Goal: Task Accomplishment & Management: Manage account settings

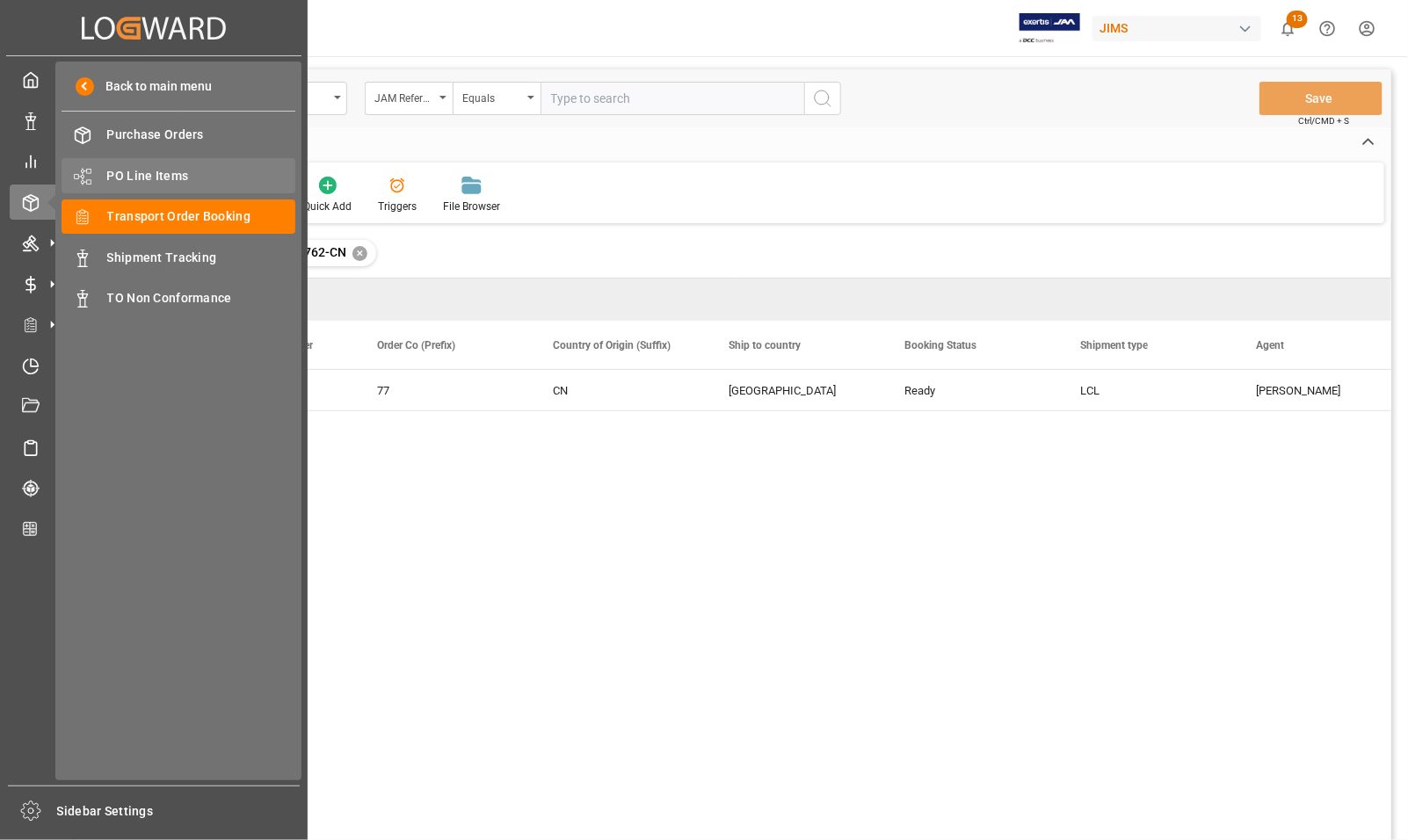
click at [132, 181] on span "PO Line Items" at bounding box center [201, 176] width 189 height 19
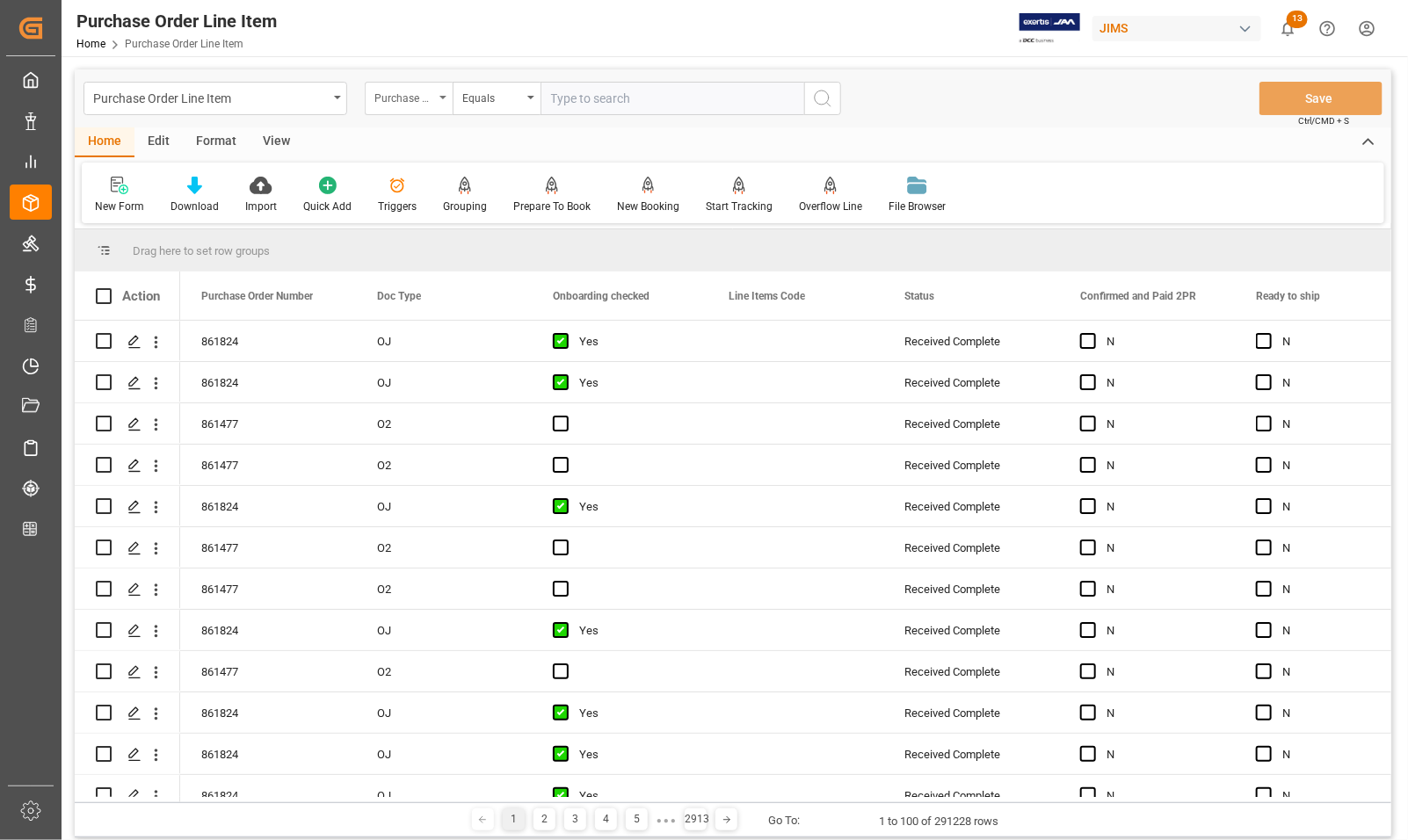
click at [437, 100] on div "Purchase Order Number" at bounding box center [409, 98] width 88 height 33
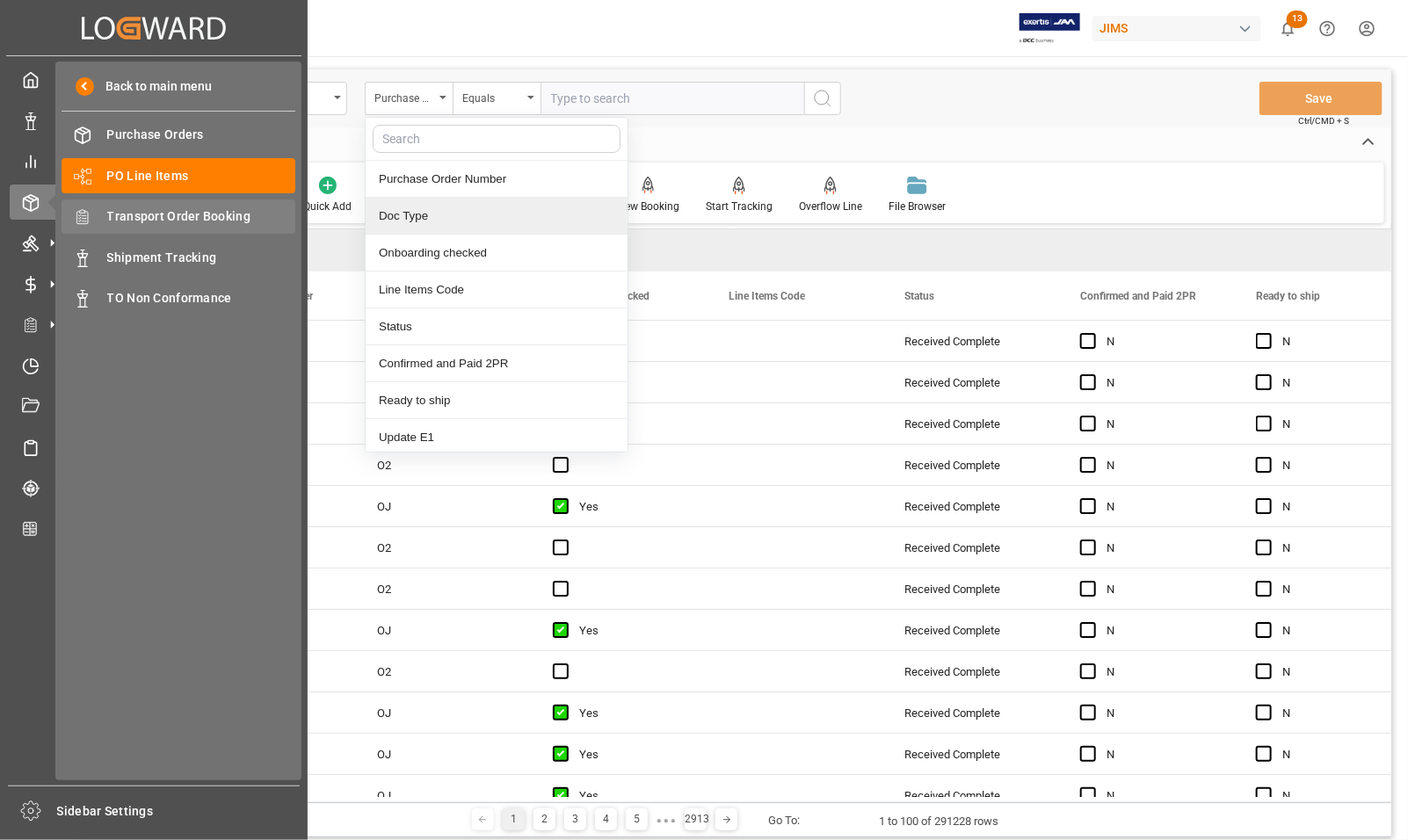
click at [150, 213] on span "Transport Order Booking" at bounding box center [201, 217] width 189 height 19
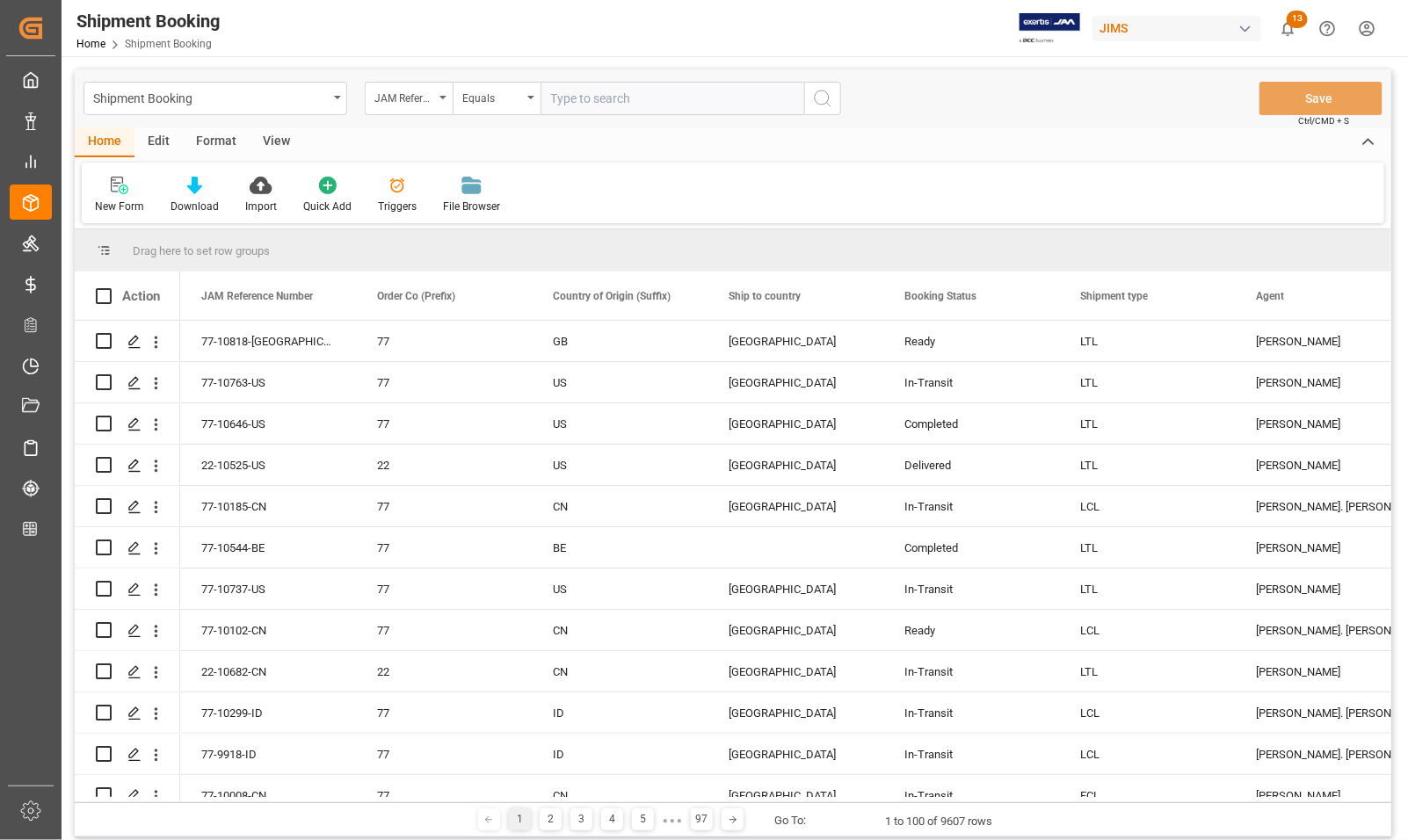
click at [586, 95] on input "text" at bounding box center [673, 98] width 264 height 33
type input "77-10689-US"
click at [824, 95] on icon "search button" at bounding box center [822, 98] width 21 height 21
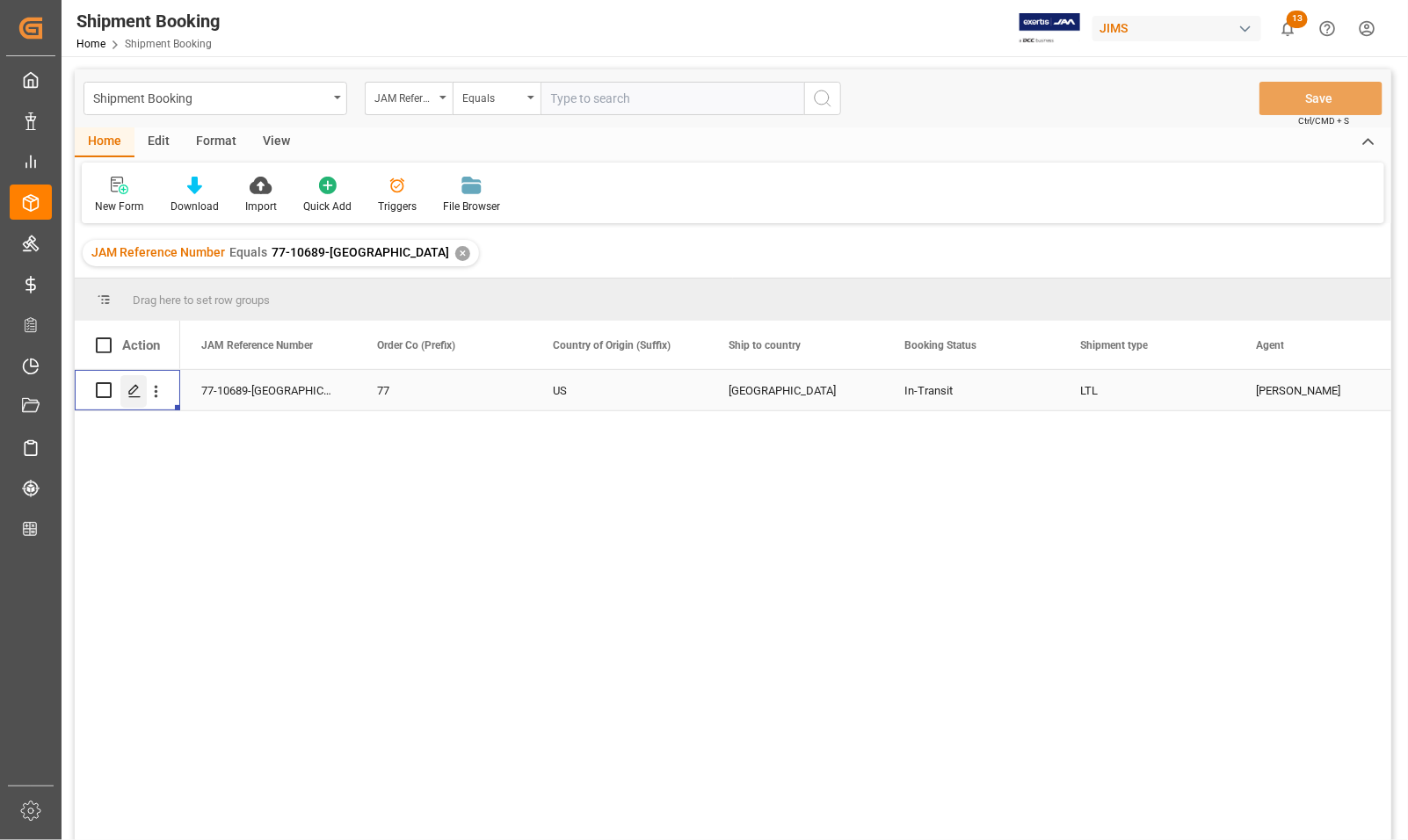
click at [135, 388] on icon "Press SPACE to select this row." at bounding box center [135, 392] width 14 height 14
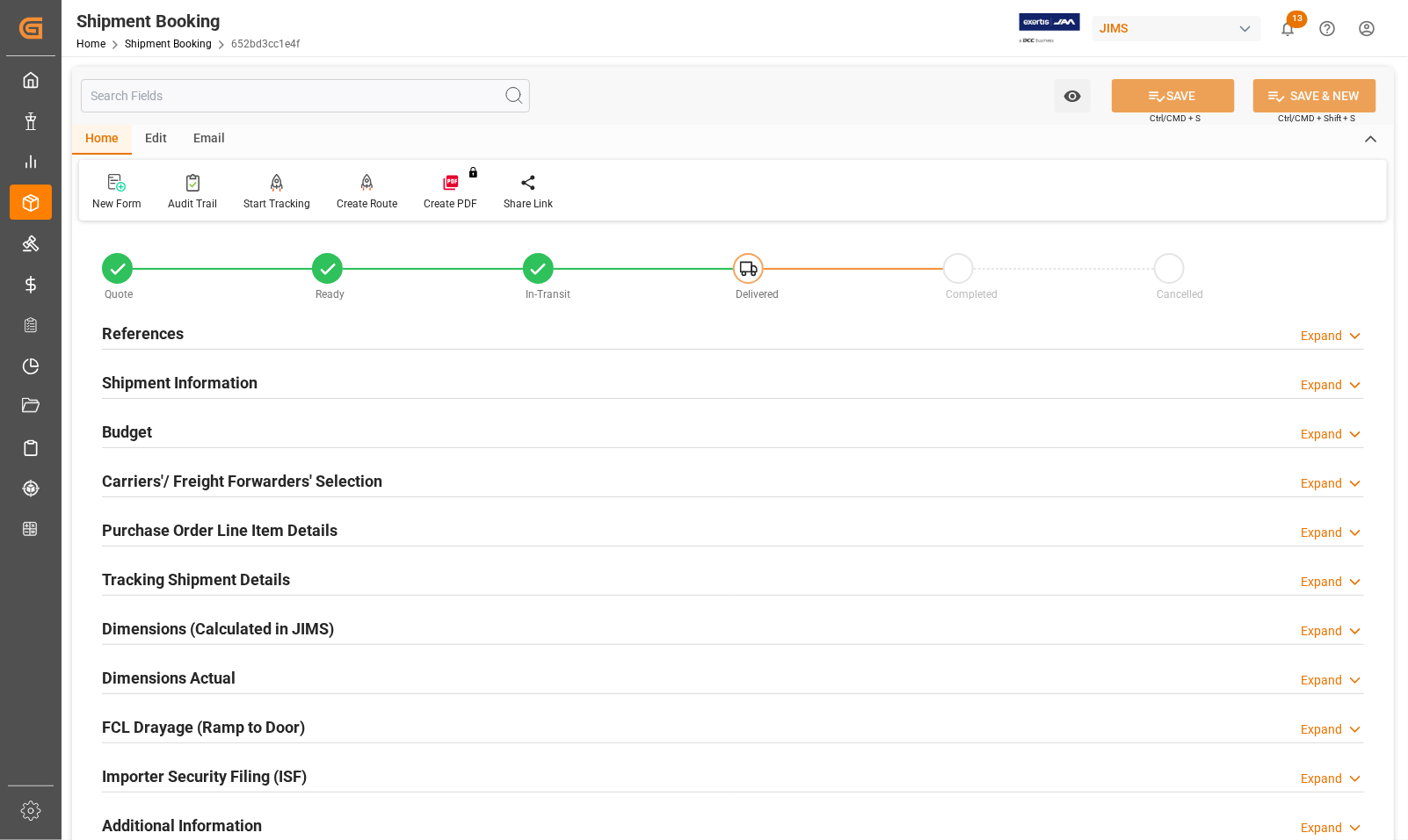
click at [161, 530] on h2 "Purchase Order Line Item Details" at bounding box center [220, 530] width 235 height 23
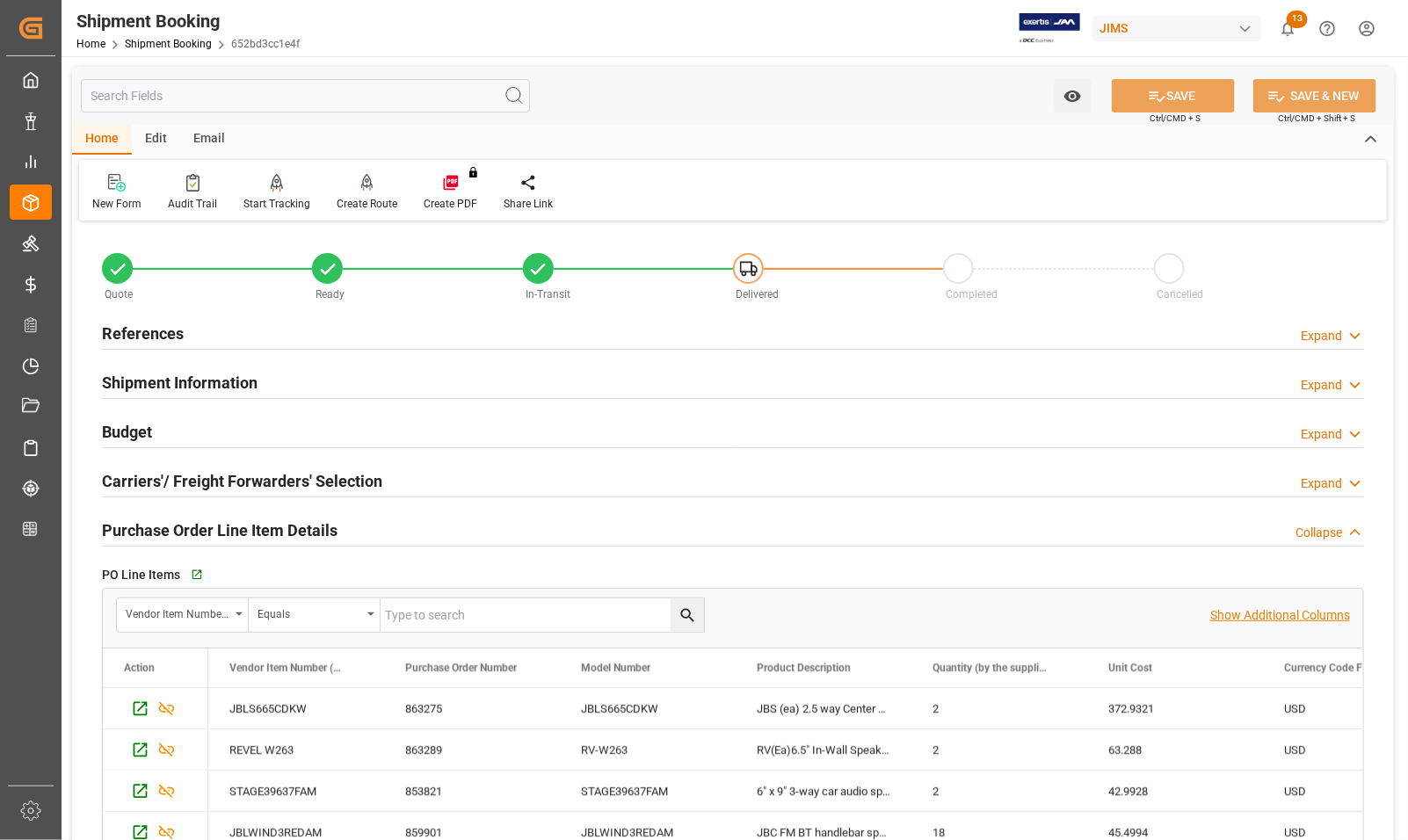
click at [1257, 611] on p "Show Additional Columns" at bounding box center [1280, 615] width 140 height 19
click at [0, 0] on input "text" at bounding box center [0, 0] width 0 height 0
type input "incoterm"
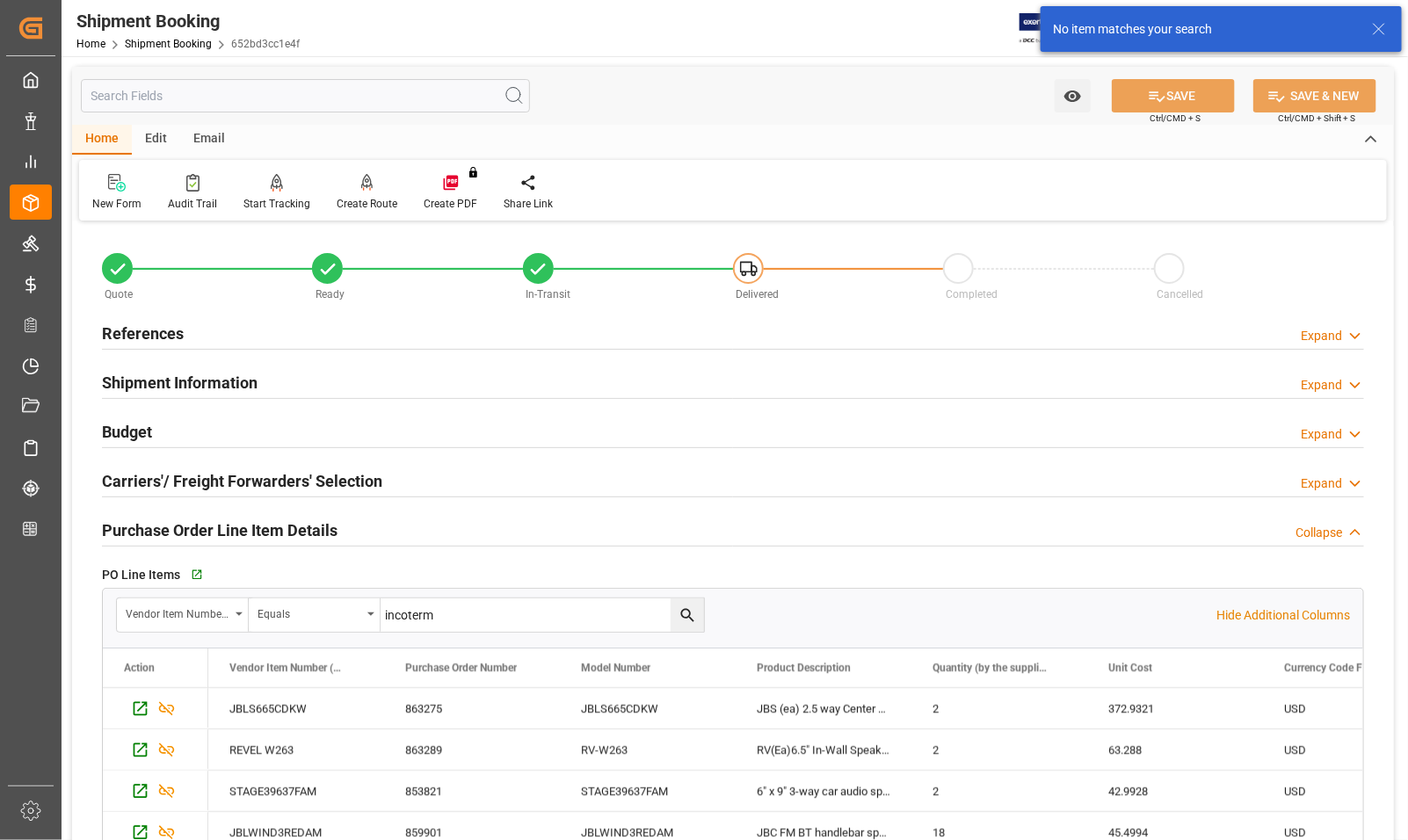
click at [216, 519] on h2 "Purchase Order Line Item Details" at bounding box center [220, 530] width 235 height 23
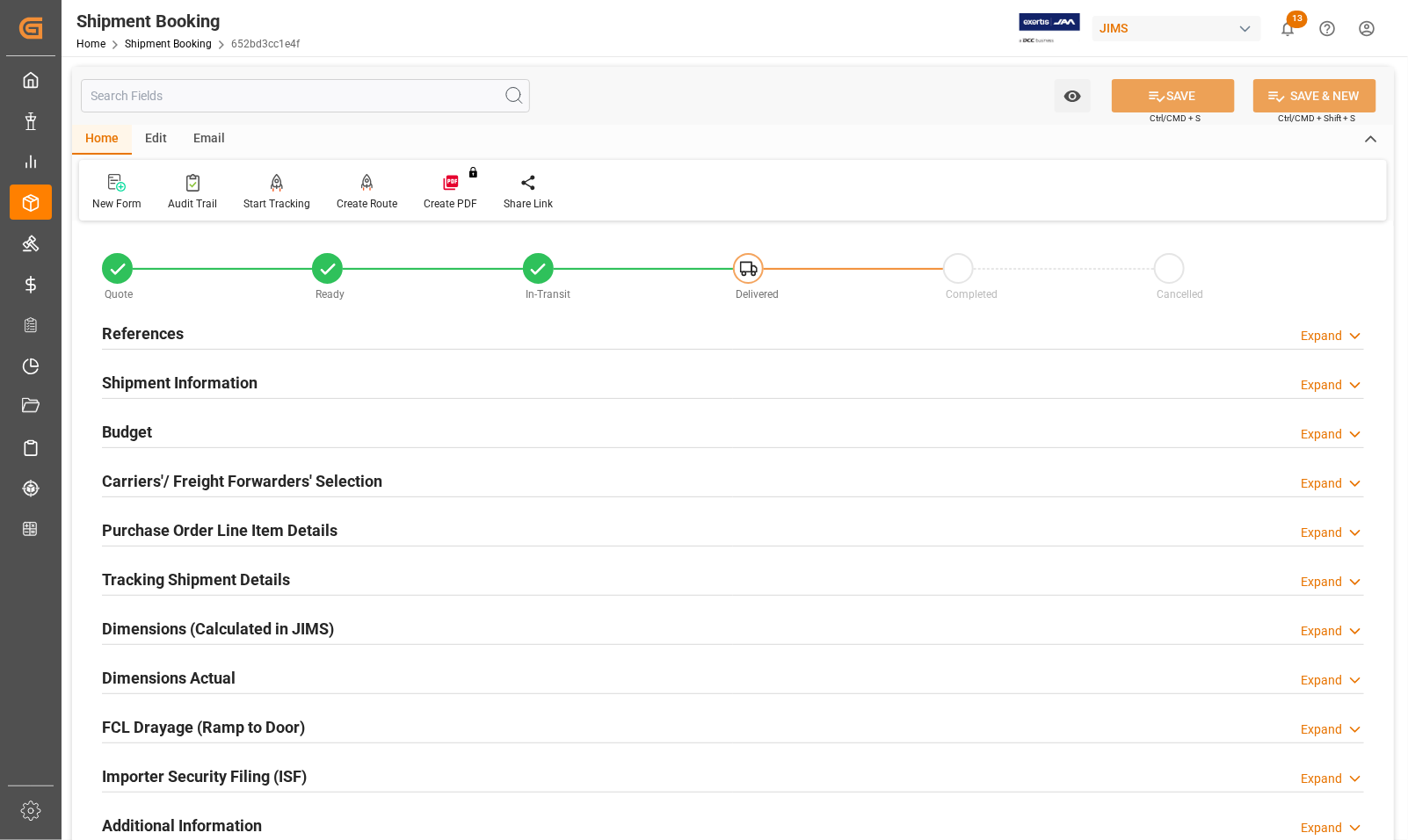
click at [124, 432] on h2 "Budget" at bounding box center [128, 432] width 50 height 23
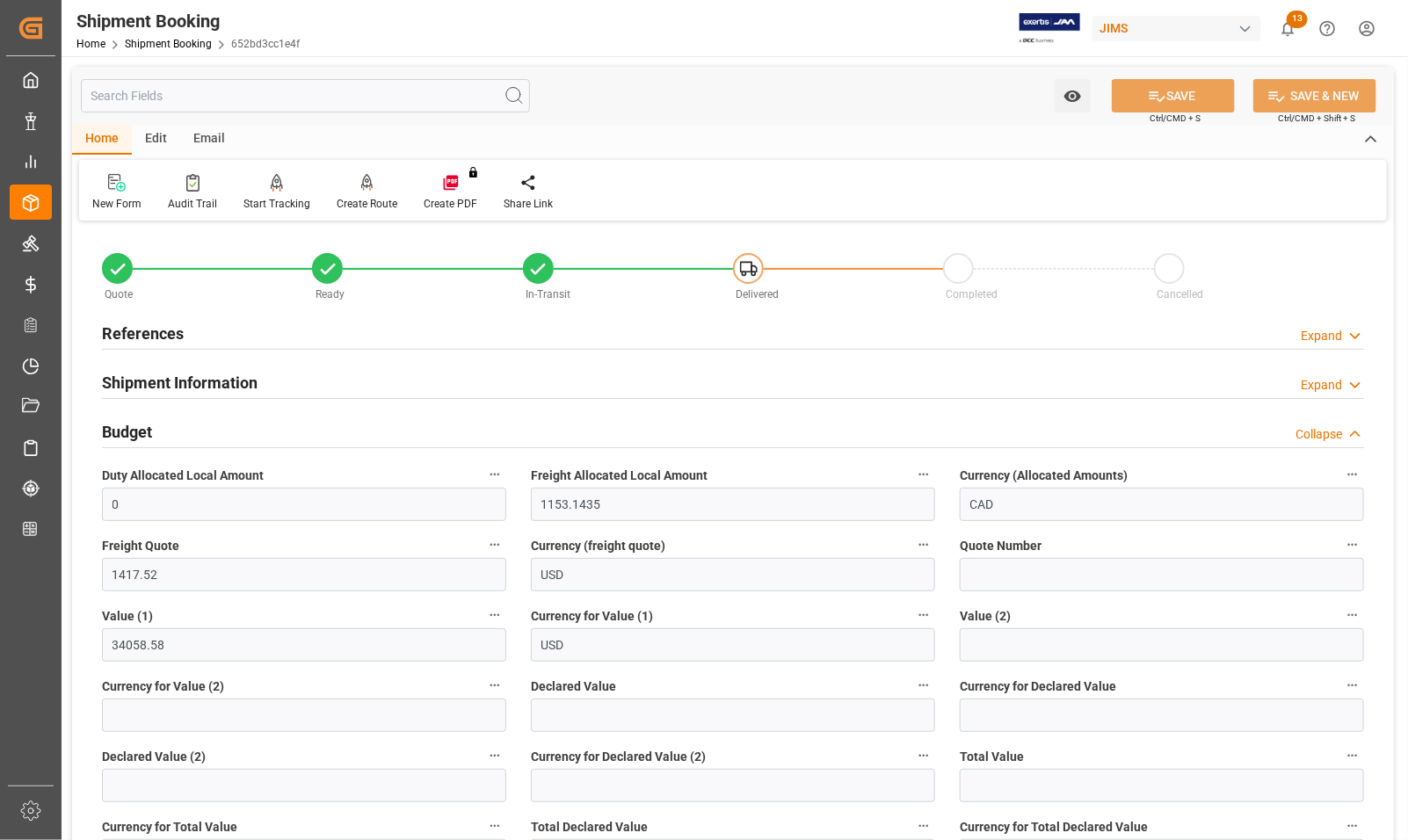
click at [124, 432] on h2 "Budget" at bounding box center [128, 432] width 50 height 23
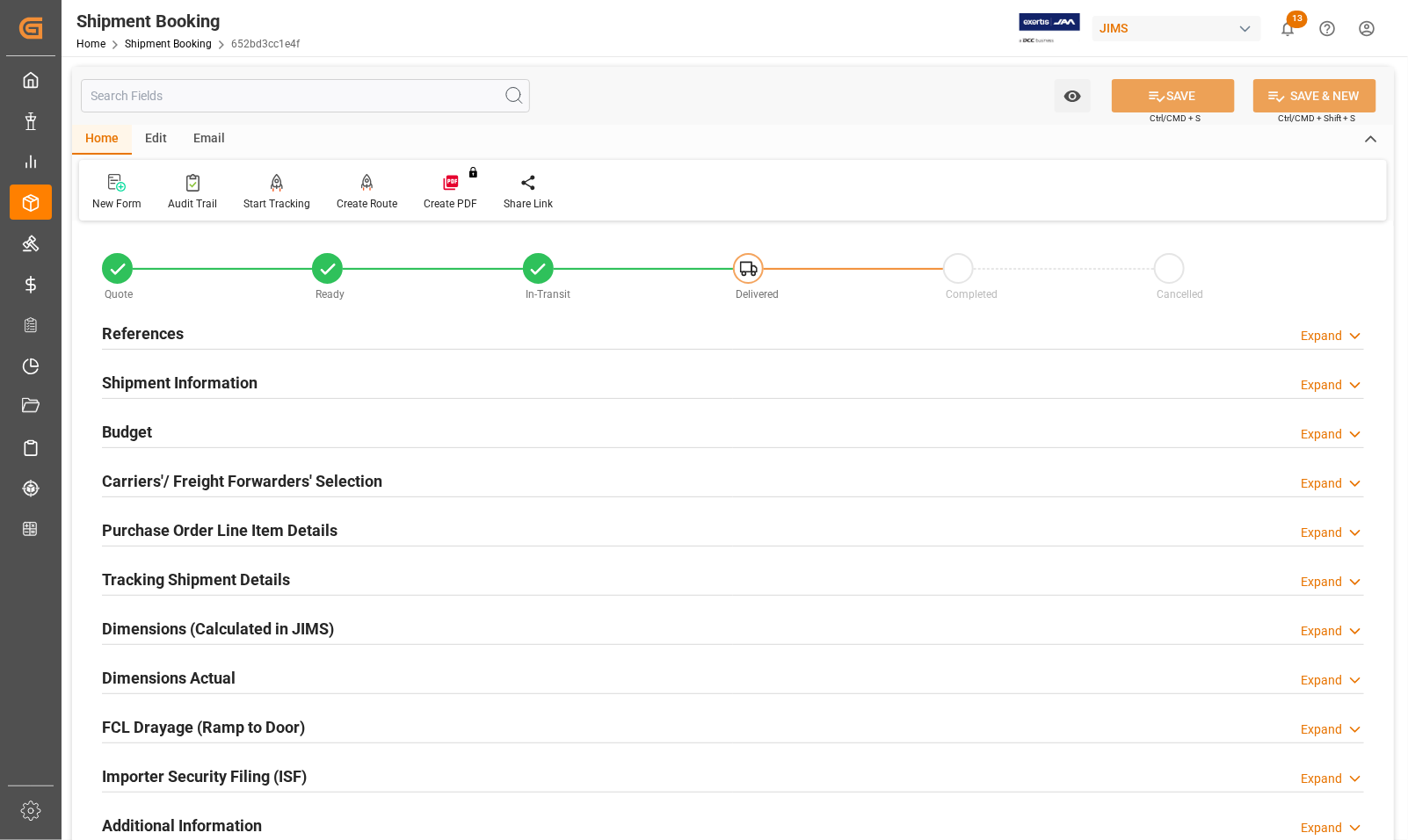
click at [139, 381] on h2 "Shipment Information" at bounding box center [180, 383] width 155 height 23
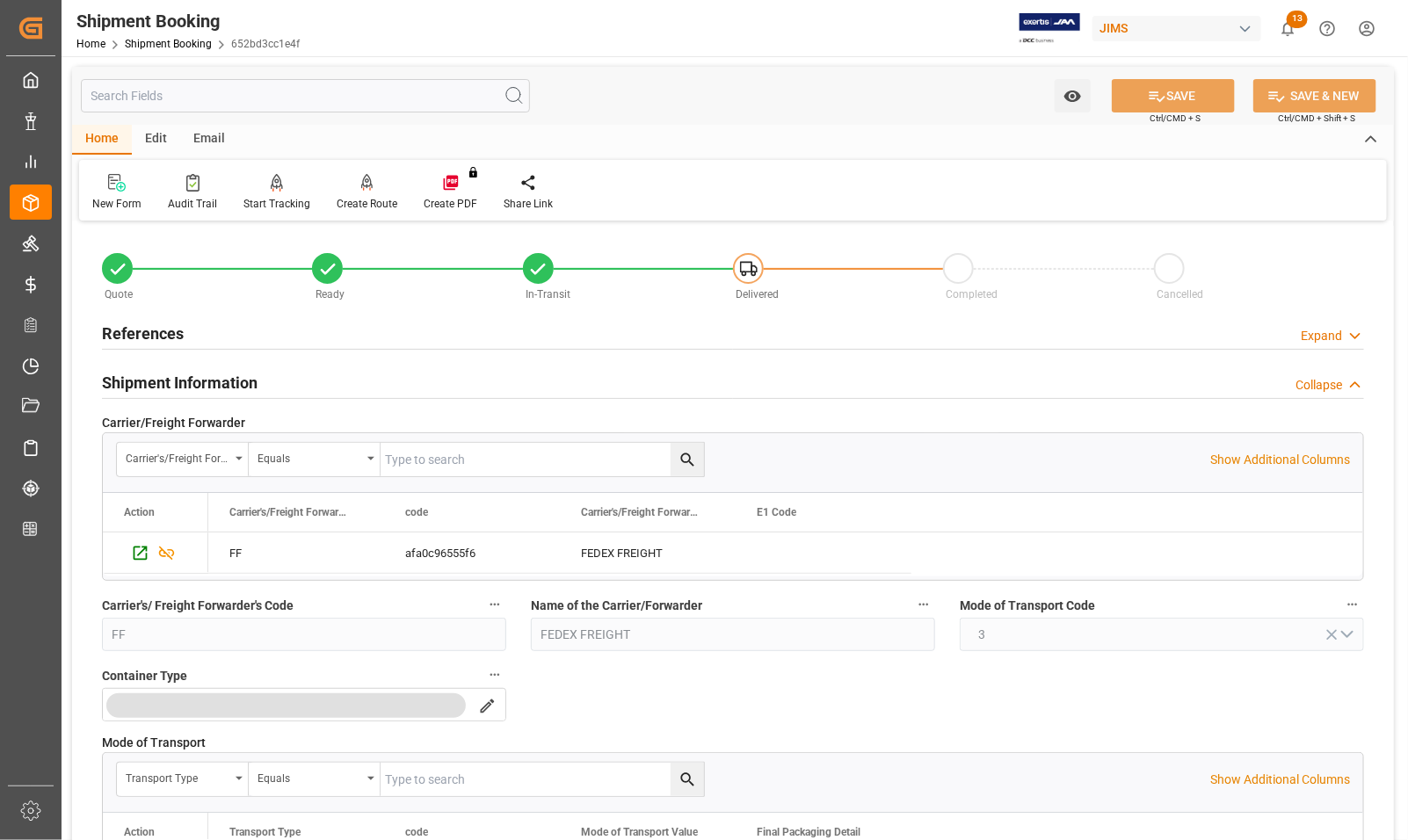
click at [164, 335] on h2 "References" at bounding box center [143, 333] width 82 height 23
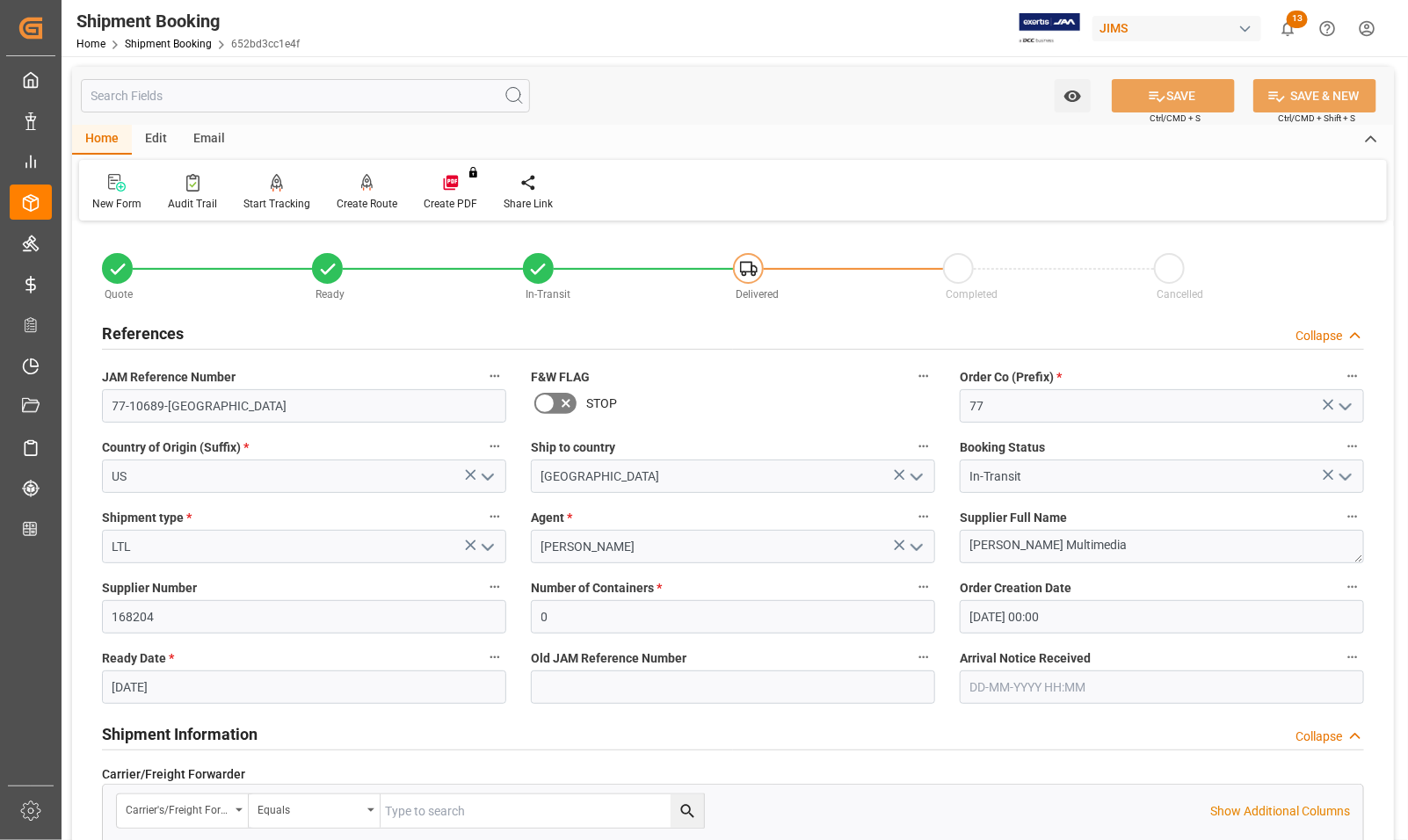
click at [146, 323] on h2 "References" at bounding box center [143, 333] width 82 height 23
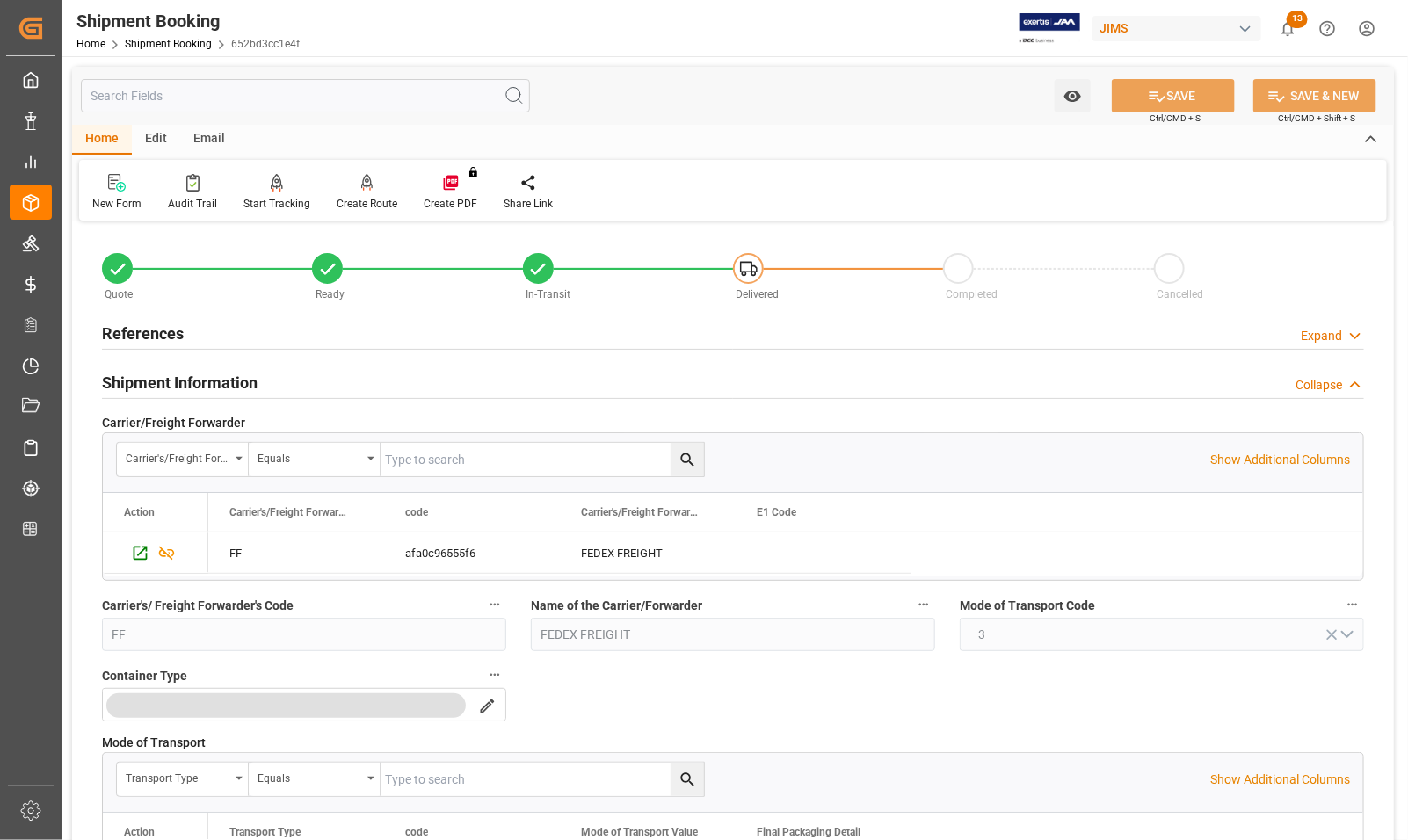
click at [158, 326] on h2 "References" at bounding box center [143, 333] width 82 height 23
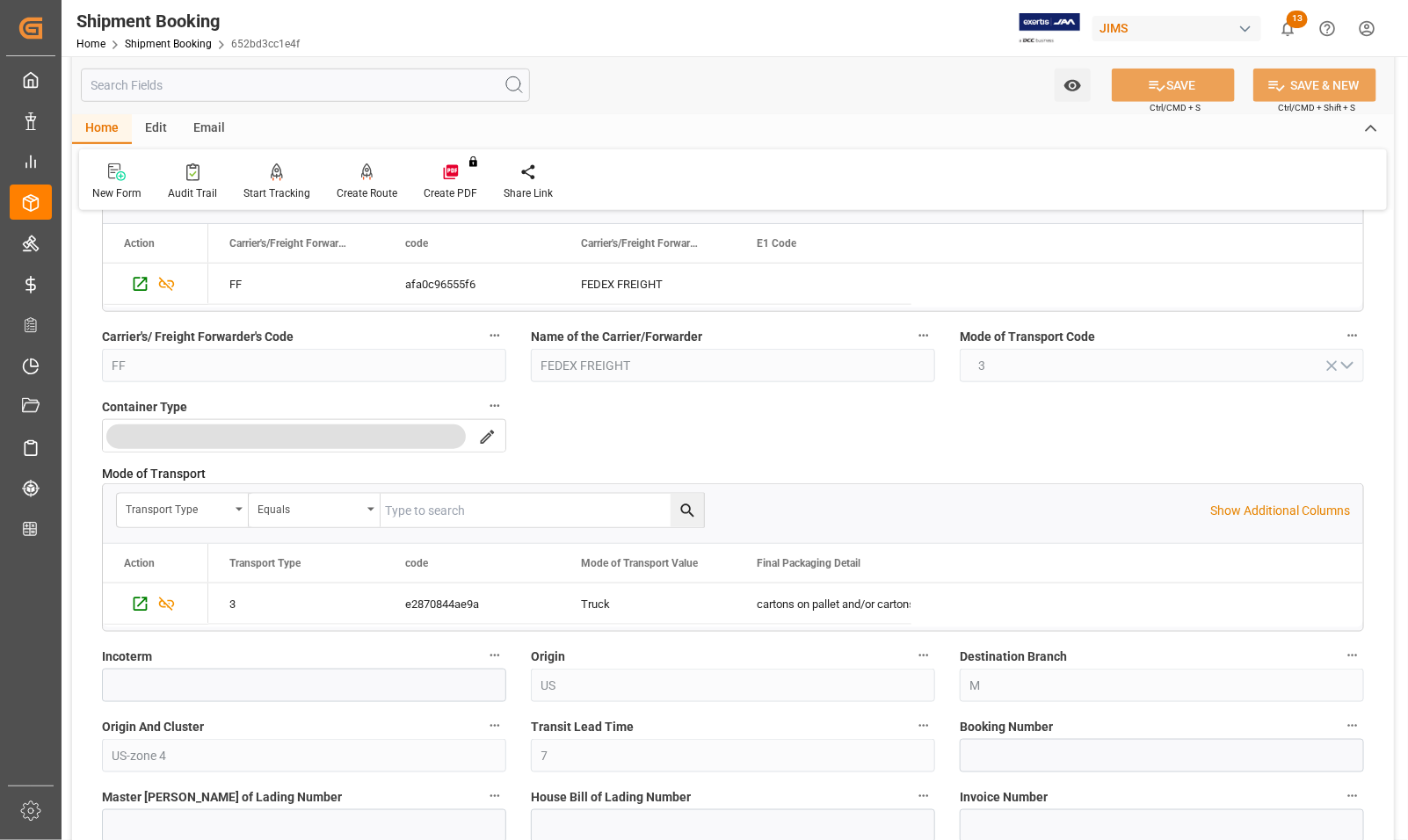
scroll to position [659, 0]
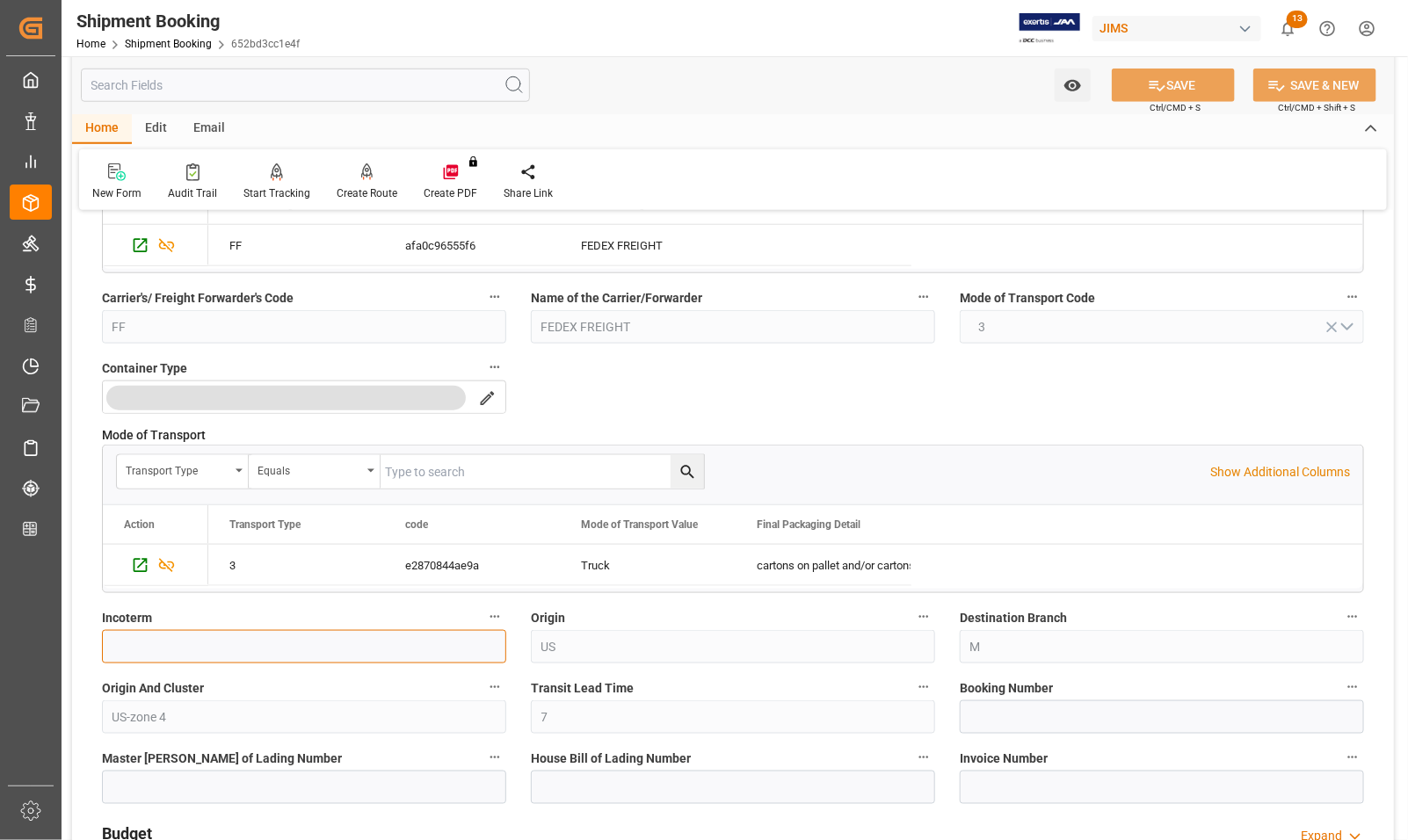
click at [270, 650] on input at bounding box center [305, 647] width 404 height 33
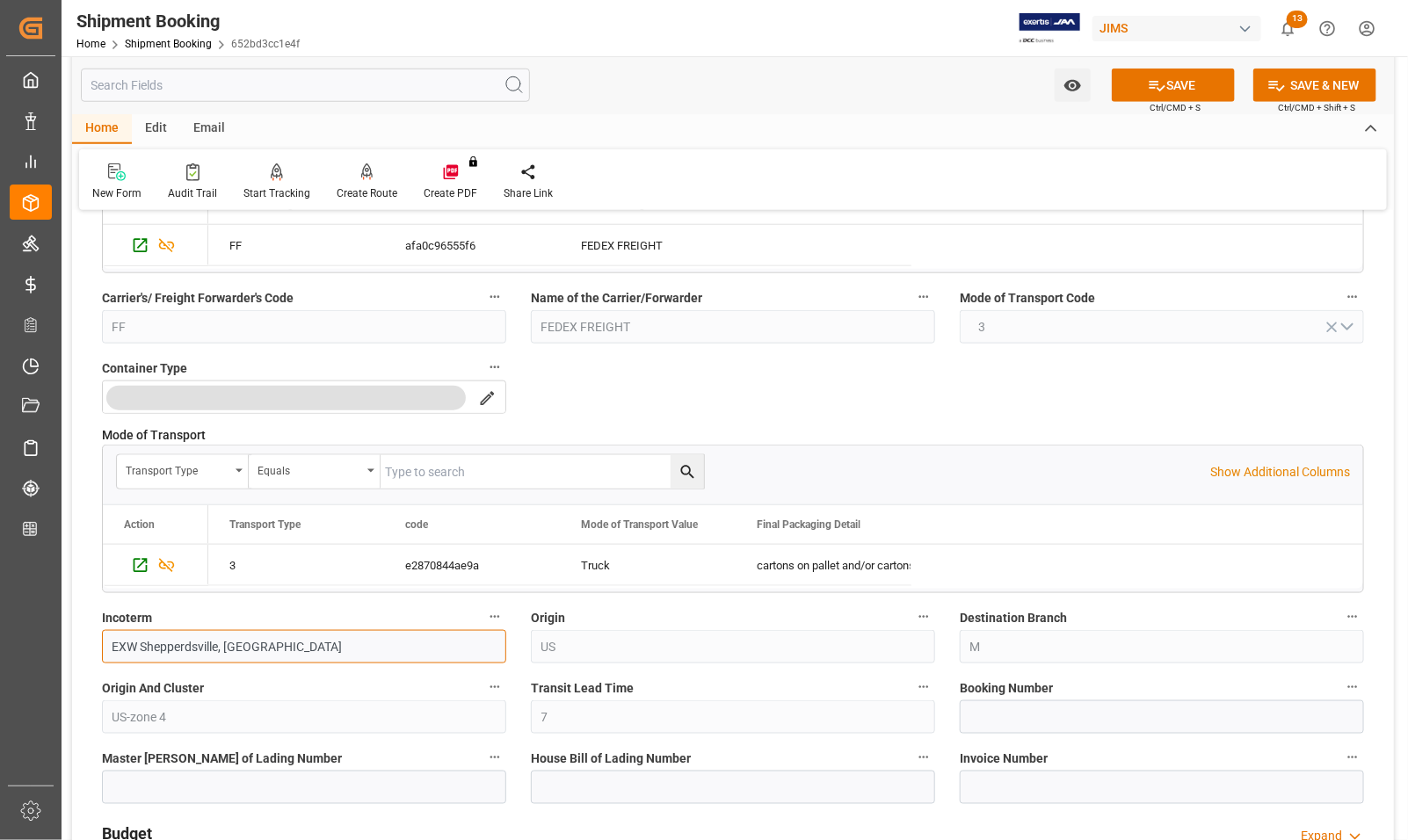
type input "EXW Shepperdsville, [GEOGRAPHIC_DATA]"
click at [301, 673] on div "Origin And Cluster US-zone 4" at bounding box center [304, 705] width 429 height 70
click at [1206, 80] on button "SAVE" at bounding box center [1173, 84] width 123 height 33
drag, startPoint x: 281, startPoint y: 650, endPoint x: 287, endPoint y: 641, distance: 10.8
click at [284, 643] on input "EXW Shepperdsville, [GEOGRAPHIC_DATA]" at bounding box center [305, 647] width 404 height 33
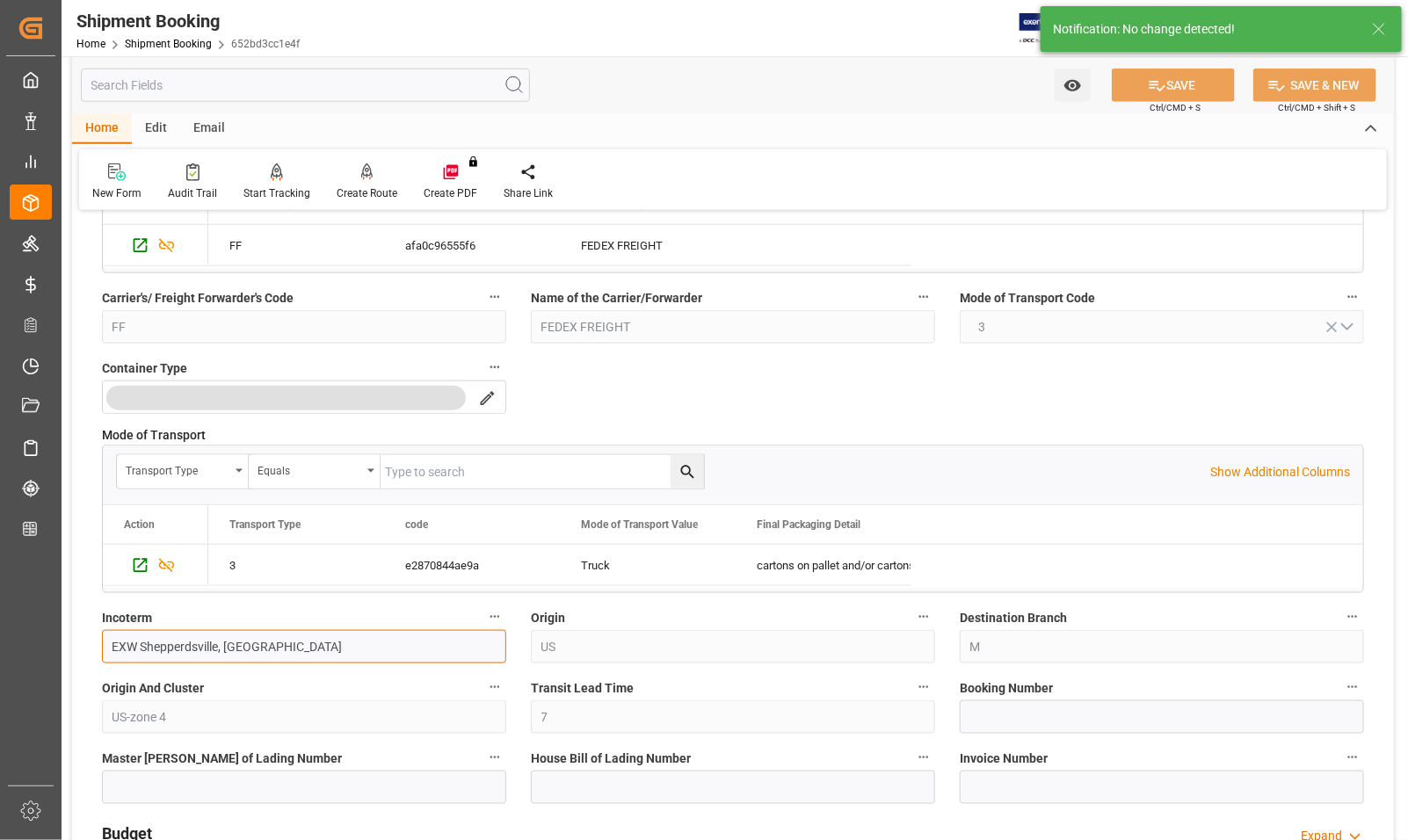
drag, startPoint x: 214, startPoint y: 652, endPoint x: 200, endPoint y: 652, distance: 14.0
click at [200, 652] on input "EXW Shepperdsville, [GEOGRAPHIC_DATA]" at bounding box center [305, 647] width 404 height 33
click at [264, 659] on input "EXW Shepperdsville, [GEOGRAPHIC_DATA]" at bounding box center [305, 647] width 404 height 33
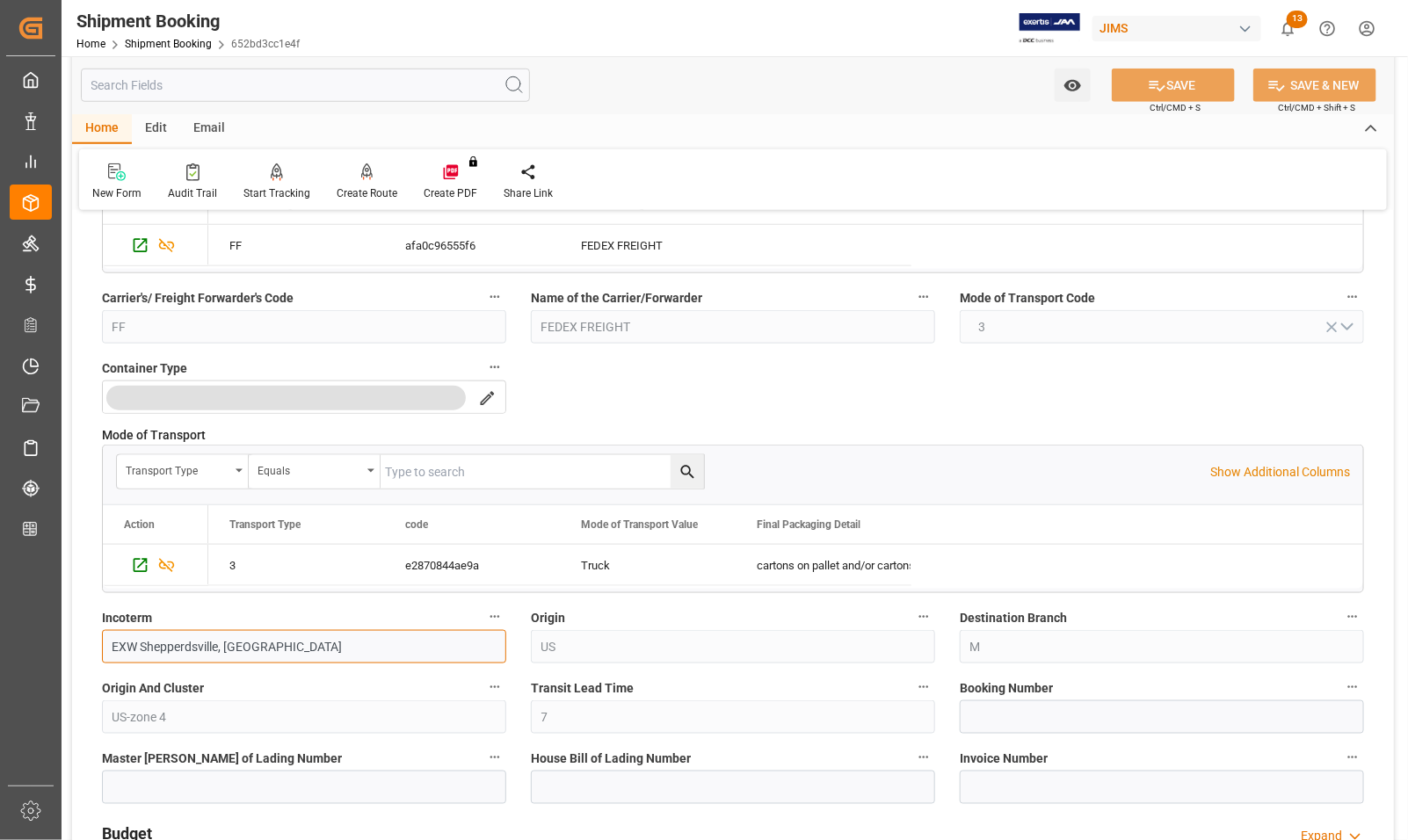
drag, startPoint x: 261, startPoint y: 644, endPoint x: 94, endPoint y: 642, distance: 167.0
click at [95, 642] on div "Incoterm EXW Shepperdsville, KY" at bounding box center [304, 634] width 429 height 70
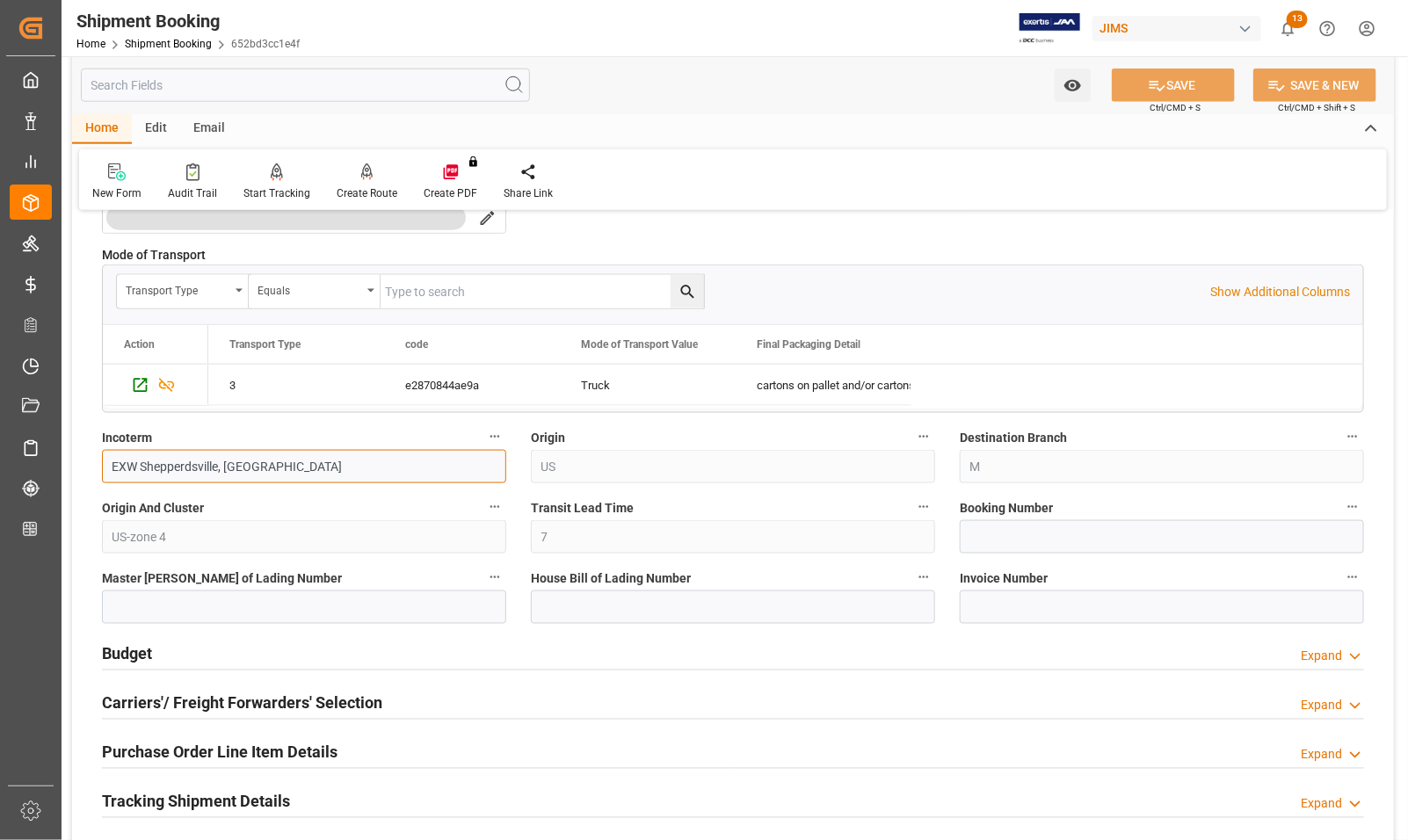
scroll to position [879, 0]
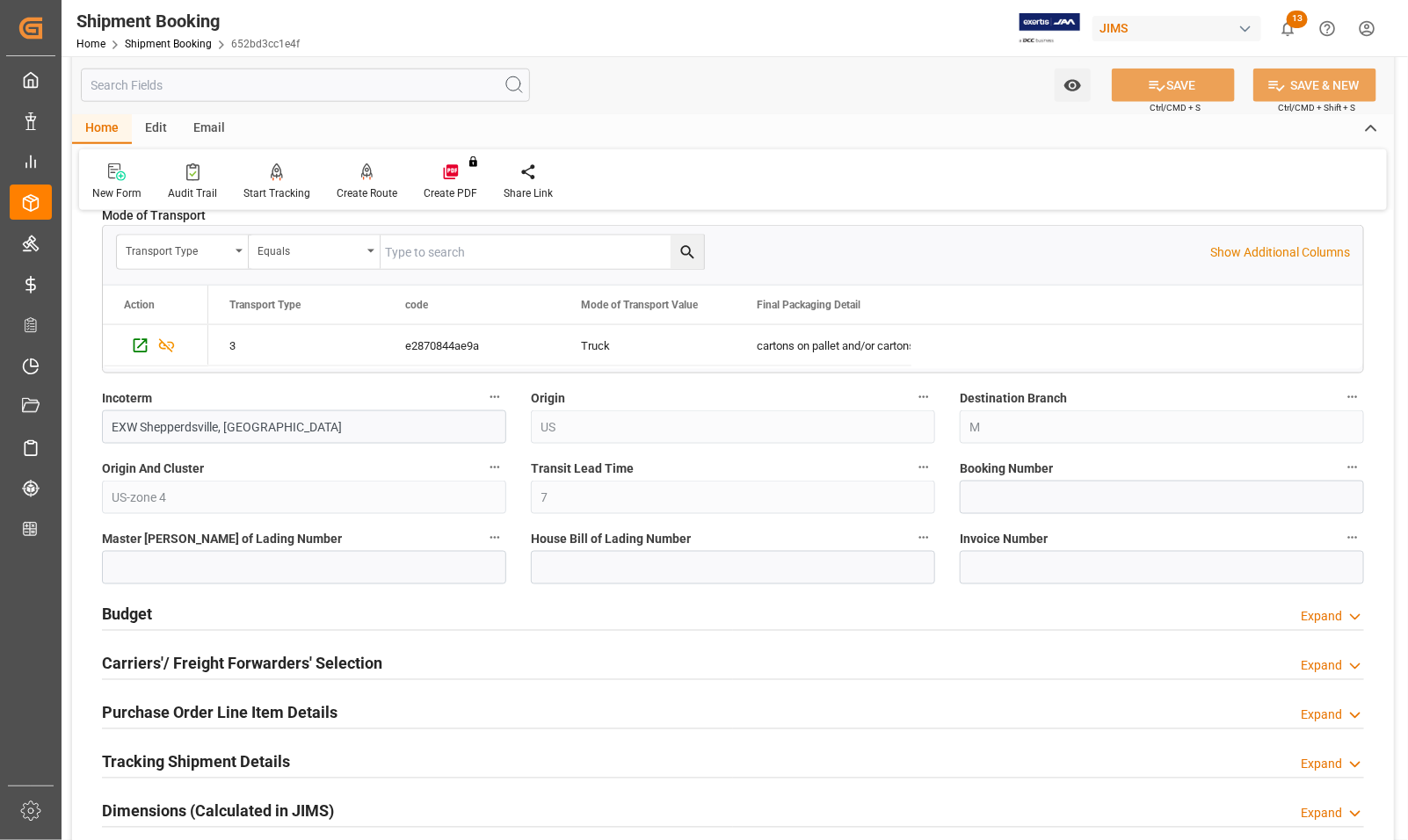
click at [187, 760] on h2 "Tracking Shipment Details" at bounding box center [196, 763] width 188 height 23
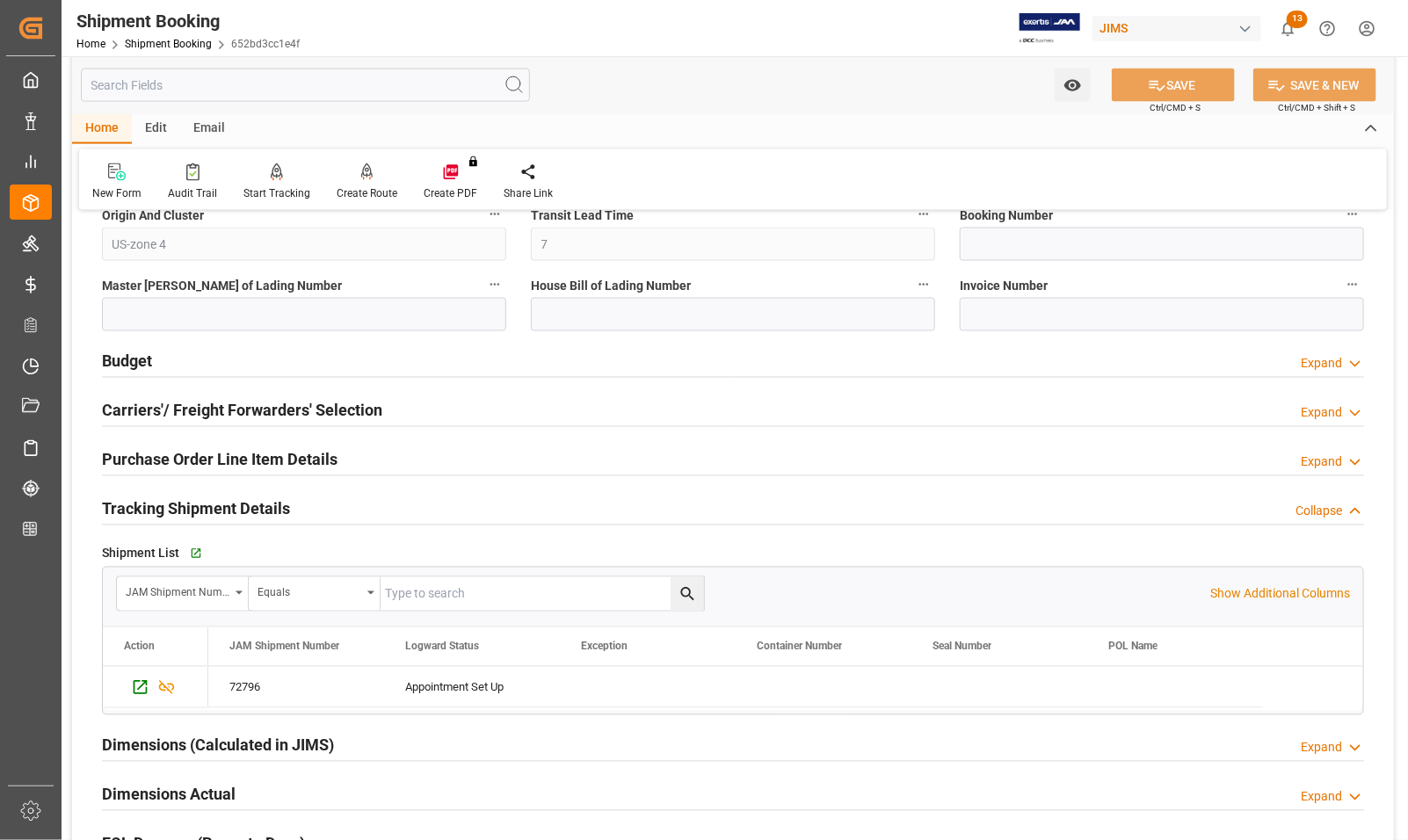
scroll to position [1208, 0]
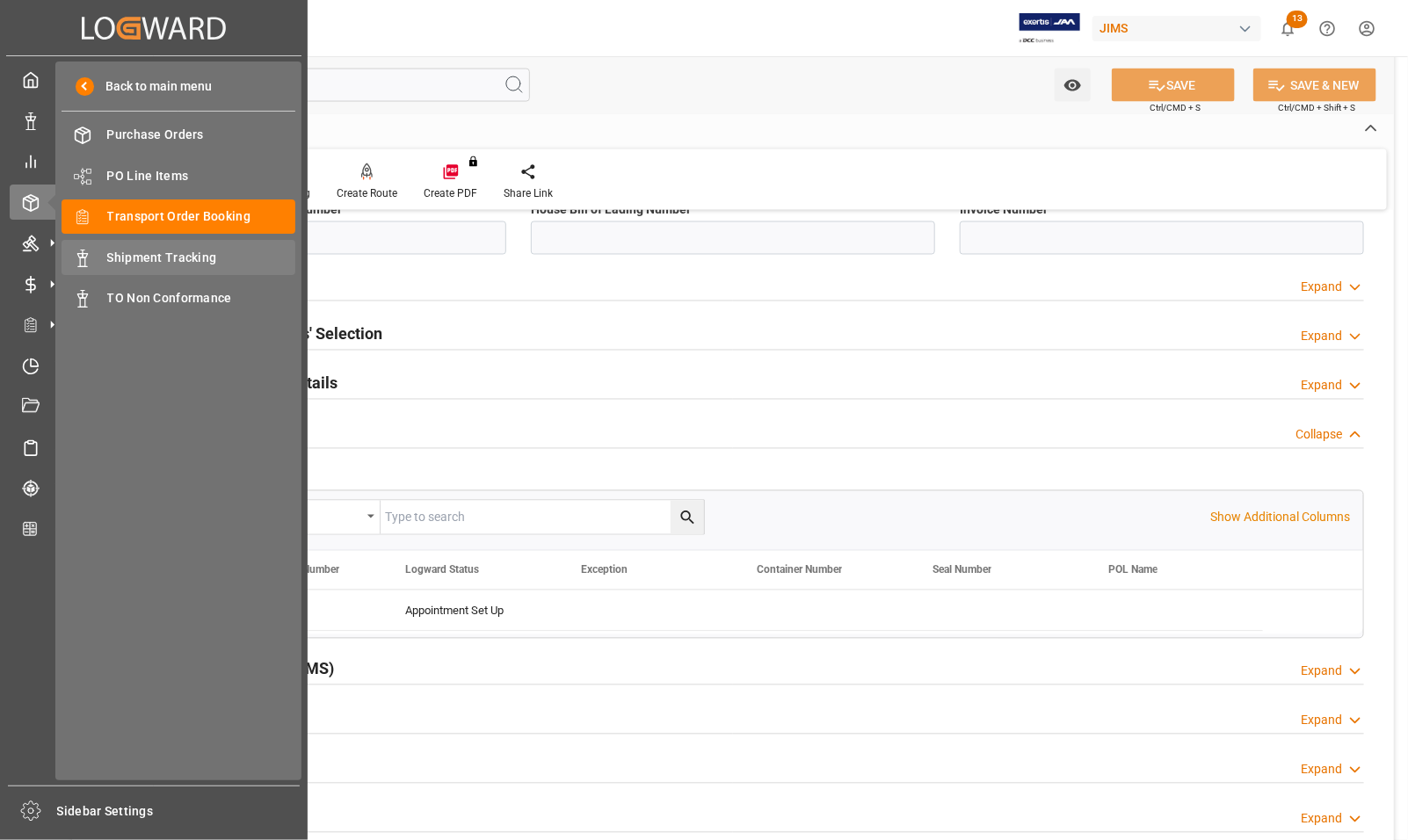
click at [124, 257] on span "Shipment Tracking" at bounding box center [201, 258] width 189 height 19
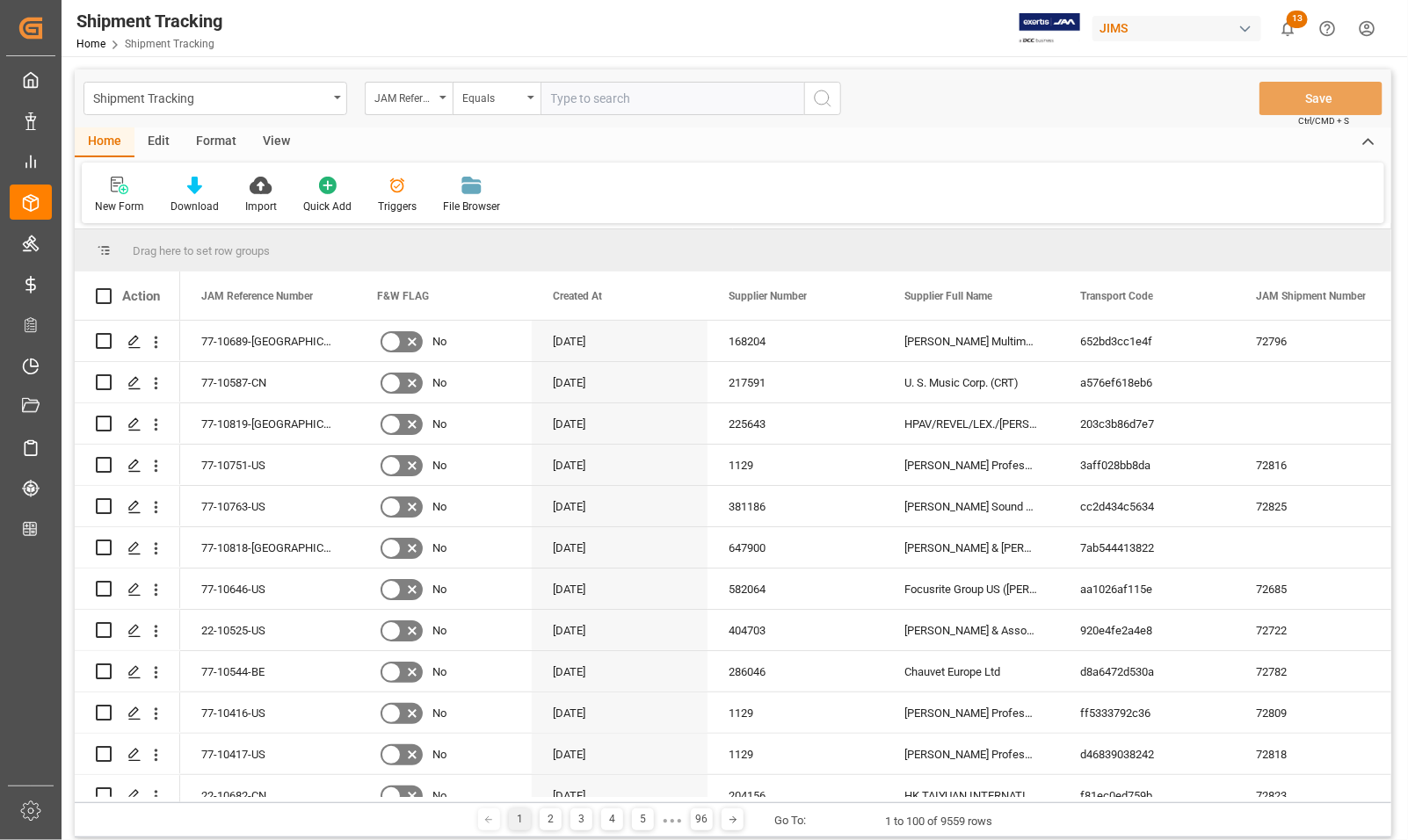
click at [617, 95] on input "text" at bounding box center [673, 98] width 264 height 33
type input "77-10689-US"
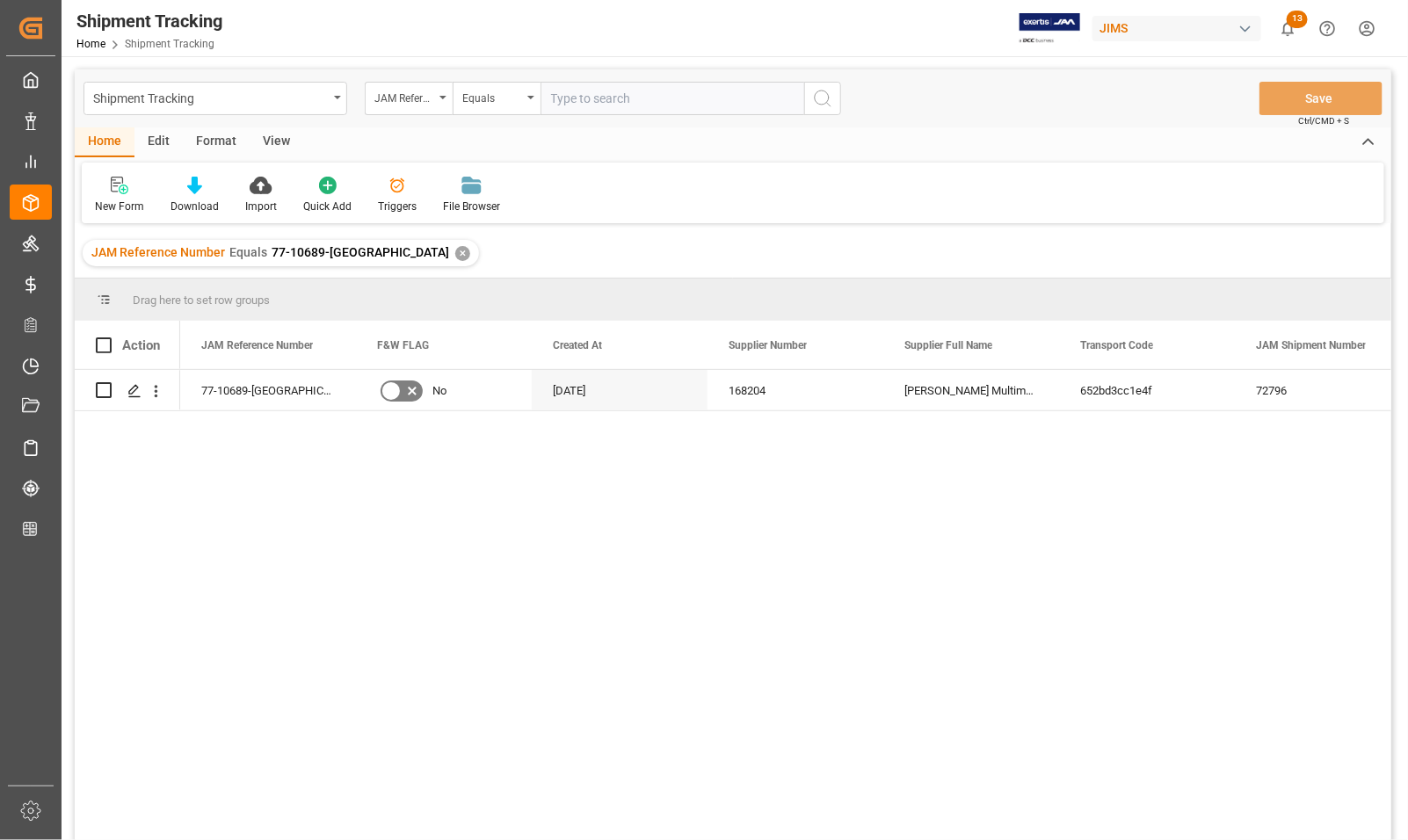
click at [1229, 471] on div "77-10689-US No 21-08-2025 168204 Harman Multimedia 652bd3cc1e4f 72796 cabf49fa1…" at bounding box center [786, 611] width 1211 height 482
click at [1192, 387] on div "652bd3cc1e4f" at bounding box center [1147, 390] width 176 height 40
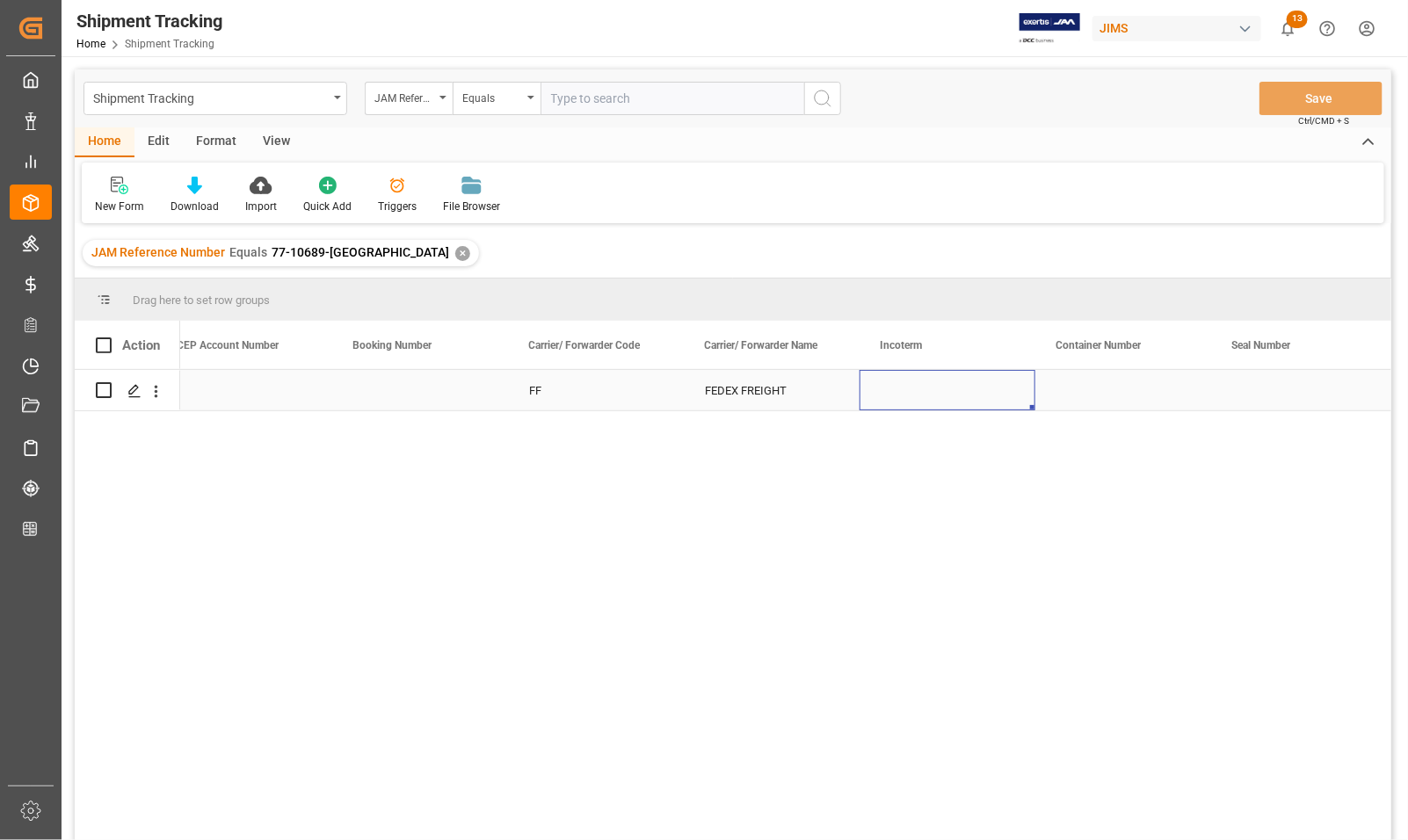
click at [912, 385] on div "Press SPACE to select this row." at bounding box center [948, 390] width 176 height 40
click at [913, 395] on input "Press SPACE to select this row." at bounding box center [948, 401] width 147 height 33
paste input "EXW Shepperdsville, [GEOGRAPHIC_DATA]"
type input "EXW Shepperdsville, [GEOGRAPHIC_DATA]"
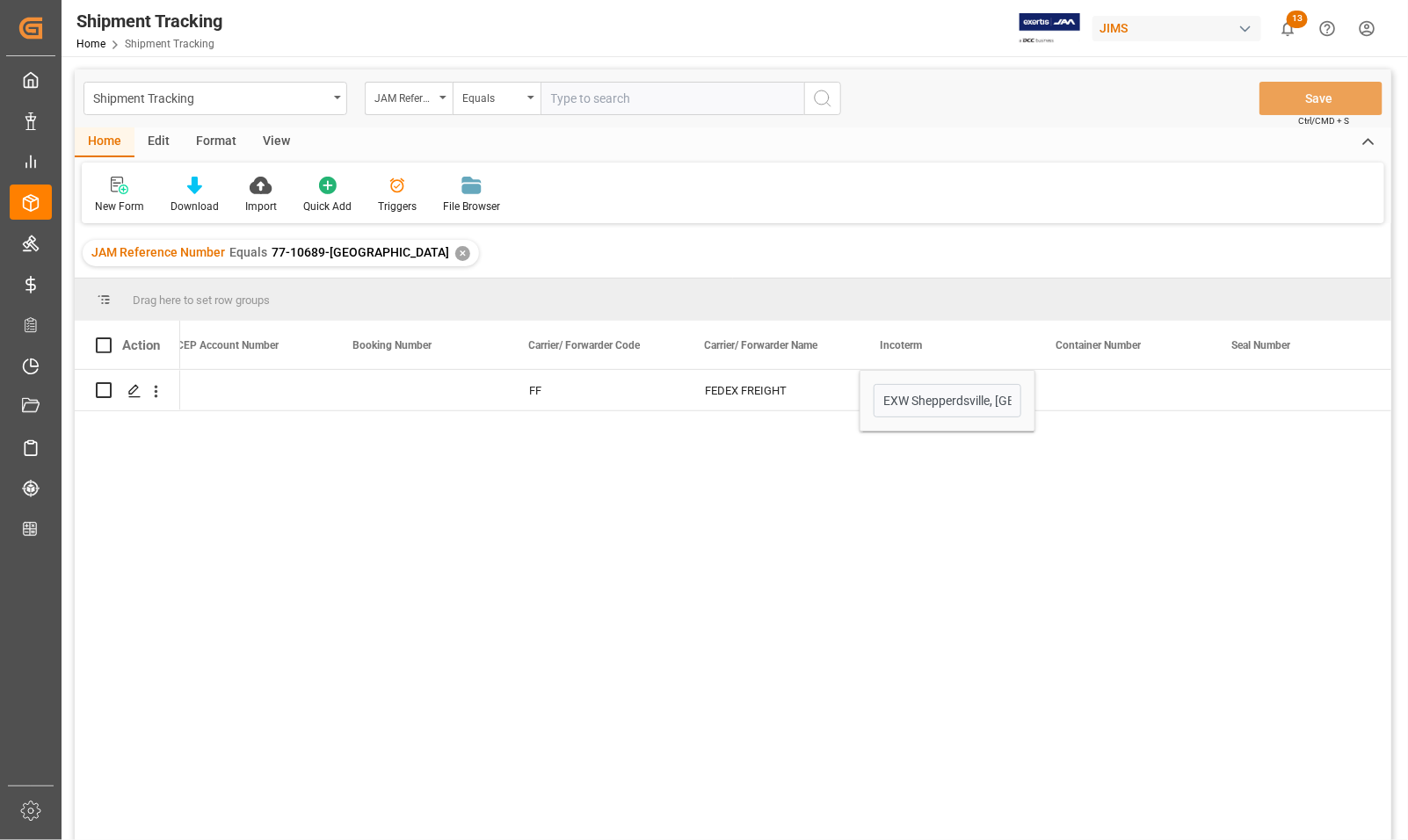
click at [952, 306] on div "Drag here to set row groups" at bounding box center [733, 299] width 1317 height 42
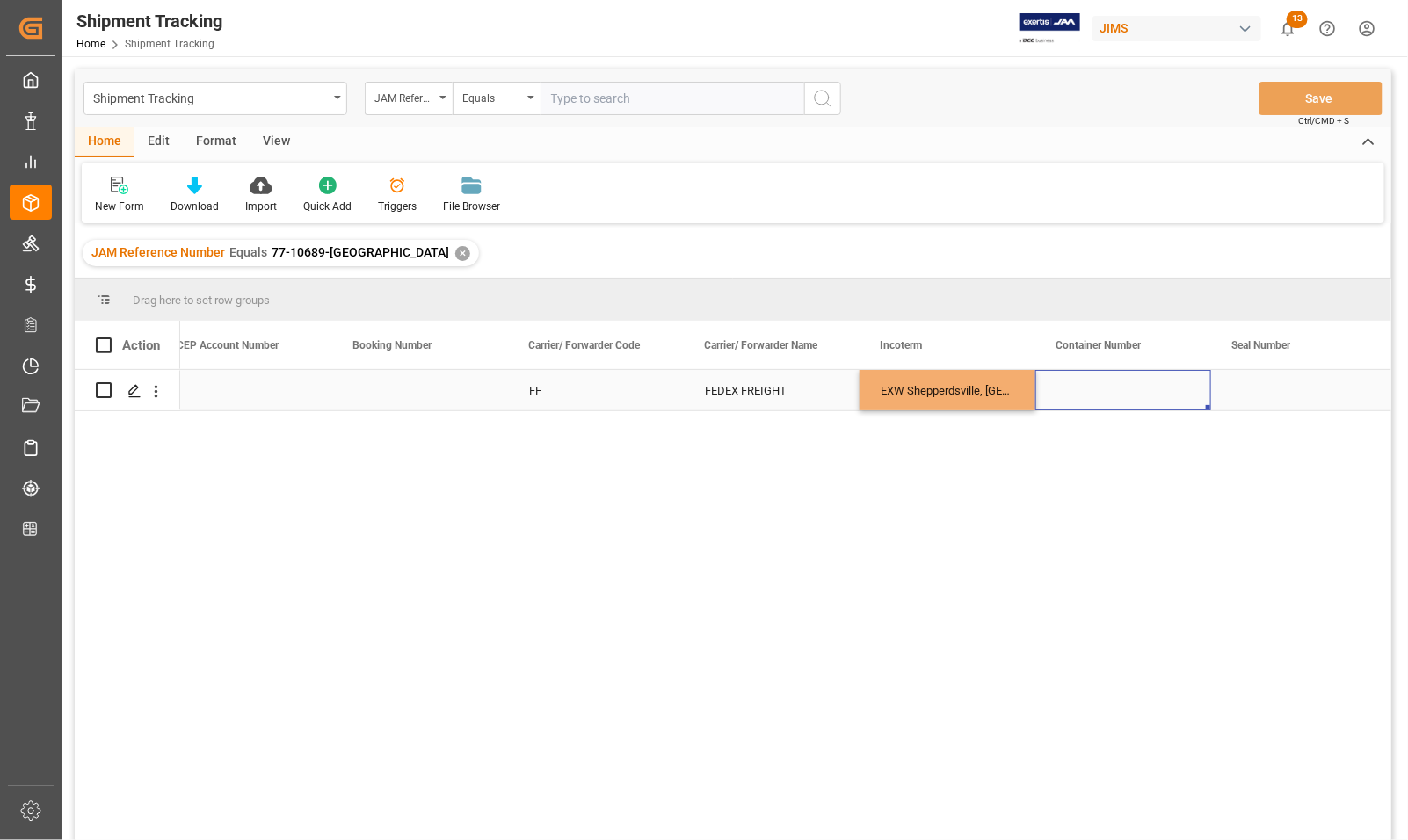
click at [1074, 383] on div "Press SPACE to select this row." at bounding box center [1124, 390] width 176 height 40
click at [1298, 88] on button "Save" at bounding box center [1321, 98] width 123 height 33
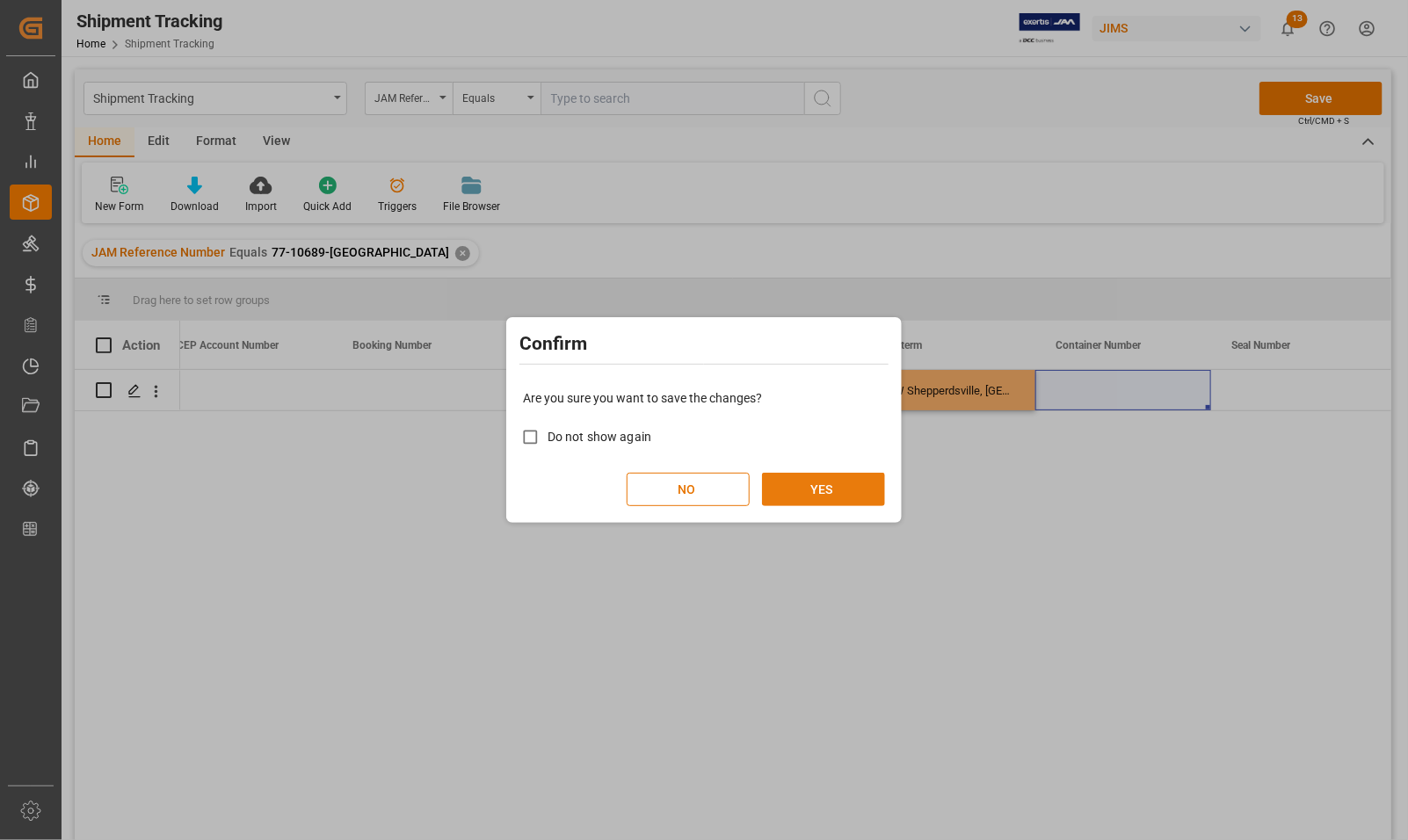
click at [797, 492] on button "YES" at bounding box center [823, 489] width 123 height 33
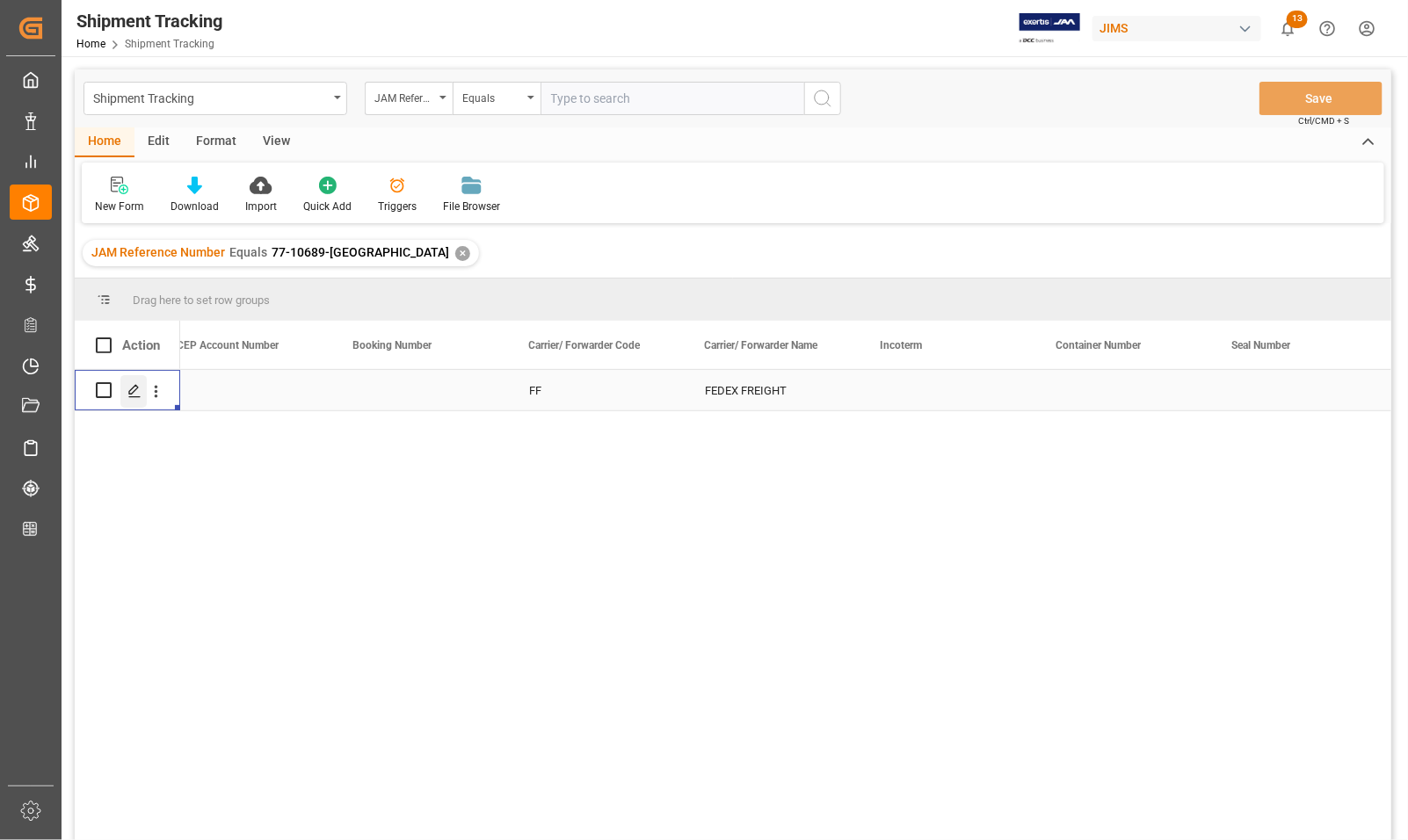
click at [135, 385] on polygon "Press SPACE to select this row." at bounding box center [134, 390] width 9 height 9
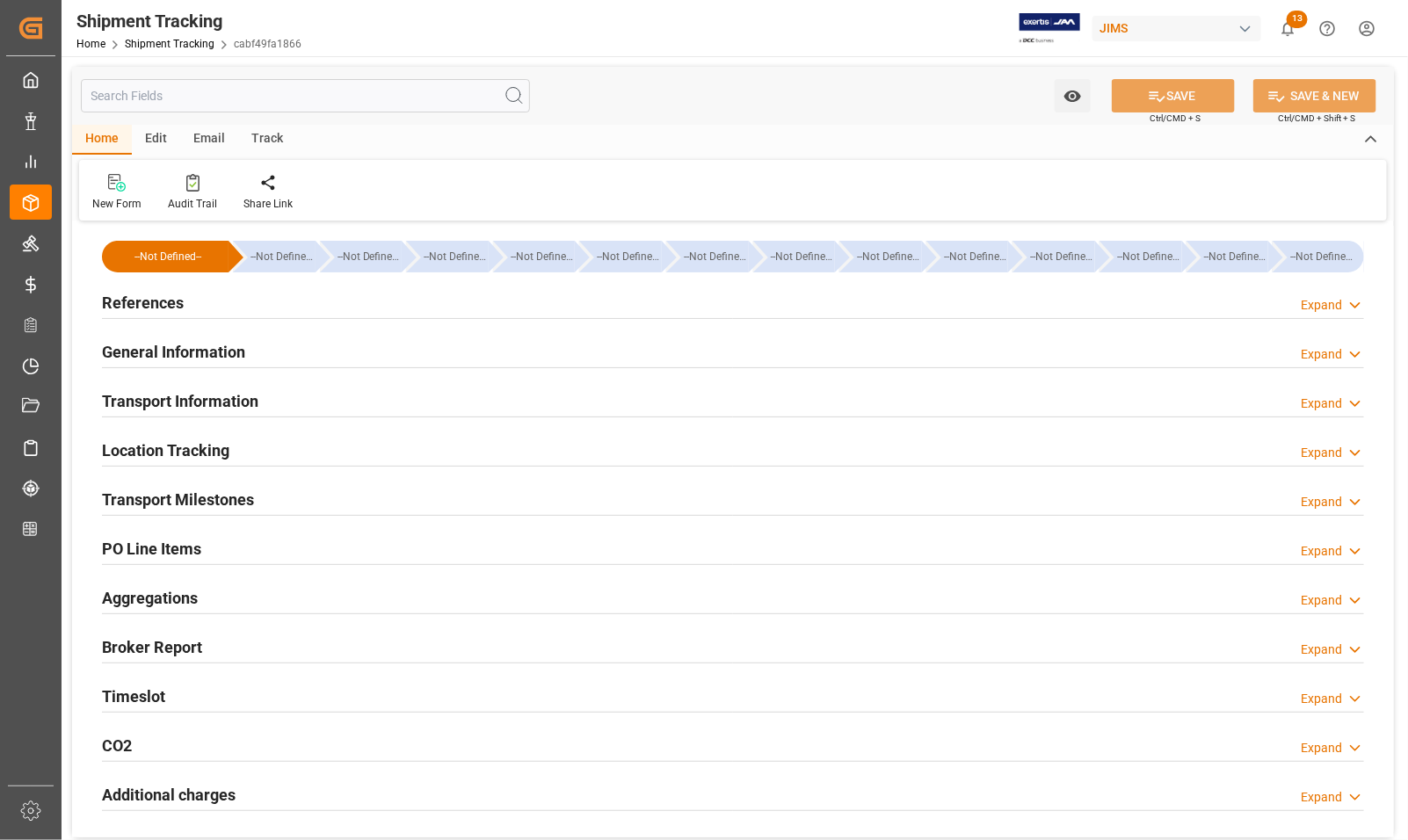
type input "21-08-2025"
click at [155, 304] on h2 "References" at bounding box center [143, 303] width 82 height 23
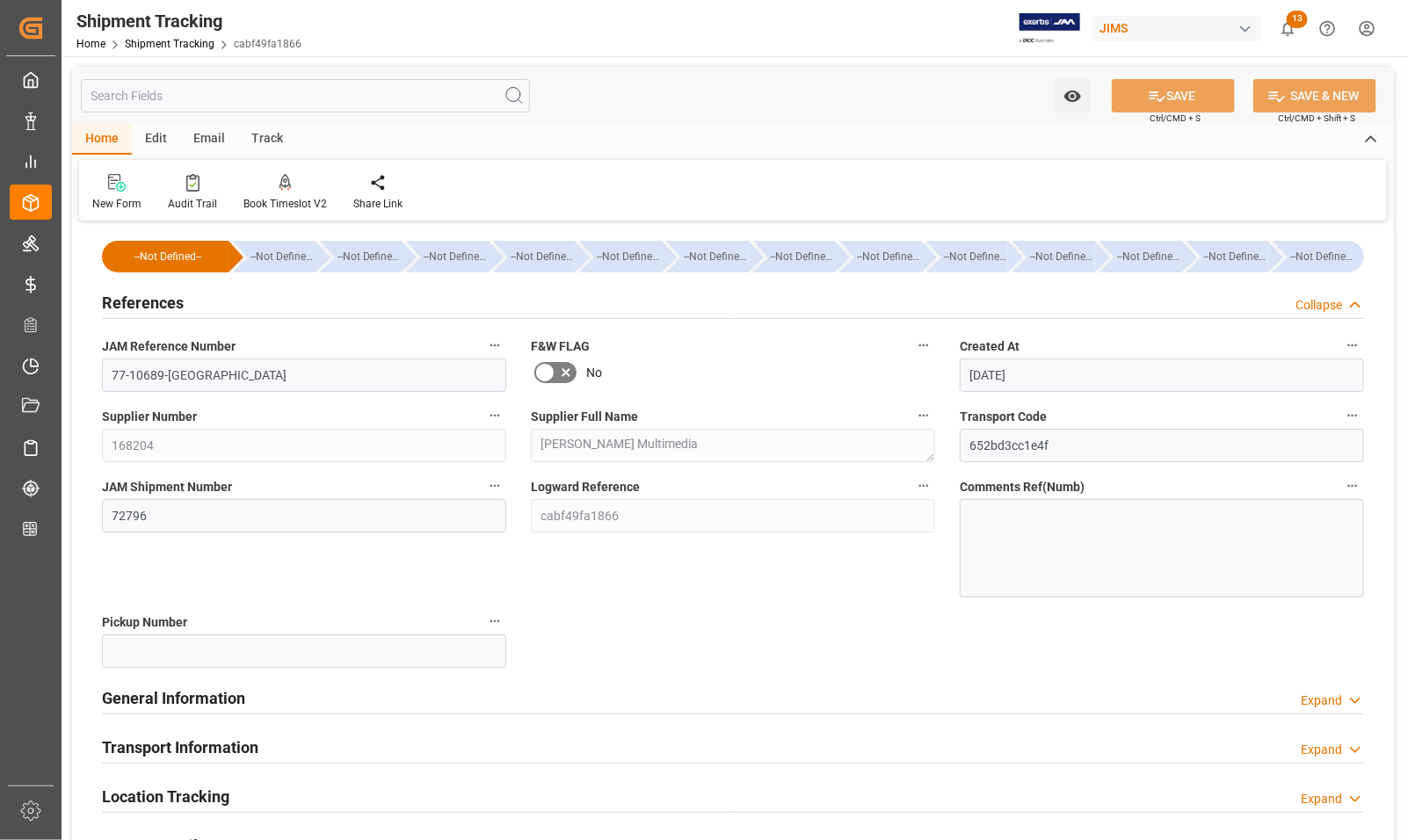
scroll to position [110, 0]
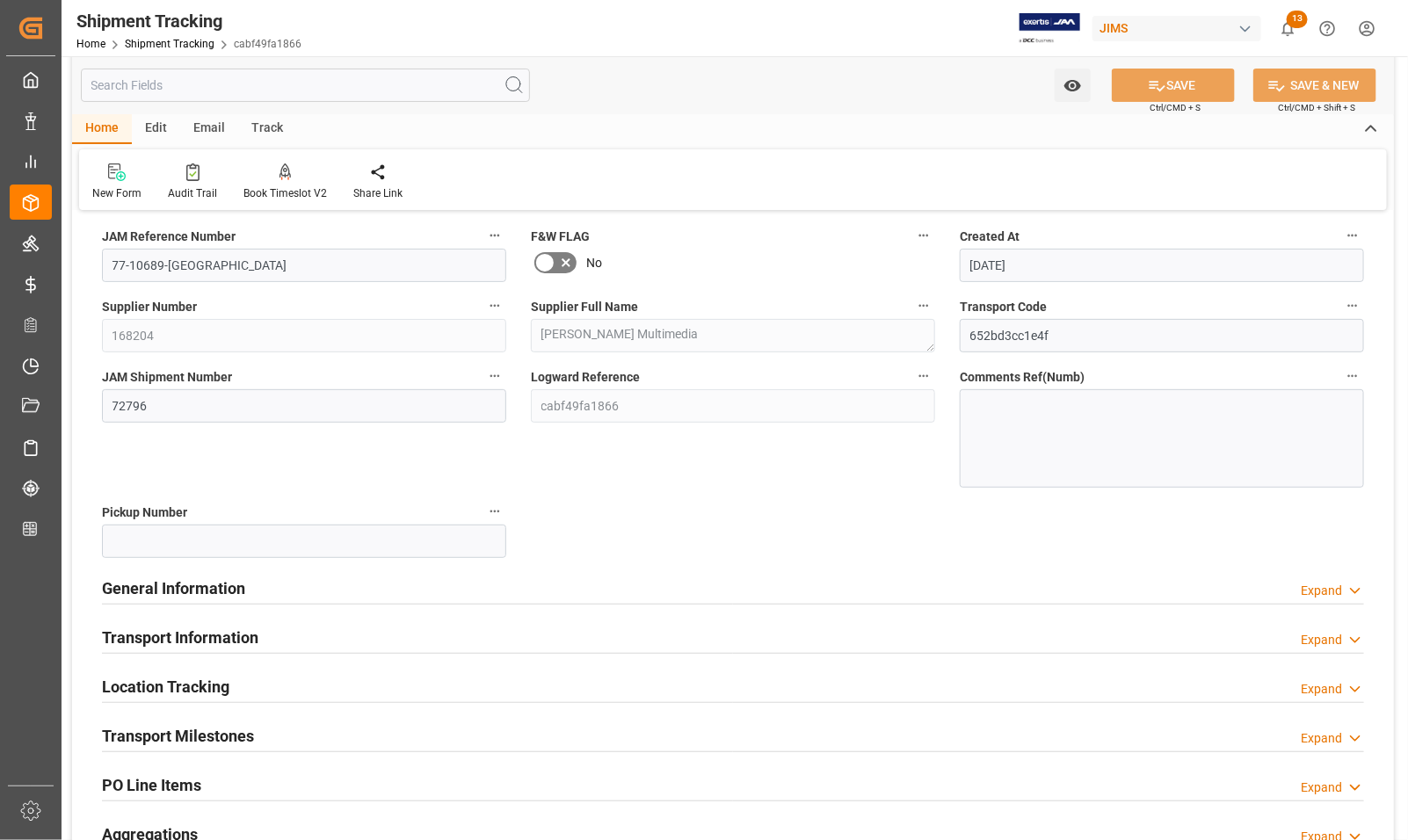
click at [167, 787] on h2 "PO Line Items" at bounding box center [152, 785] width 100 height 23
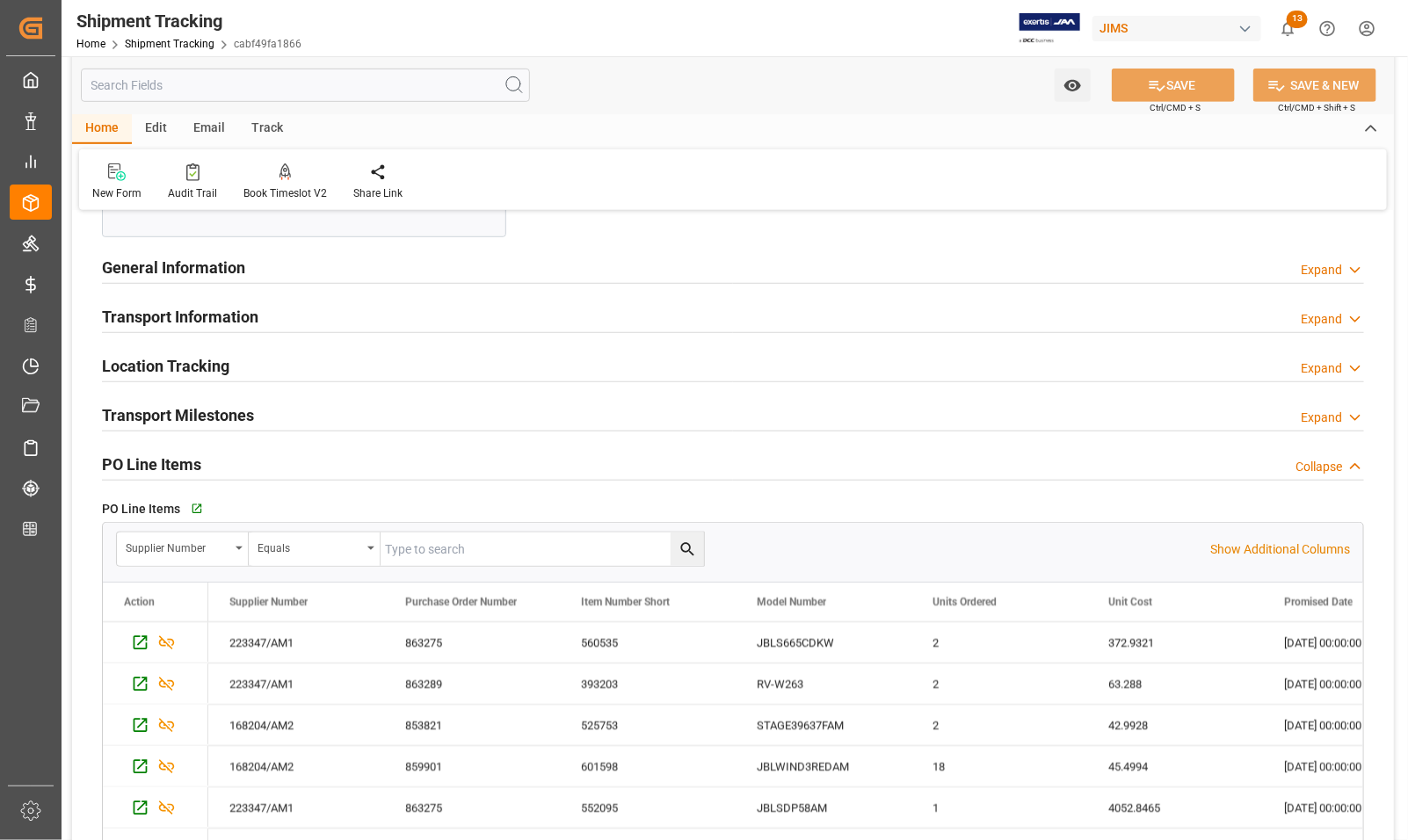
scroll to position [439, 0]
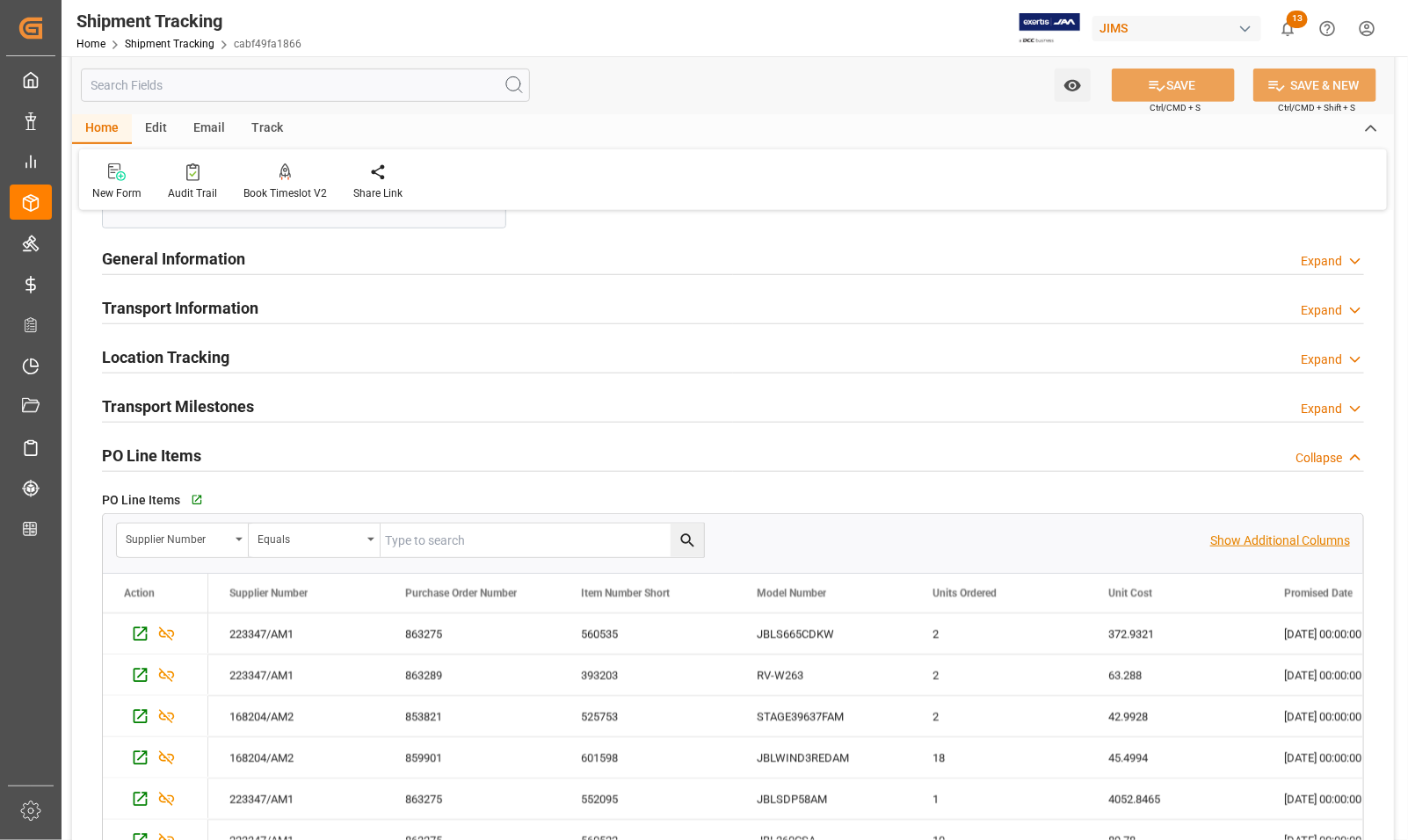
click at [1241, 542] on p "Show Additional Columns" at bounding box center [1280, 541] width 140 height 19
click at [577, 548] on input "text" at bounding box center [543, 540] width 323 height 33
type input "e"
type input "incoterm"
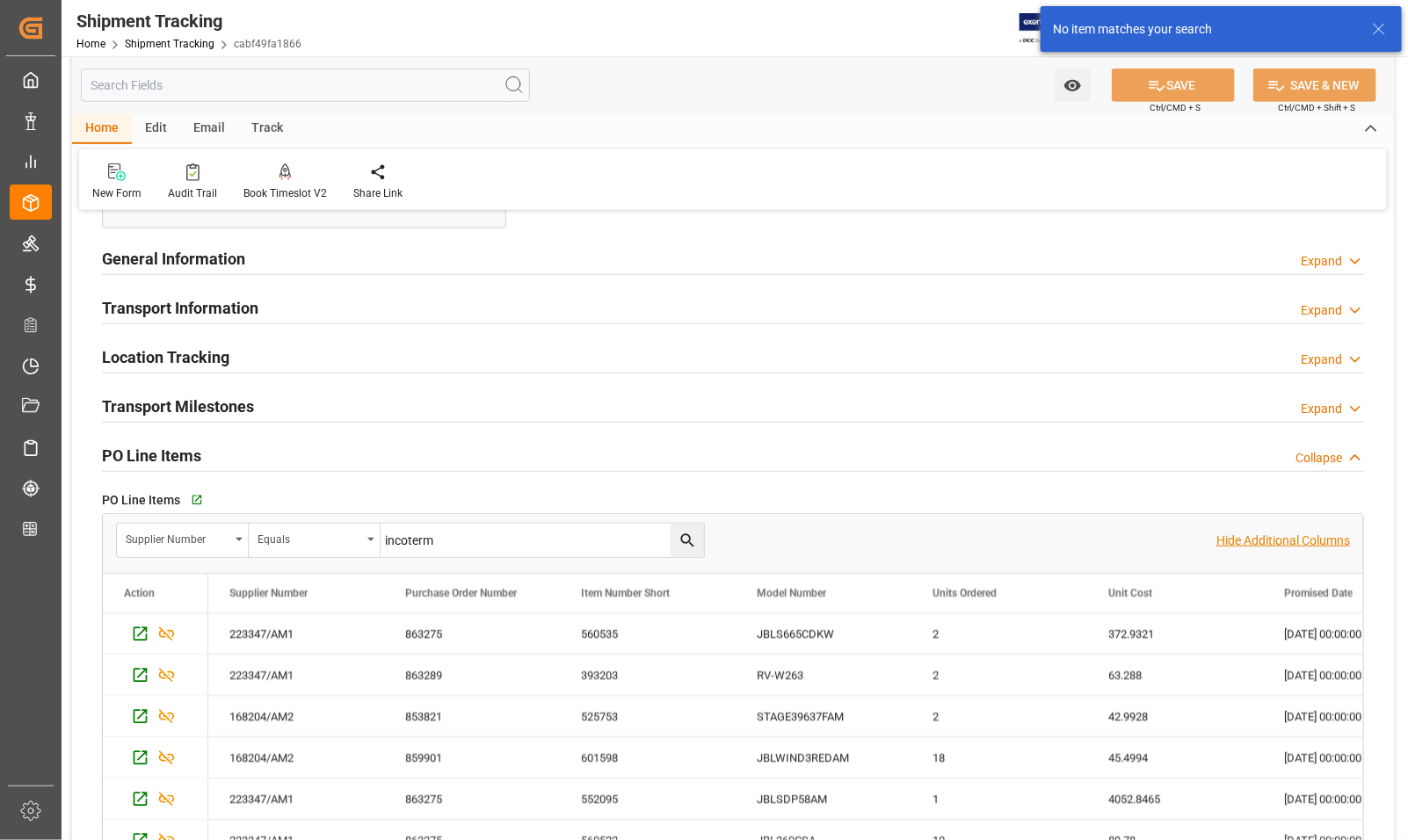
click at [1241, 546] on p "Hide Additional Columns" at bounding box center [1283, 541] width 134 height 19
click at [1241, 546] on p "Show Additional Columns" at bounding box center [1280, 541] width 140 height 19
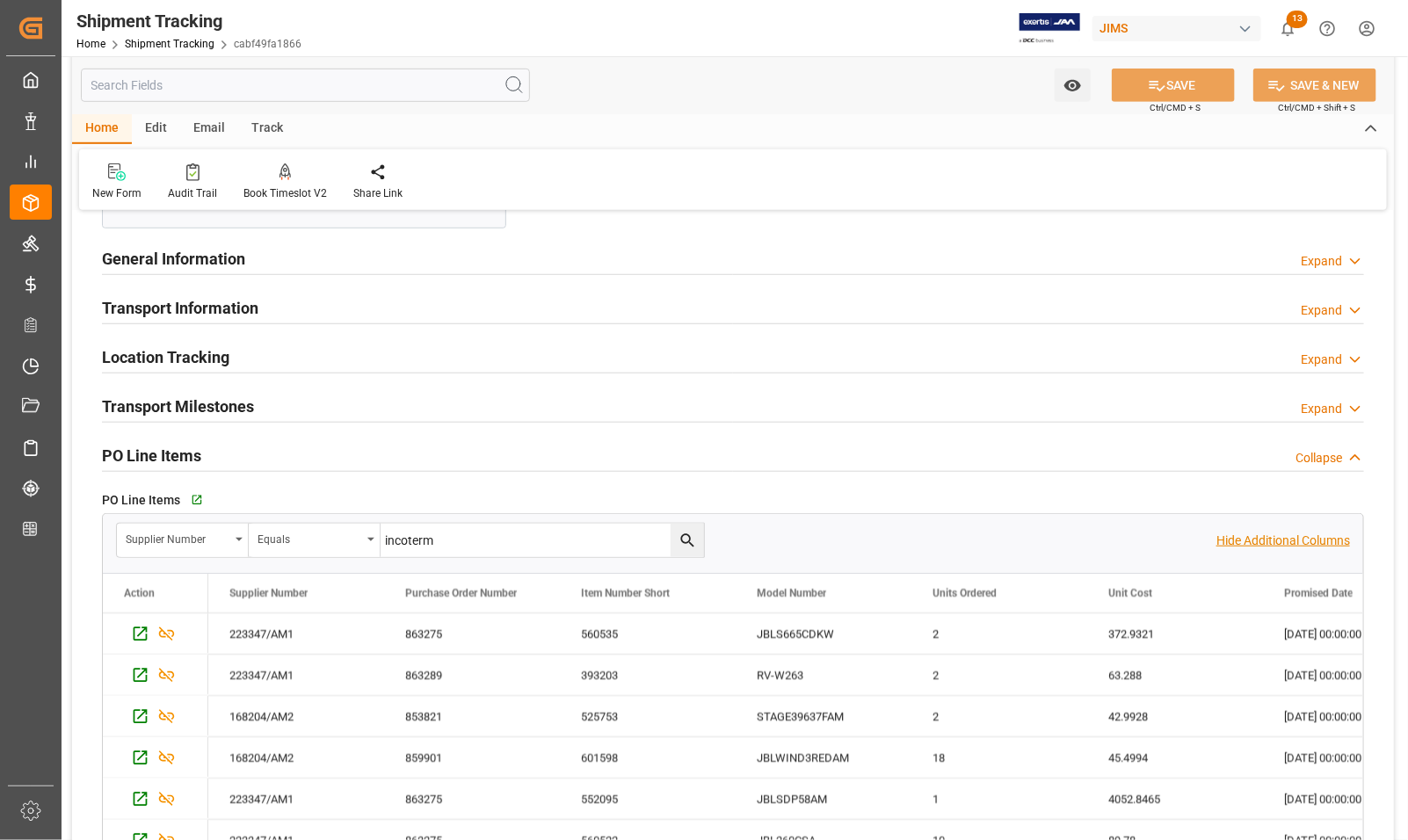
click at [1243, 544] on p "Hide Additional Columns" at bounding box center [1283, 541] width 134 height 19
click at [635, 640] on div "560535" at bounding box center [648, 633] width 176 height 40
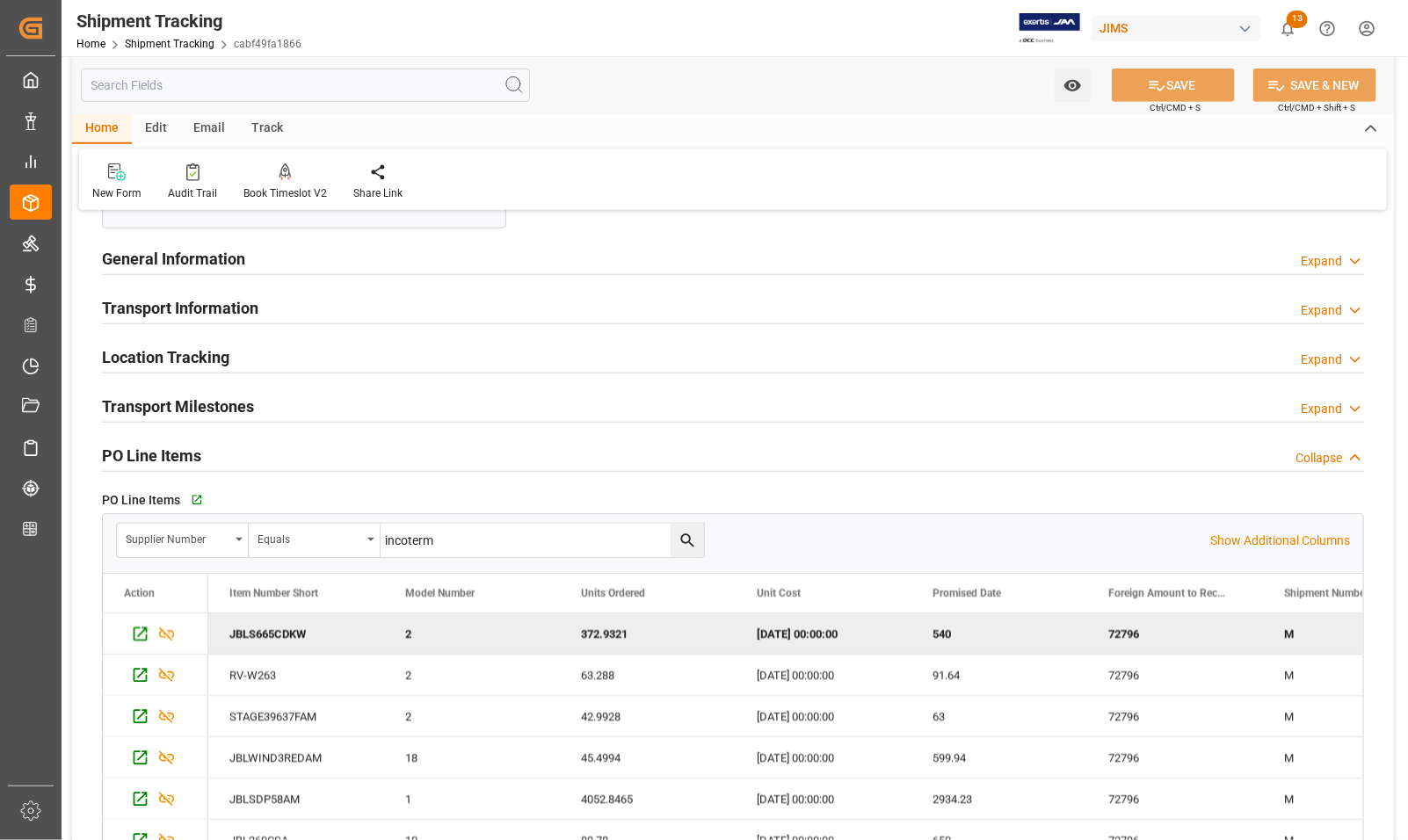
scroll to position [0, 0]
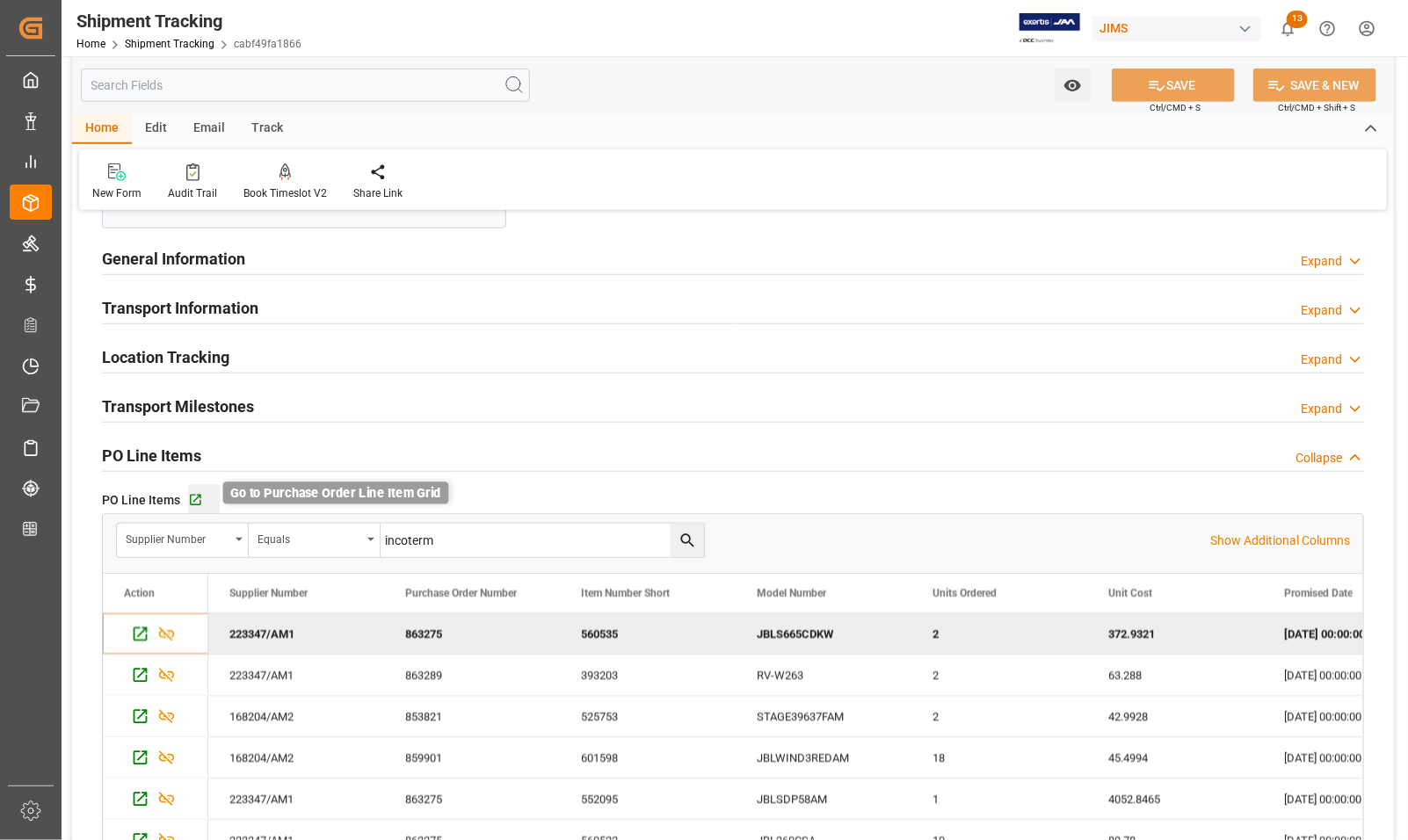
click at [196, 502] on icon "button" at bounding box center [195, 500] width 15 height 15
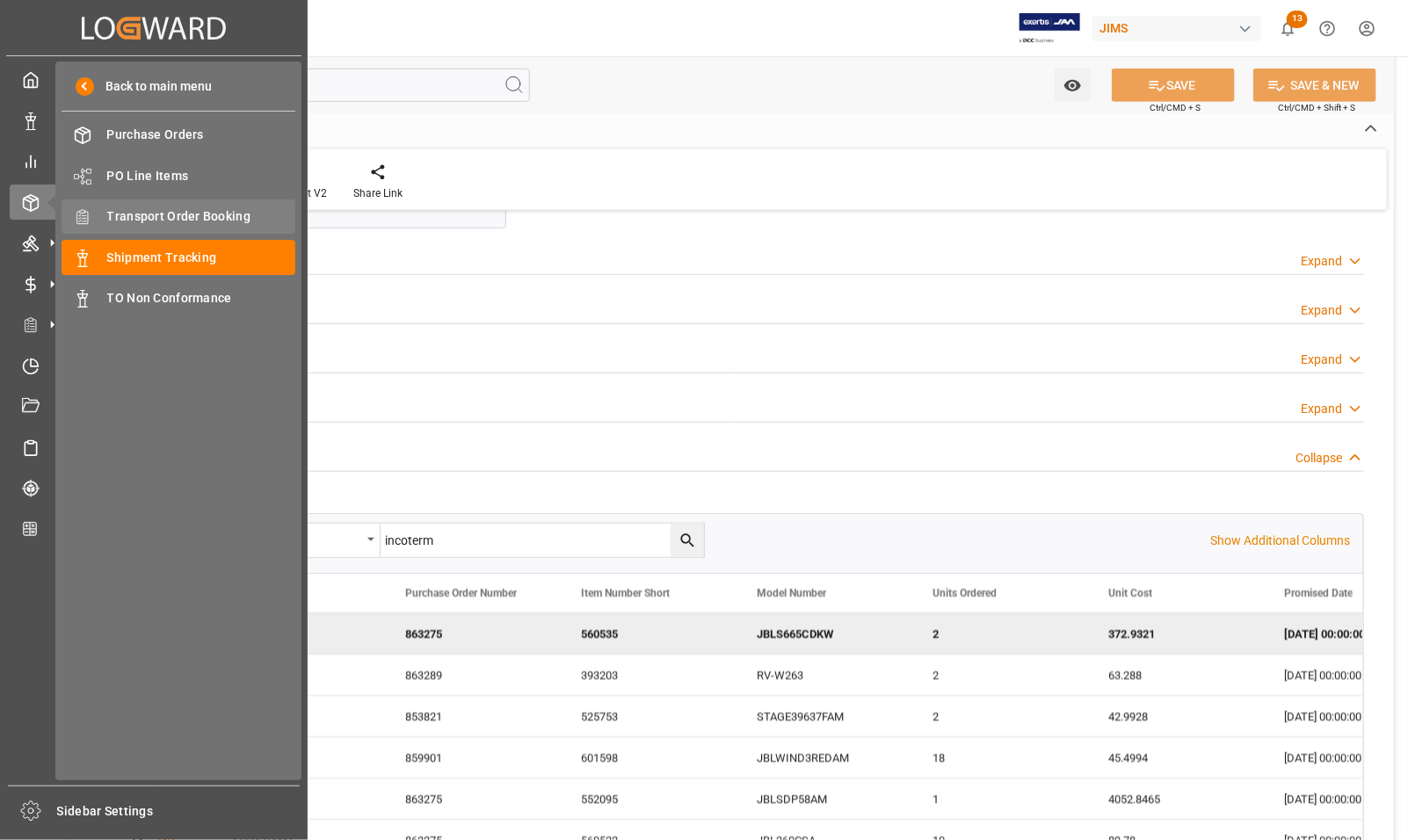
click at [126, 217] on span "Transport Order Booking" at bounding box center [201, 217] width 189 height 19
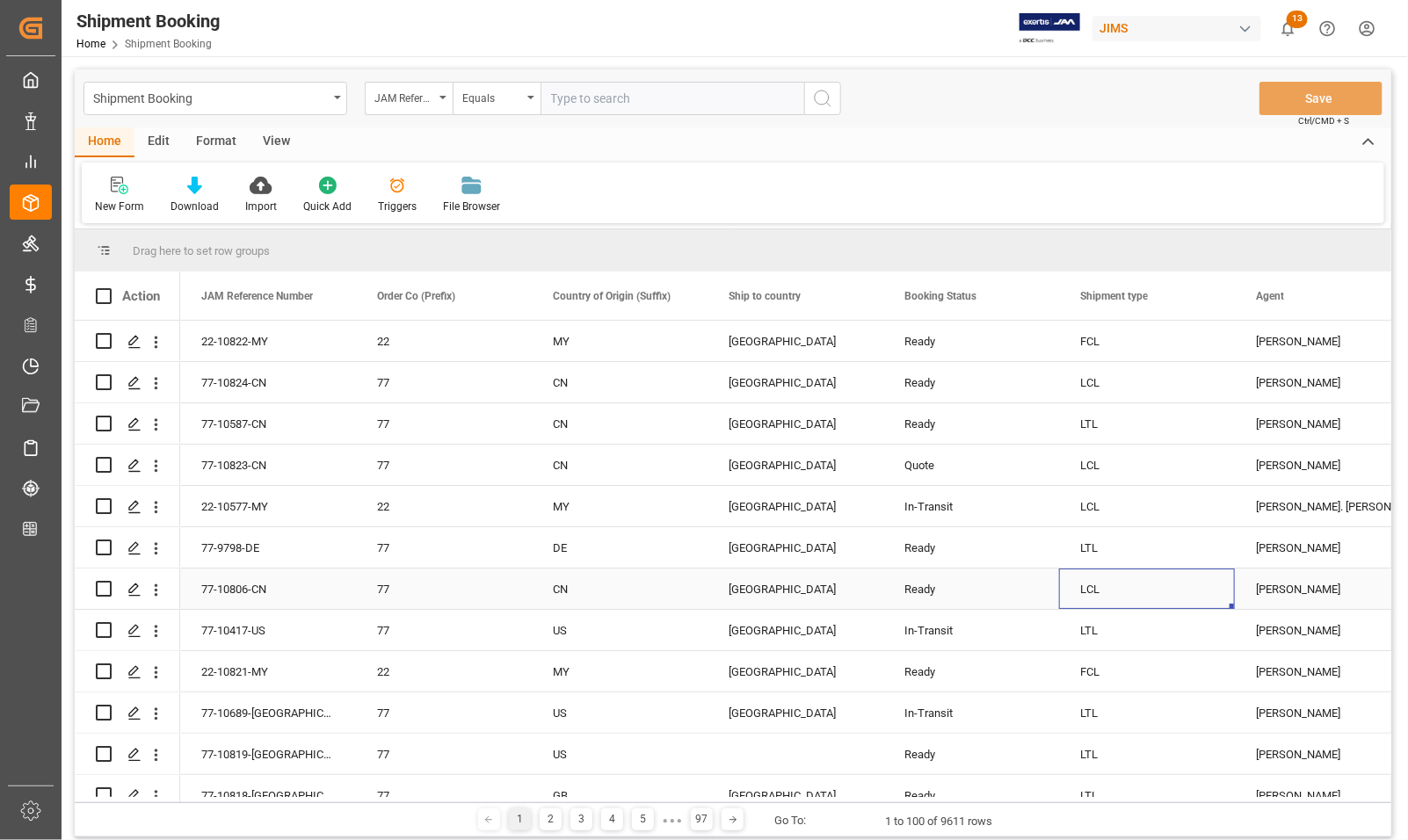
click at [1149, 587] on div "LCL" at bounding box center [1147, 589] width 134 height 40
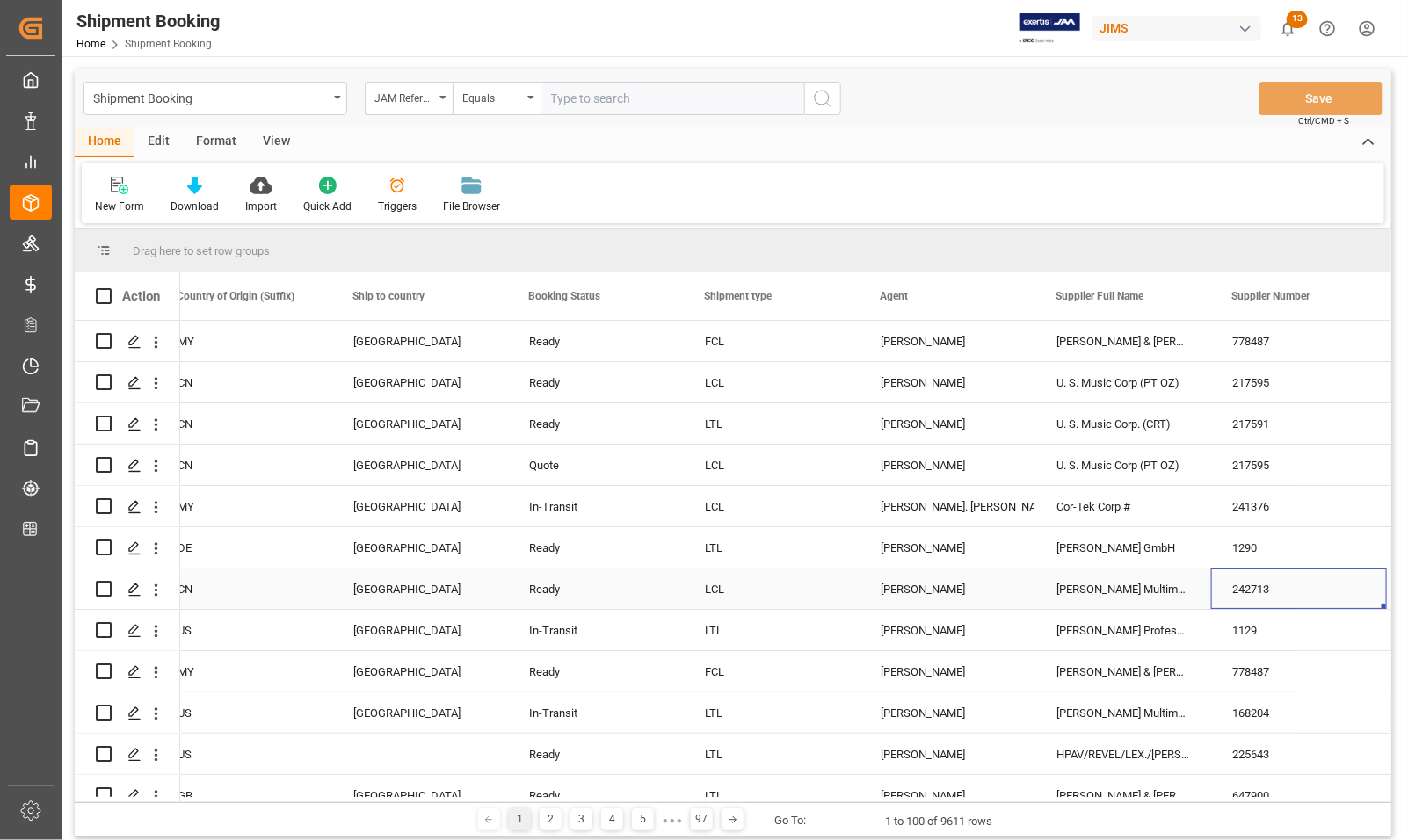
scroll to position [0, 551]
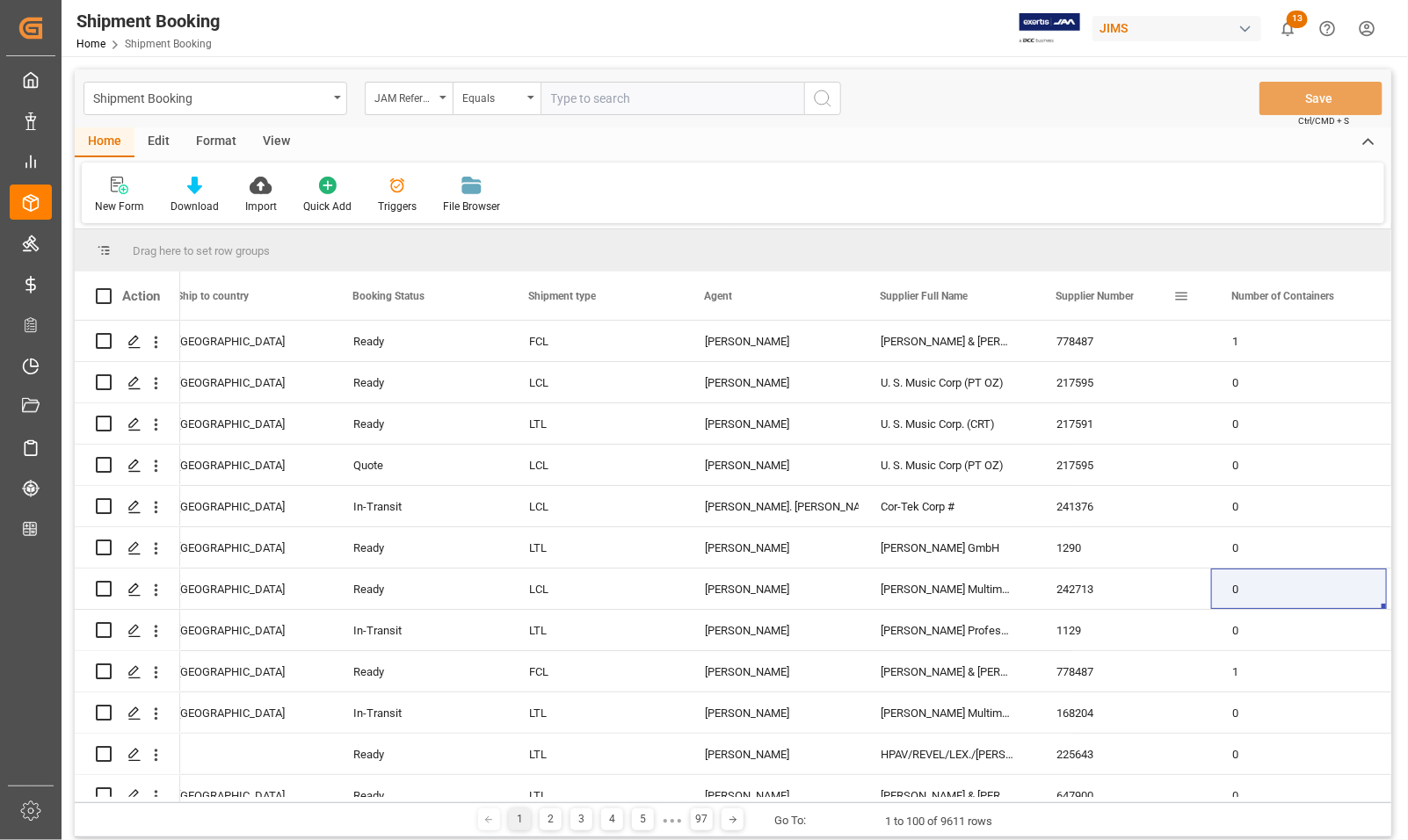
click at [1181, 300] on span at bounding box center [1182, 296] width 16 height 16
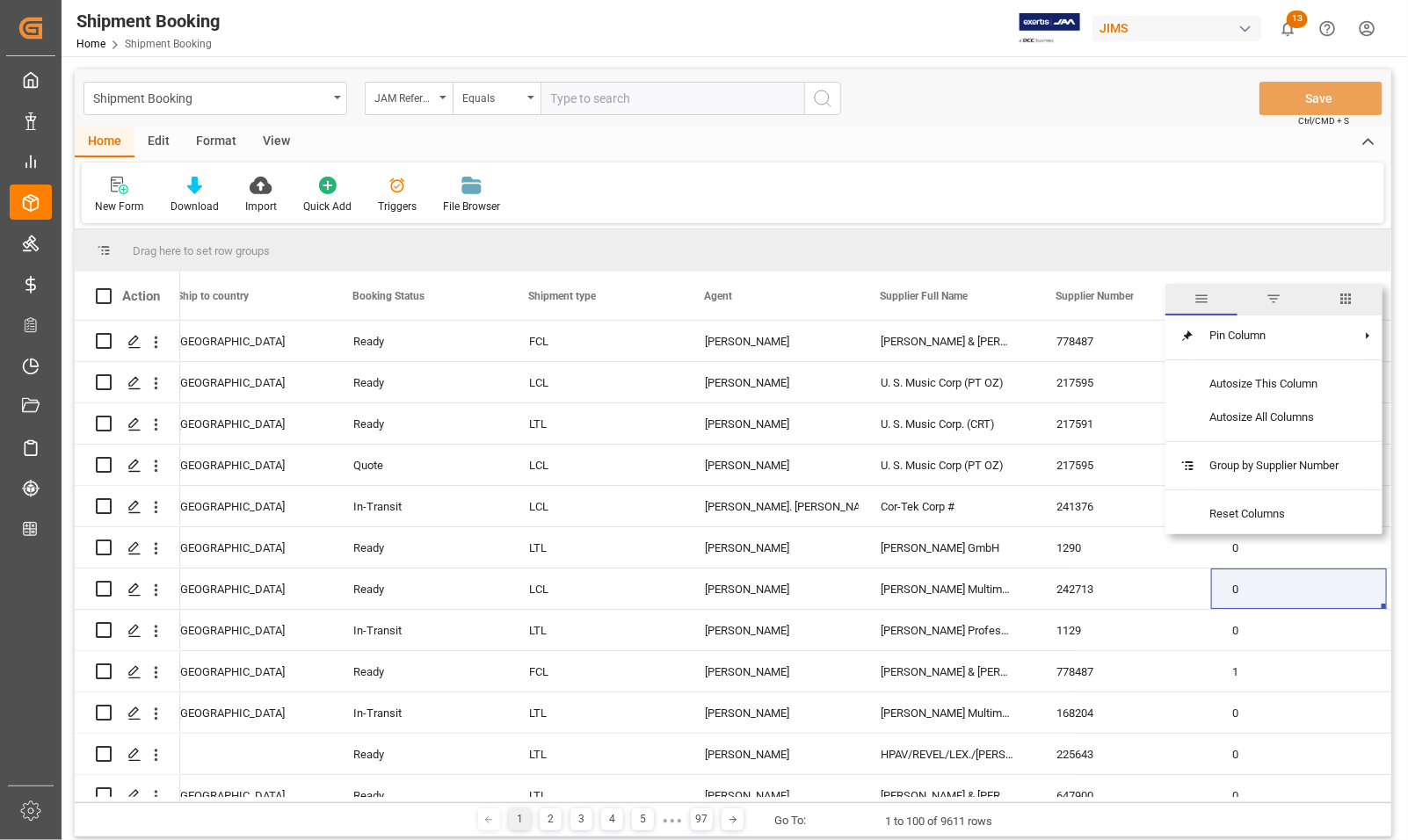
click at [1273, 302] on span "filter" at bounding box center [1274, 299] width 16 height 16
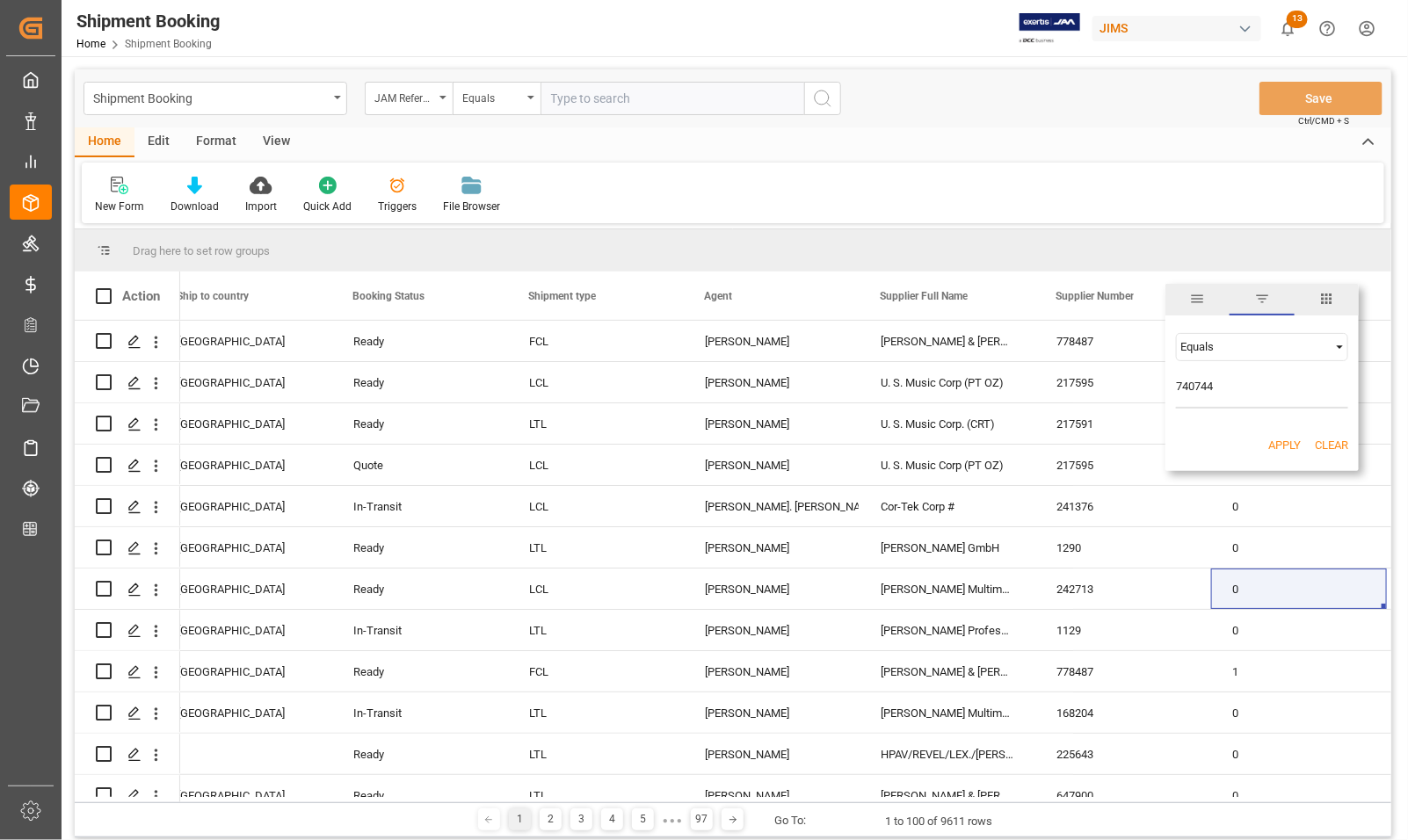
type input "740744"
click at [1285, 445] on button "Apply" at bounding box center [1285, 446] width 32 height 18
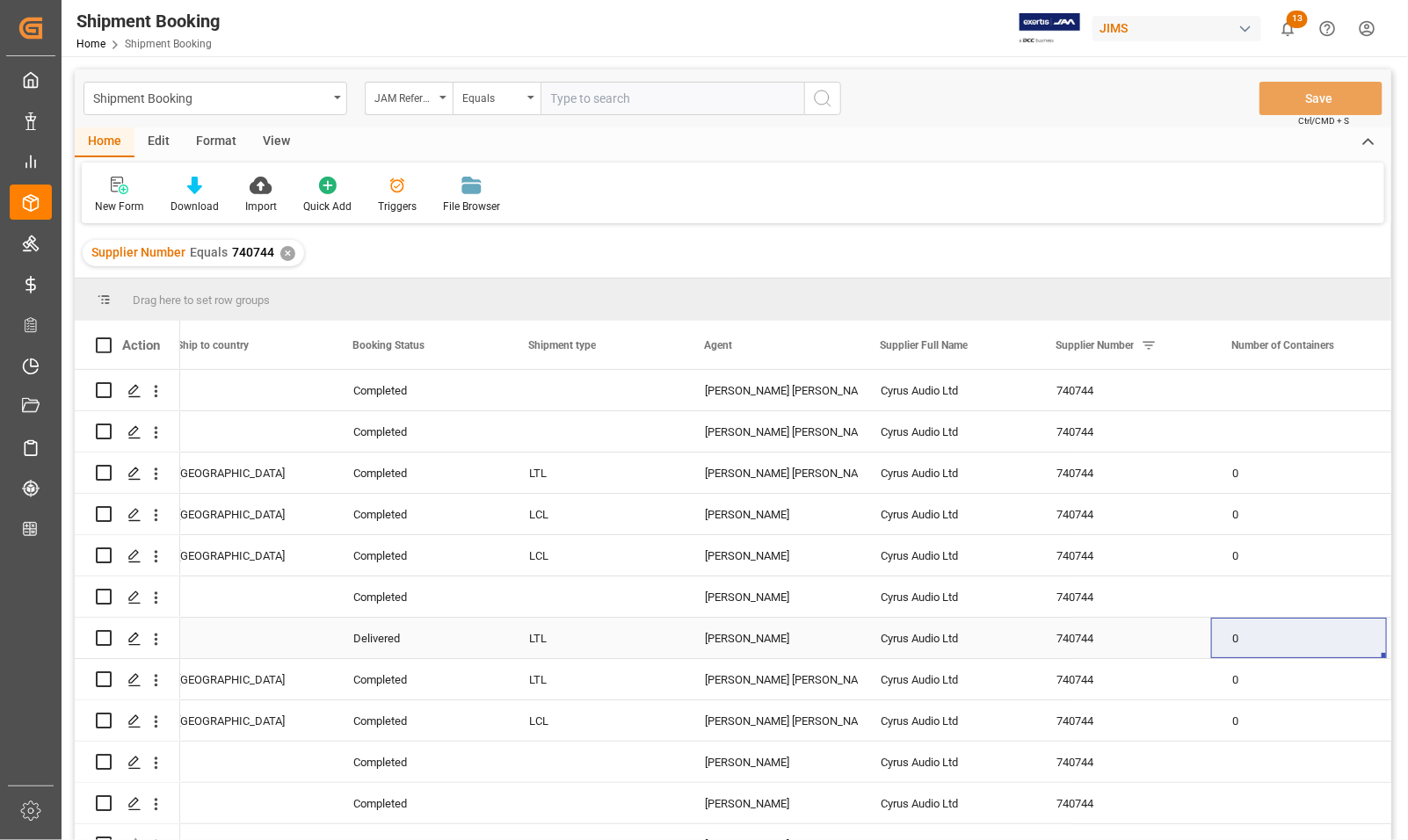
click at [1264, 641] on div "0" at bounding box center [1299, 638] width 176 height 40
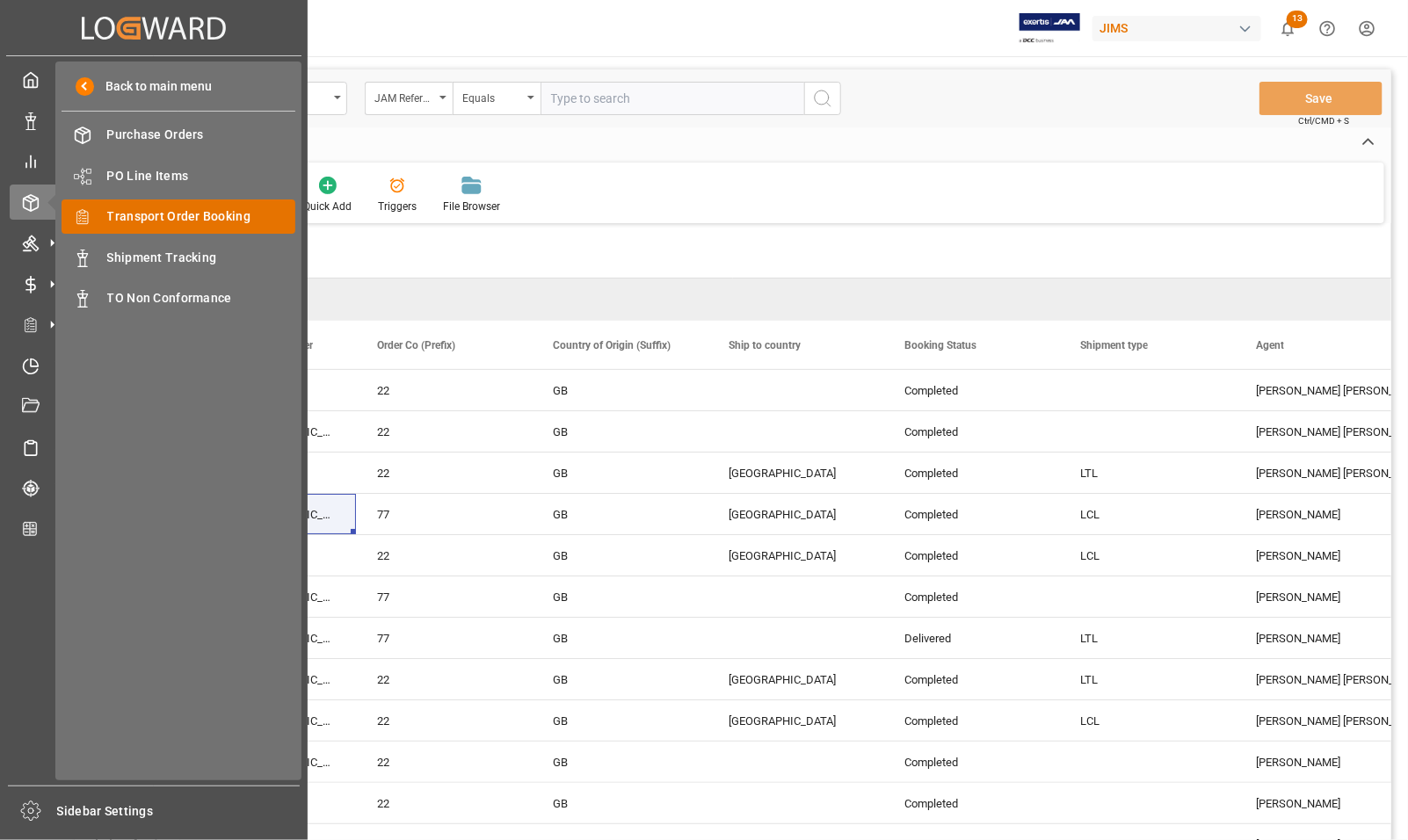
click at [107, 217] on span "Transport Order Booking" at bounding box center [201, 217] width 189 height 19
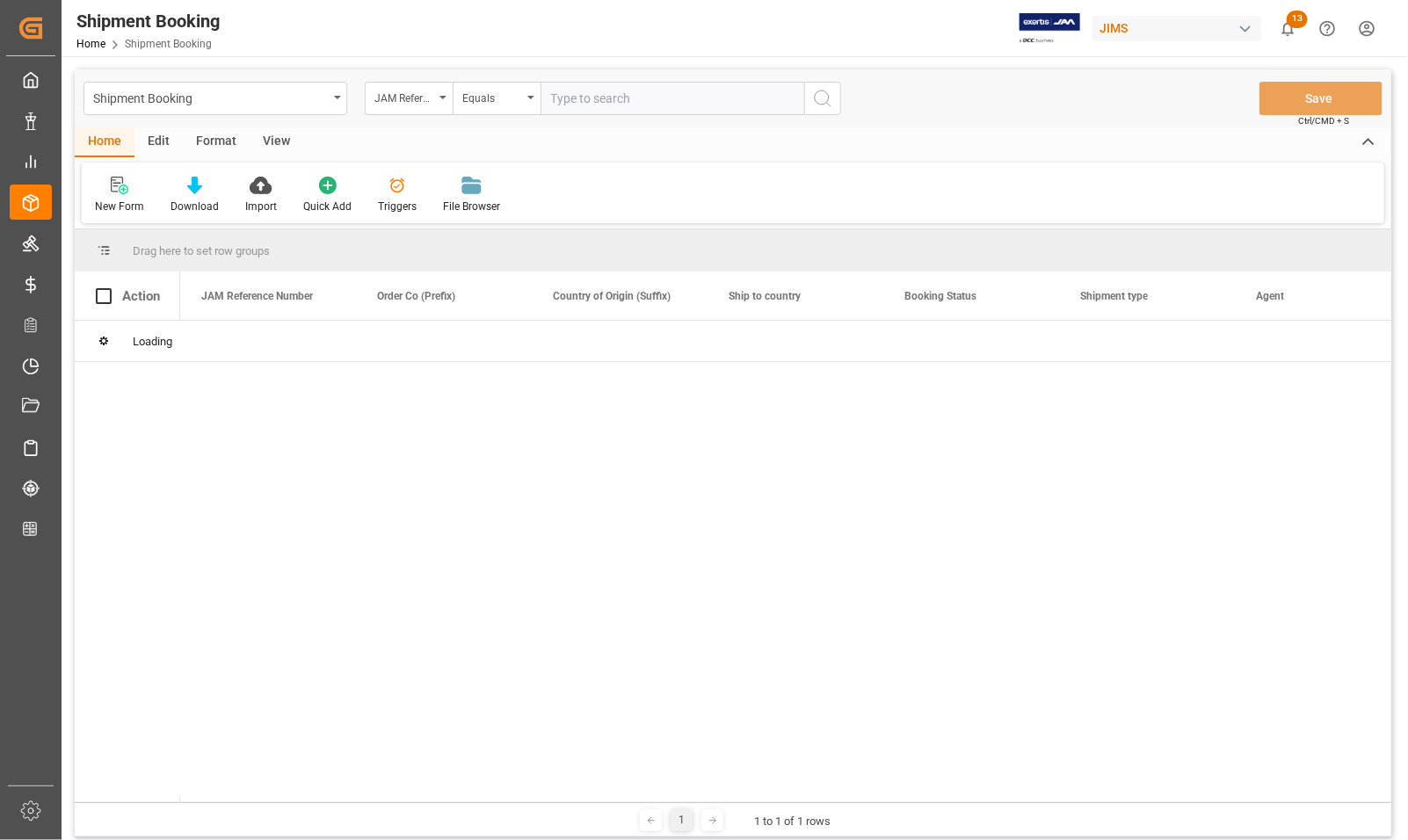
click at [120, 193] on icon at bounding box center [123, 189] width 10 height 10
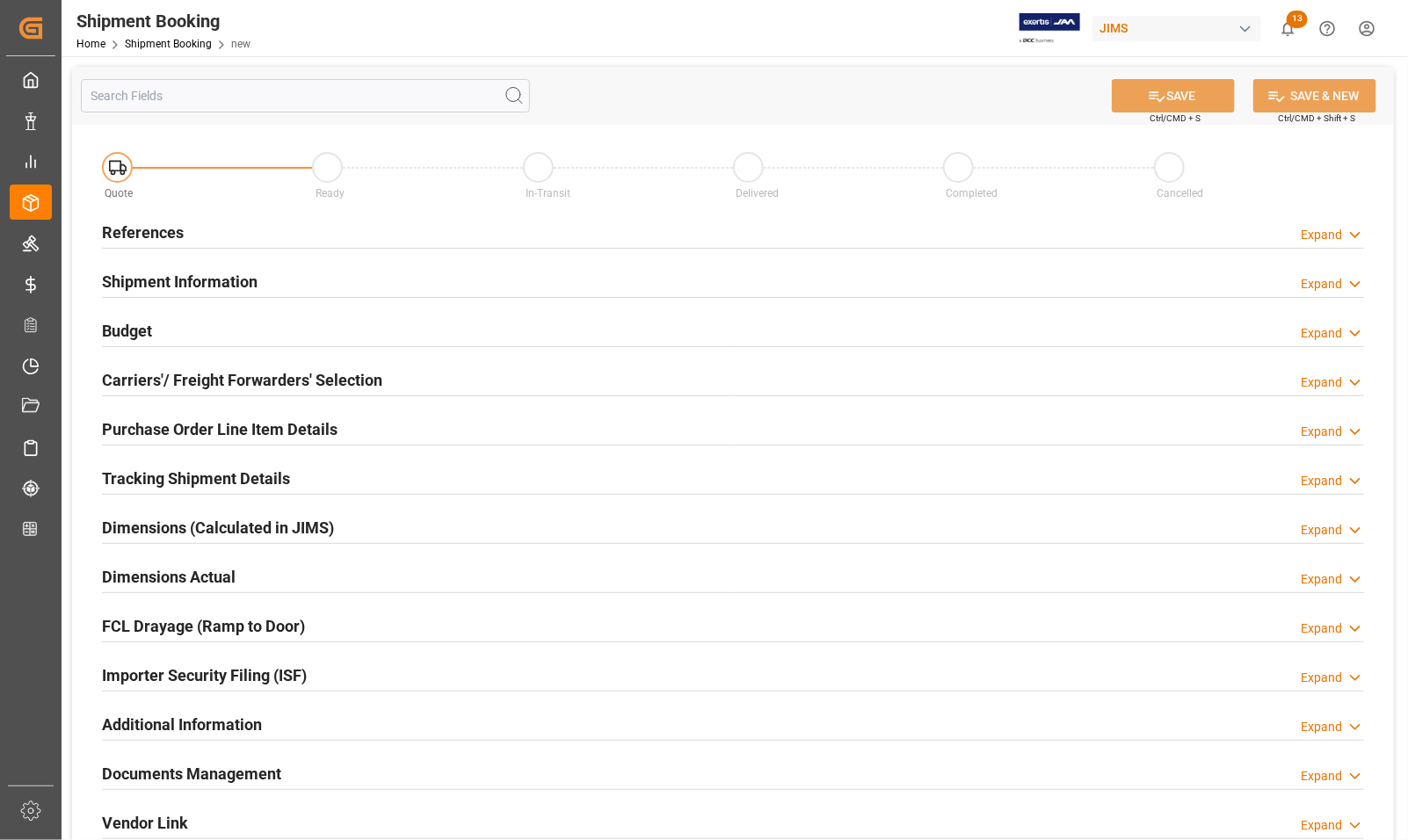
click at [134, 233] on h2 "References" at bounding box center [143, 233] width 82 height 23
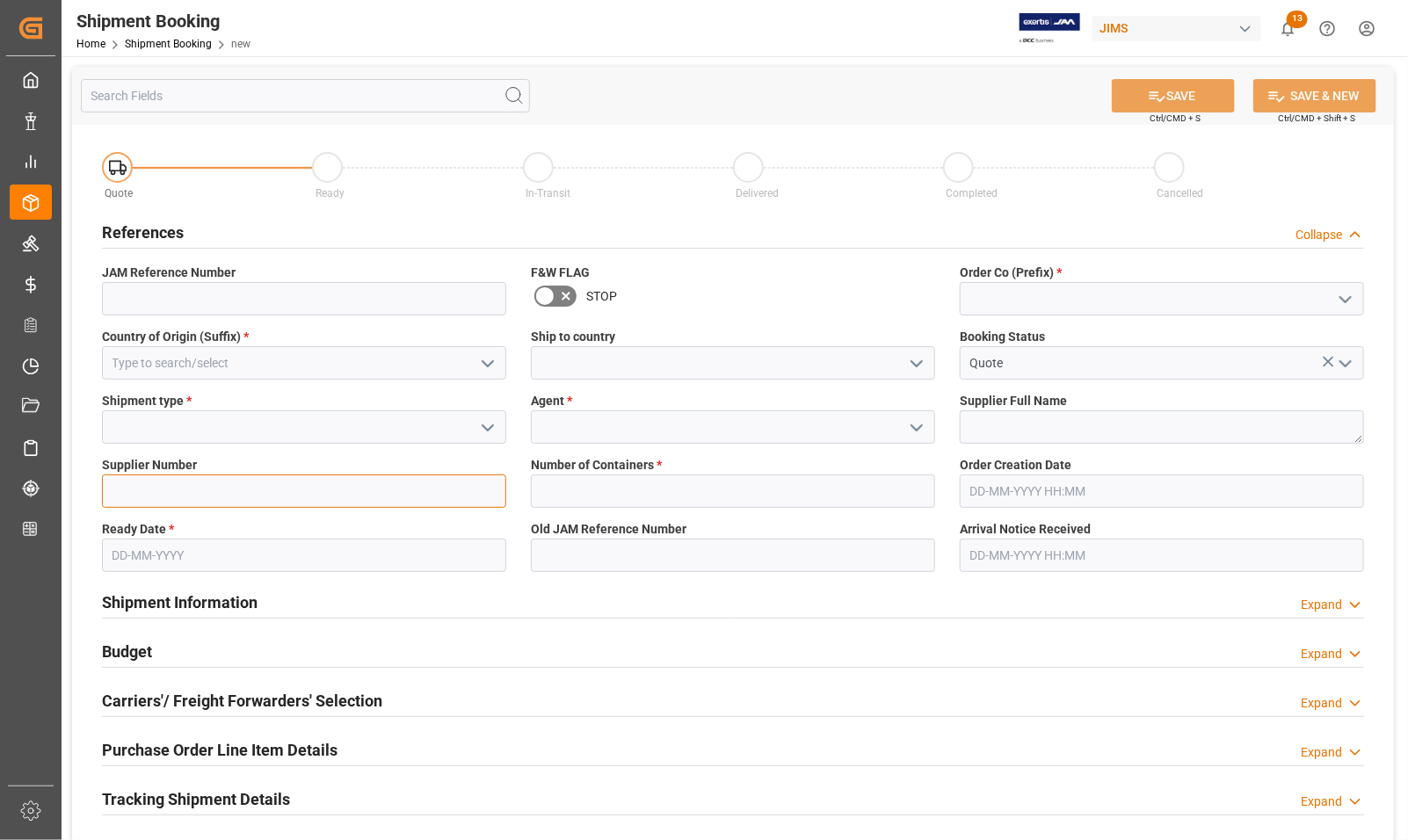
click at [167, 489] on input at bounding box center [305, 491] width 404 height 33
click at [194, 486] on input "740943" at bounding box center [305, 491] width 404 height 33
type input "740745"
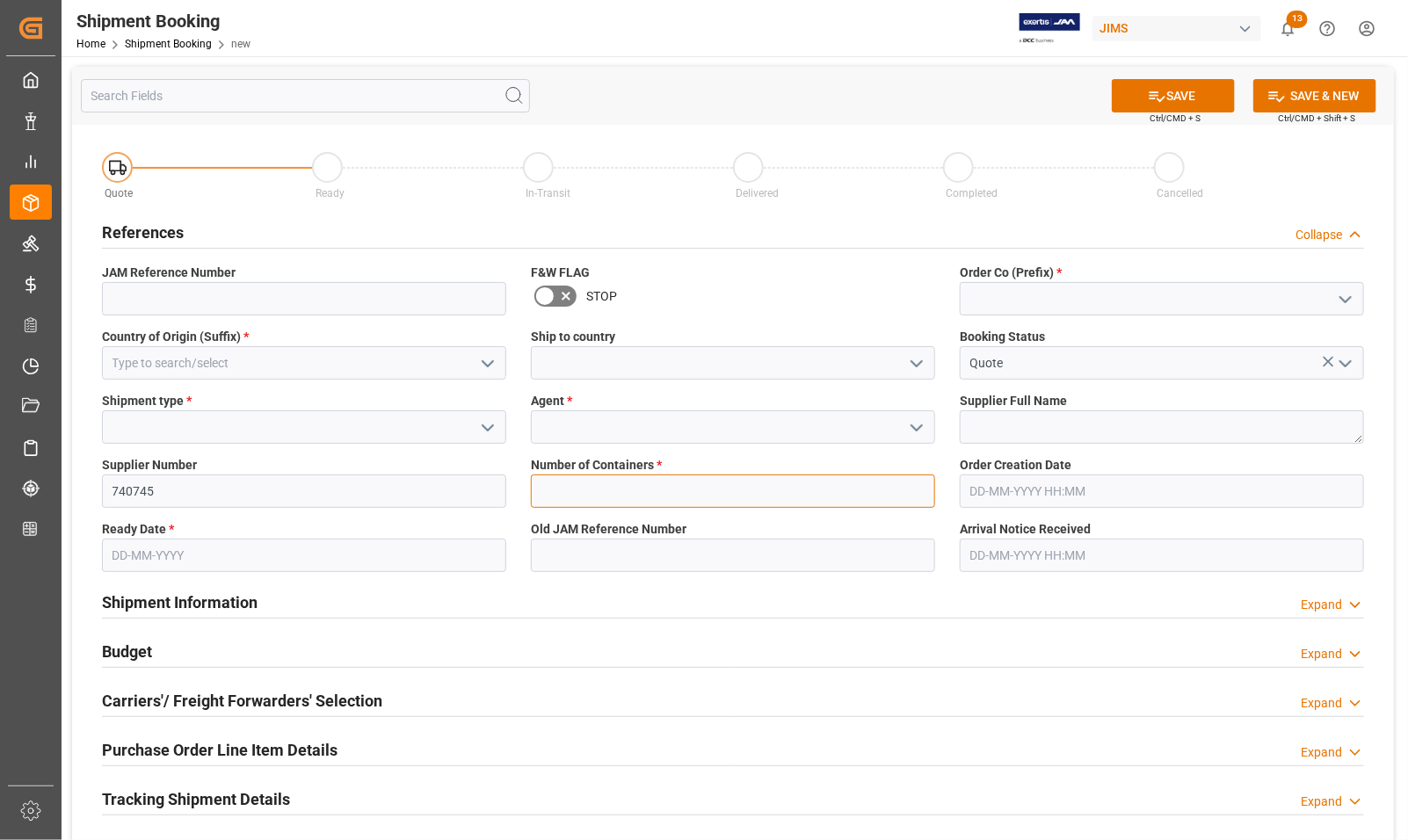
drag, startPoint x: 722, startPoint y: 474, endPoint x: 721, endPoint y: 484, distance: 10.0
click at [722, 483] on input "text" at bounding box center [733, 491] width 404 height 33
type input "0"
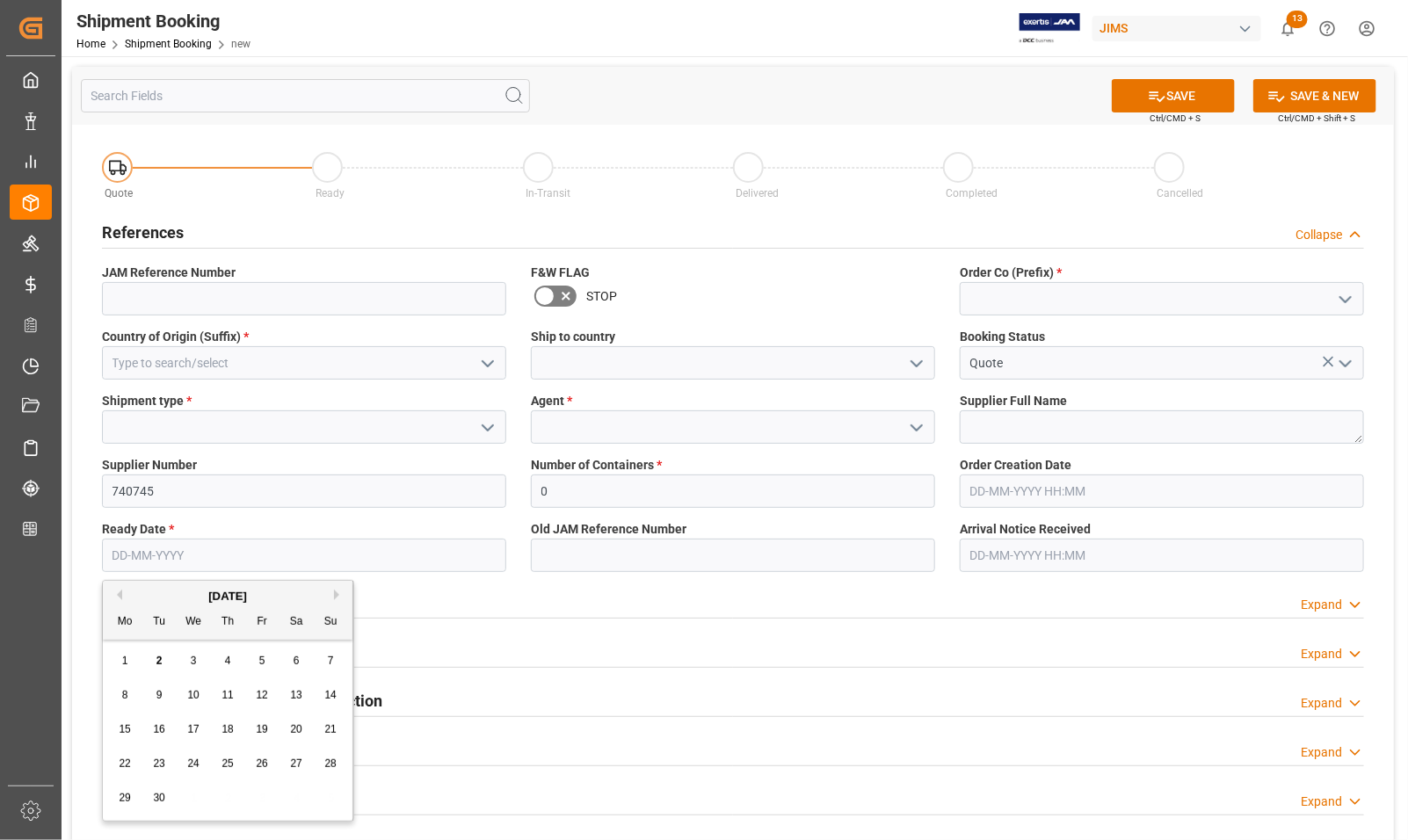
click at [126, 551] on input "text" at bounding box center [305, 555] width 404 height 33
click at [122, 690] on span "8" at bounding box center [125, 695] width 6 height 13
type input "08-09-2025"
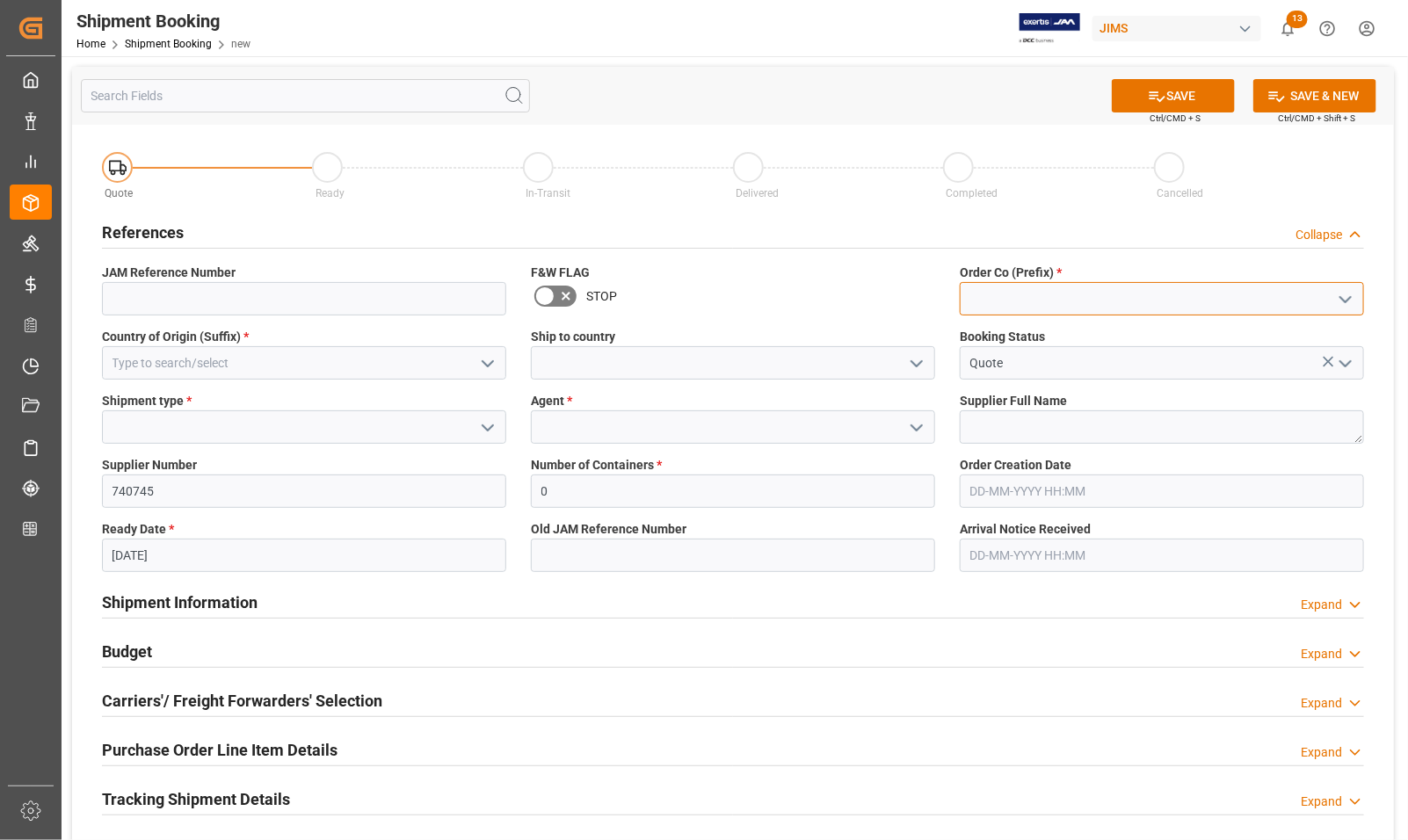
click at [987, 283] on input at bounding box center [1162, 298] width 404 height 33
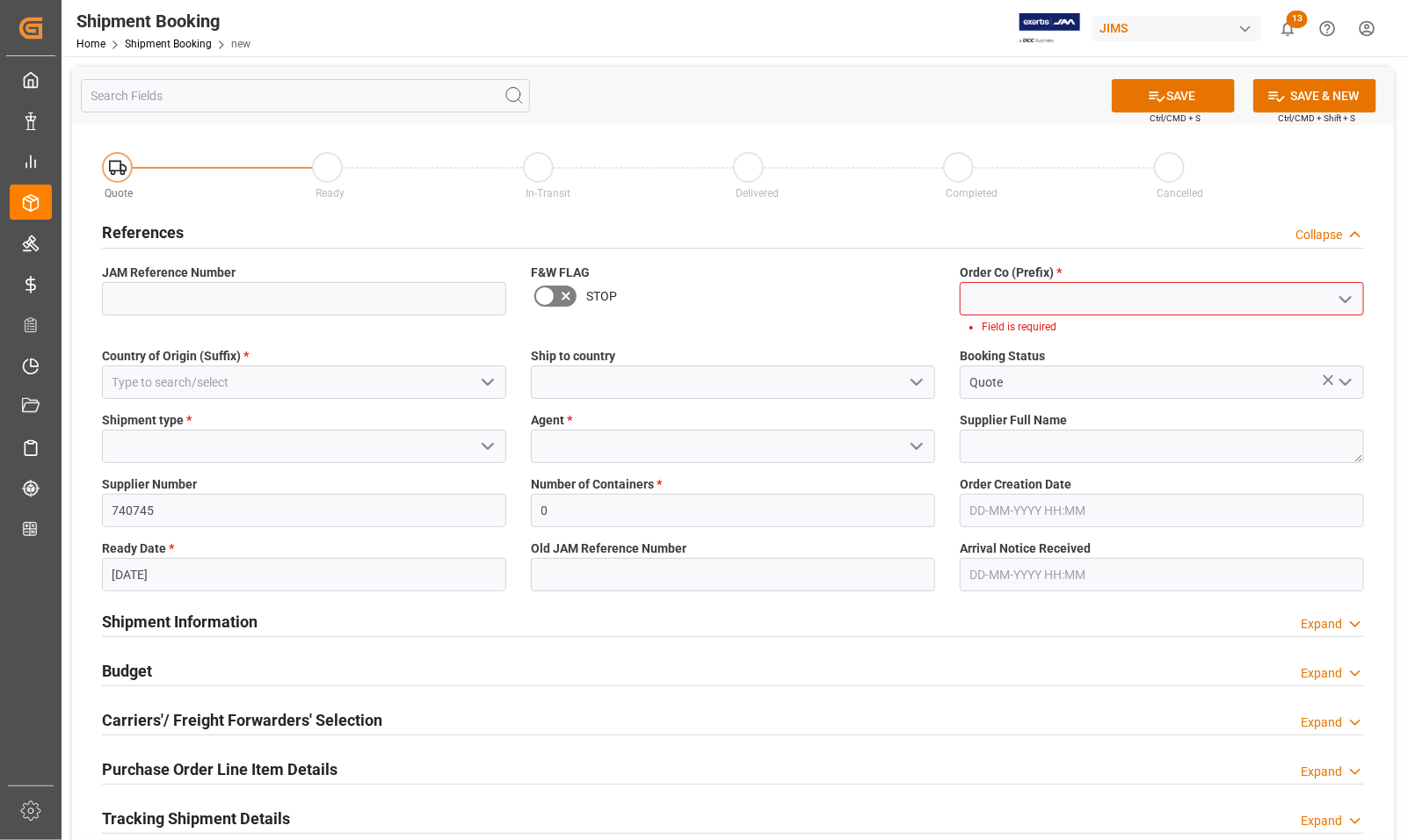
click at [1347, 292] on icon "open menu" at bounding box center [1345, 299] width 21 height 21
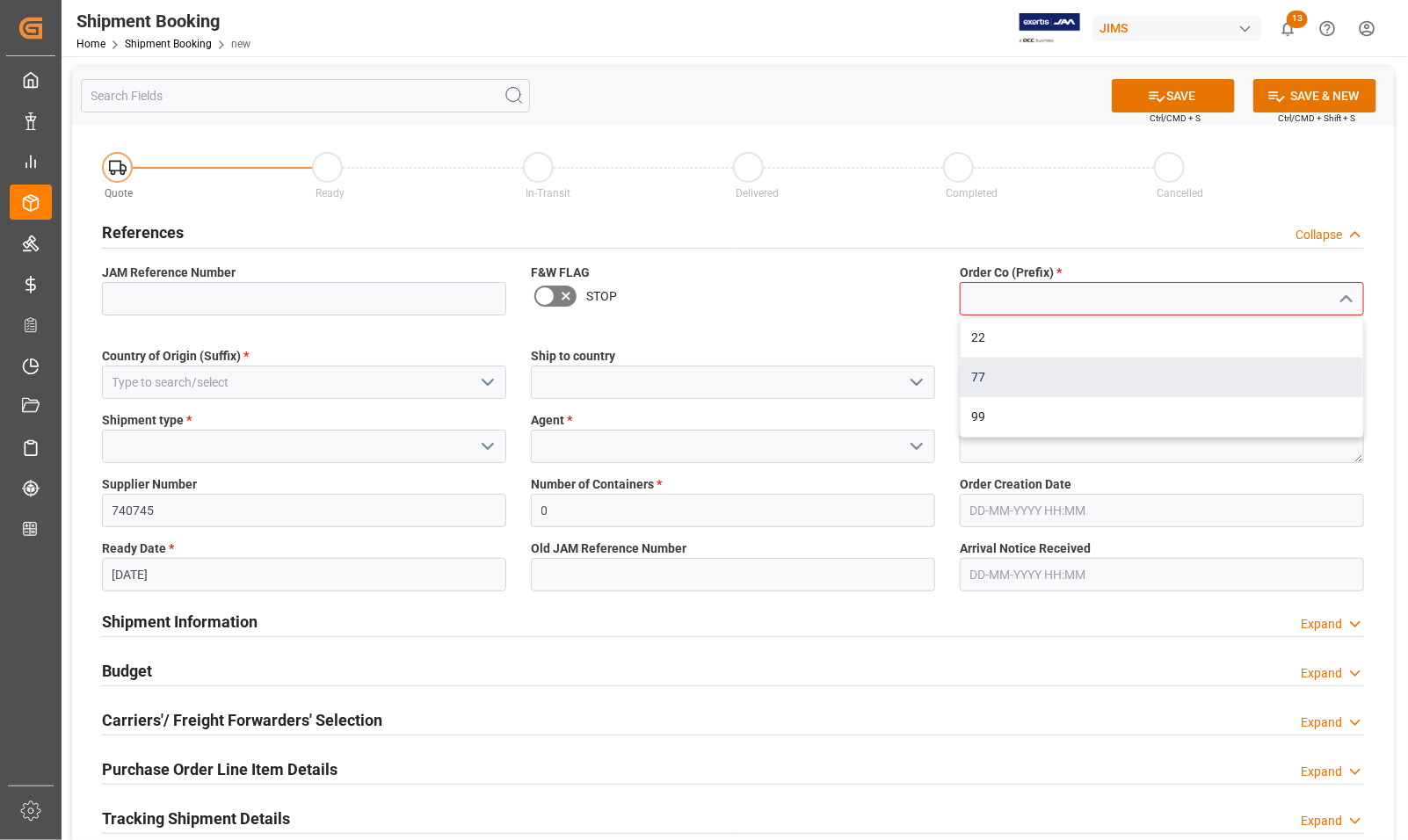
click at [1051, 380] on div "77" at bounding box center [1162, 377] width 403 height 40
type input "77"
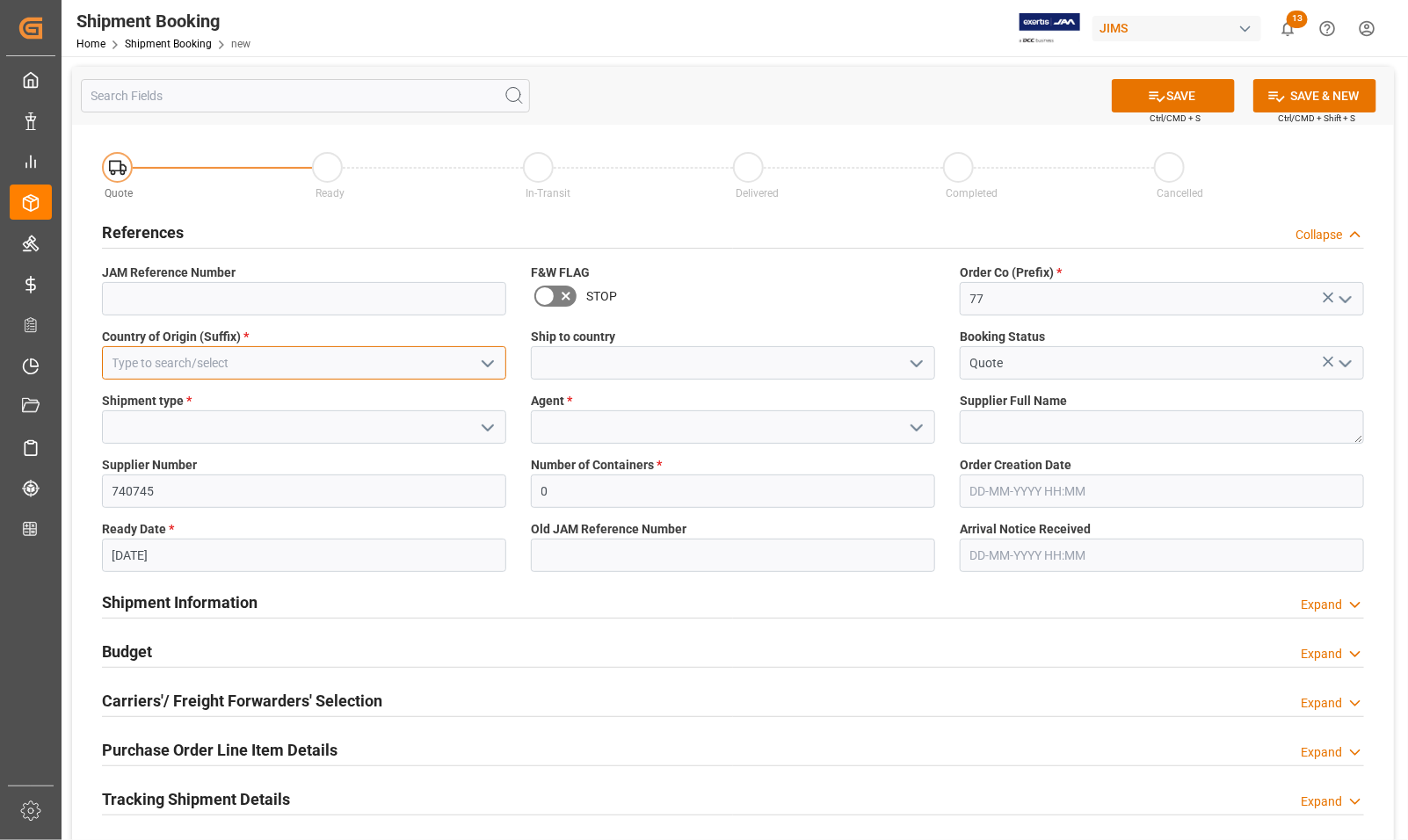
click at [146, 366] on input at bounding box center [305, 363] width 404 height 33
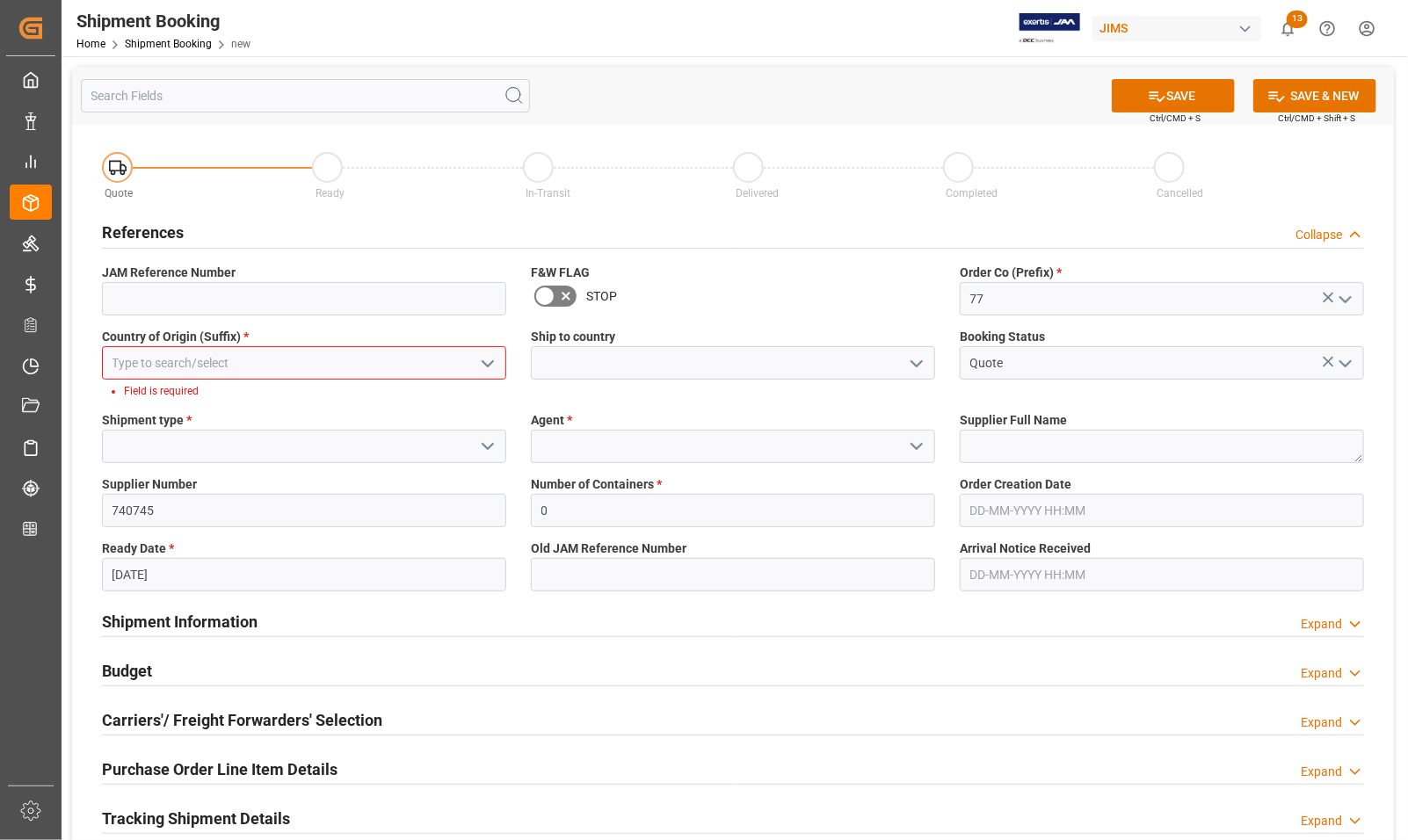
click at [489, 361] on icon "open menu" at bounding box center [487, 363] width 21 height 21
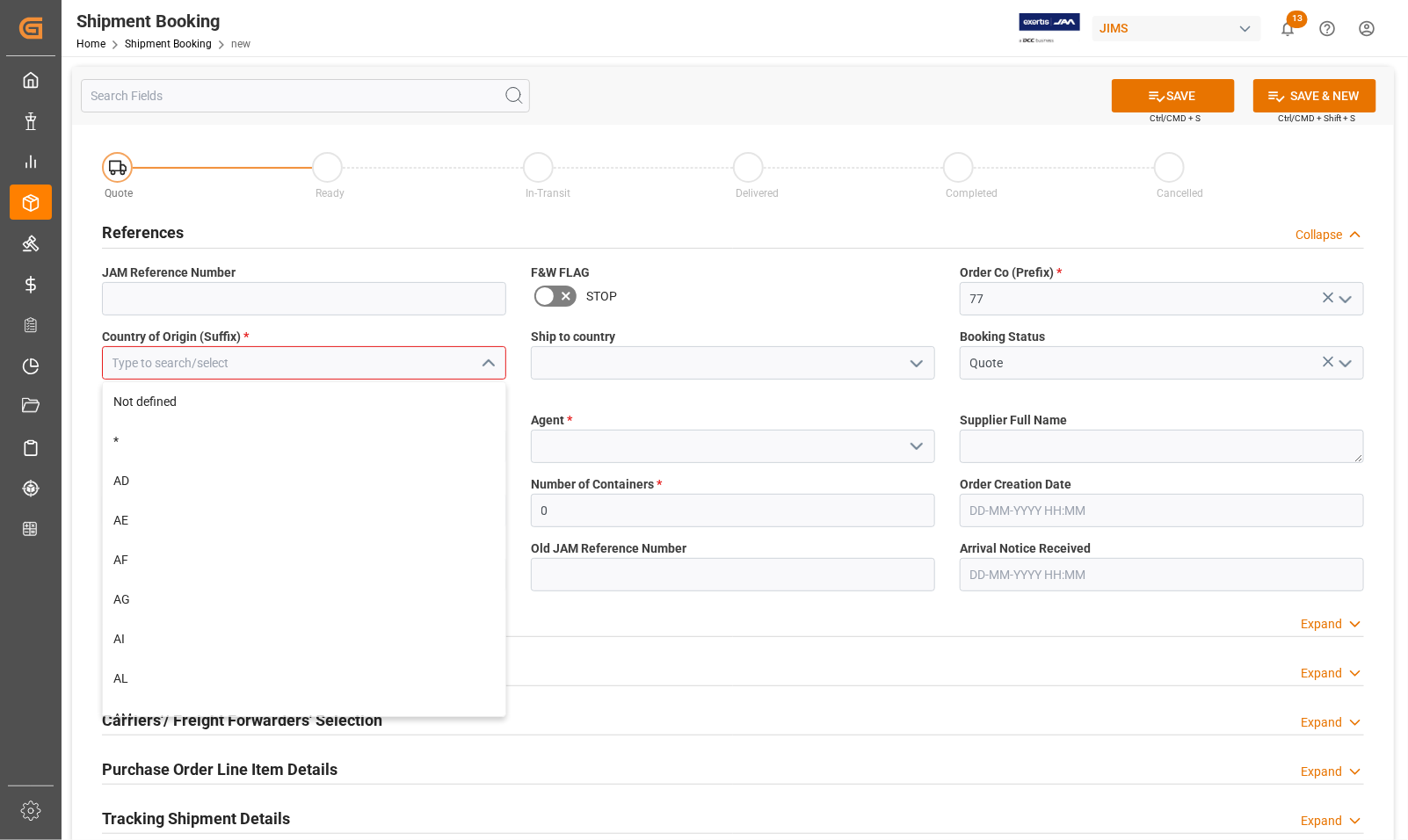
click at [306, 367] on input at bounding box center [305, 363] width 404 height 33
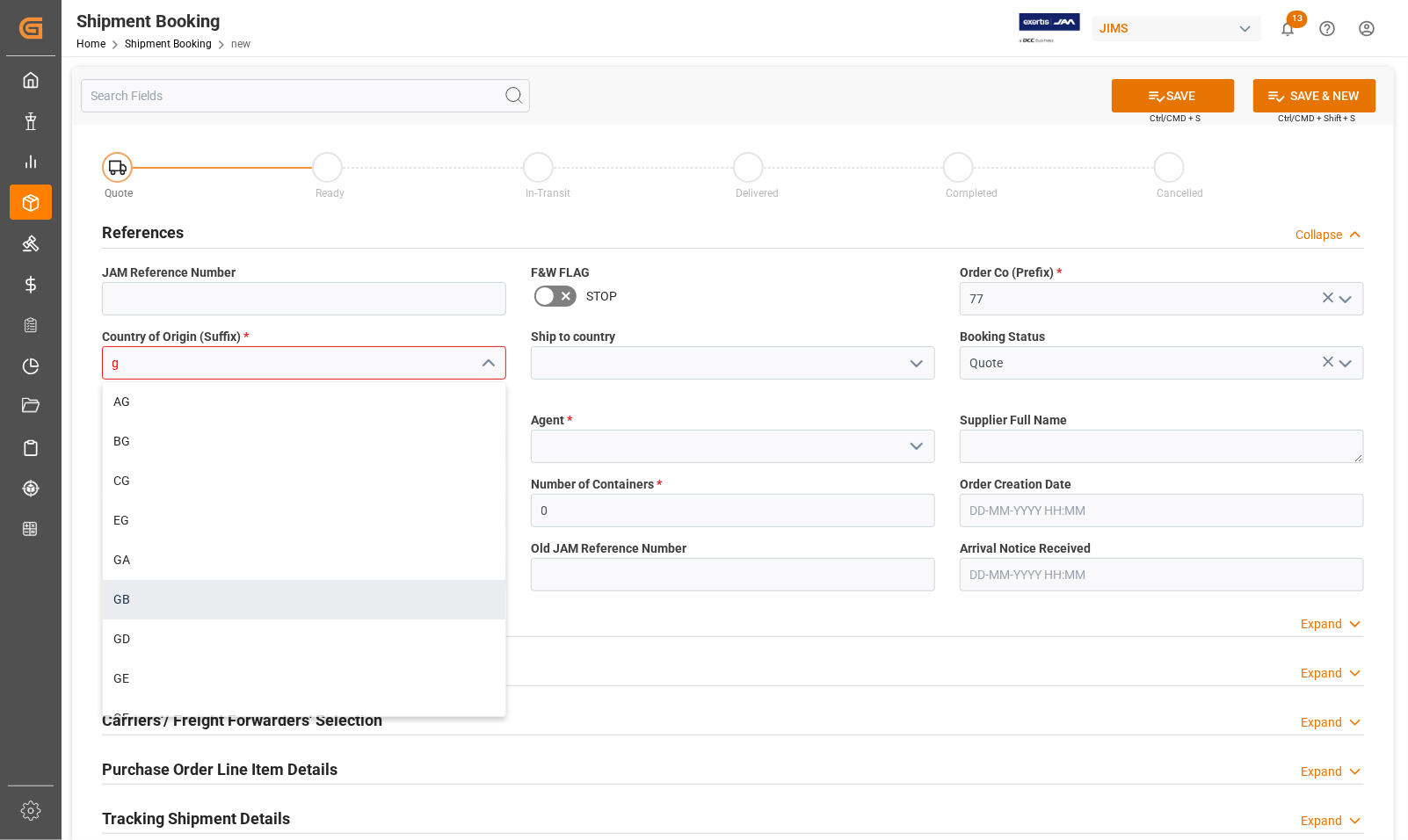
click at [178, 605] on div "GB" at bounding box center [304, 600] width 403 height 40
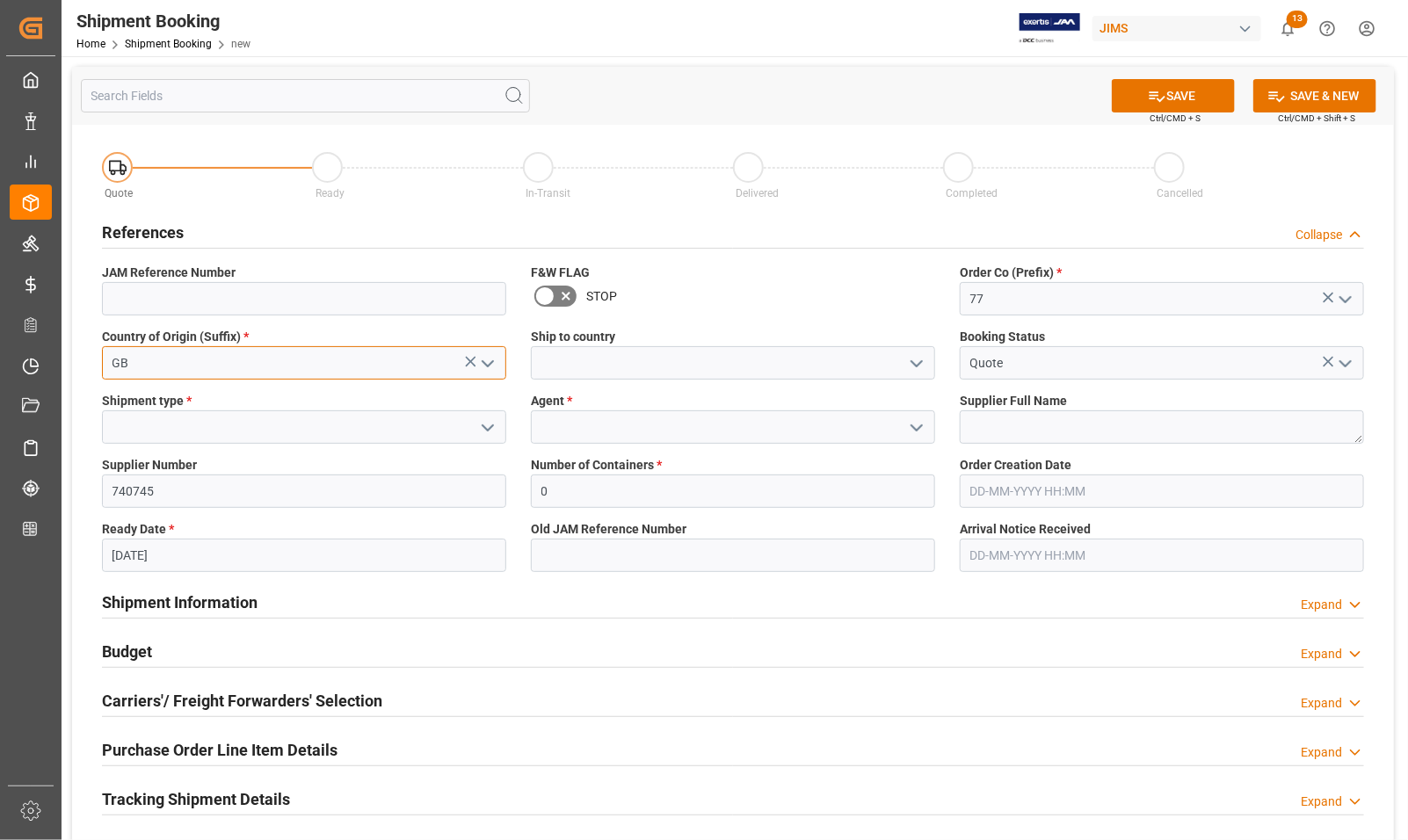
type input "GB"
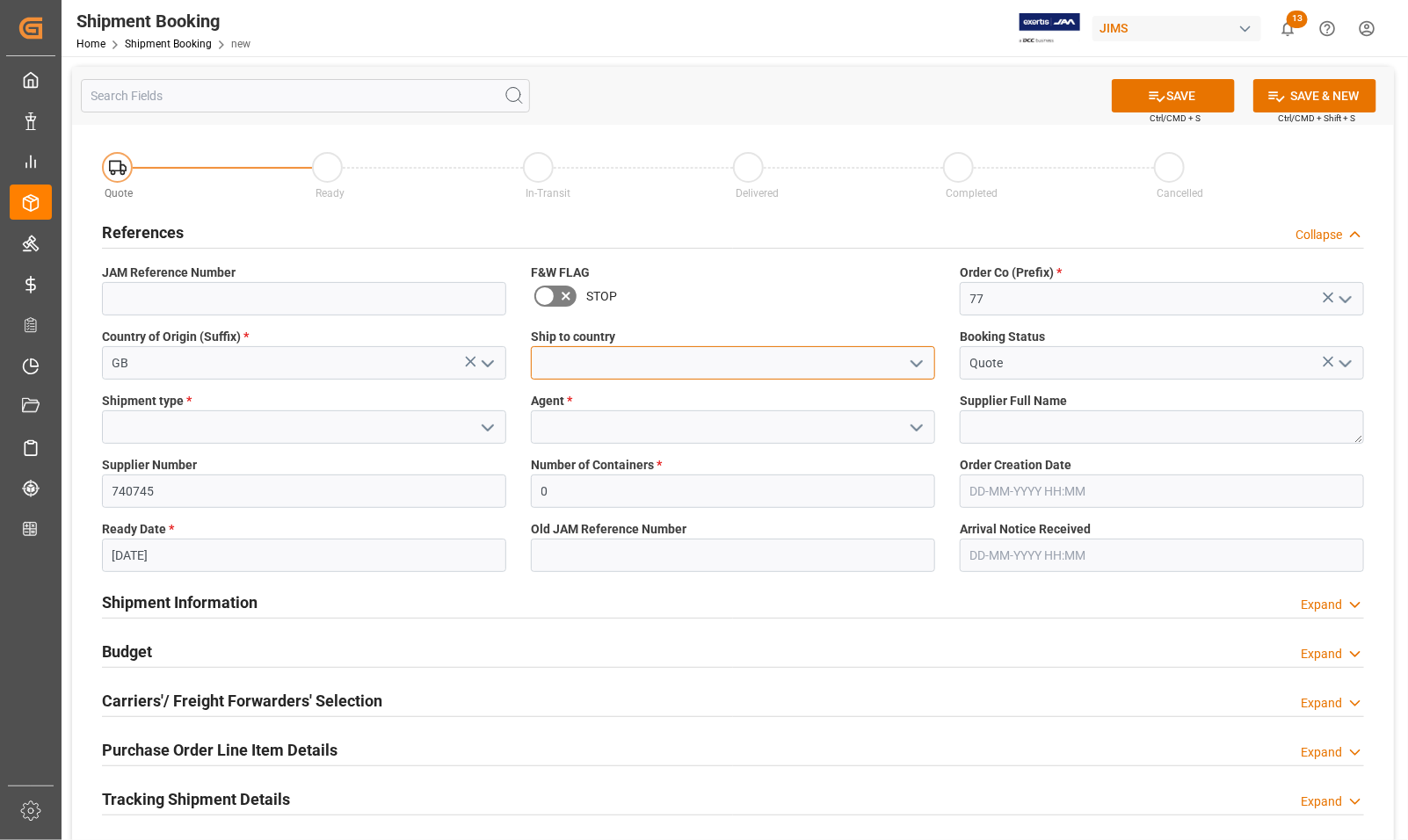
click at [644, 367] on input at bounding box center [733, 363] width 404 height 33
click at [915, 356] on icon "open menu" at bounding box center [917, 363] width 21 height 21
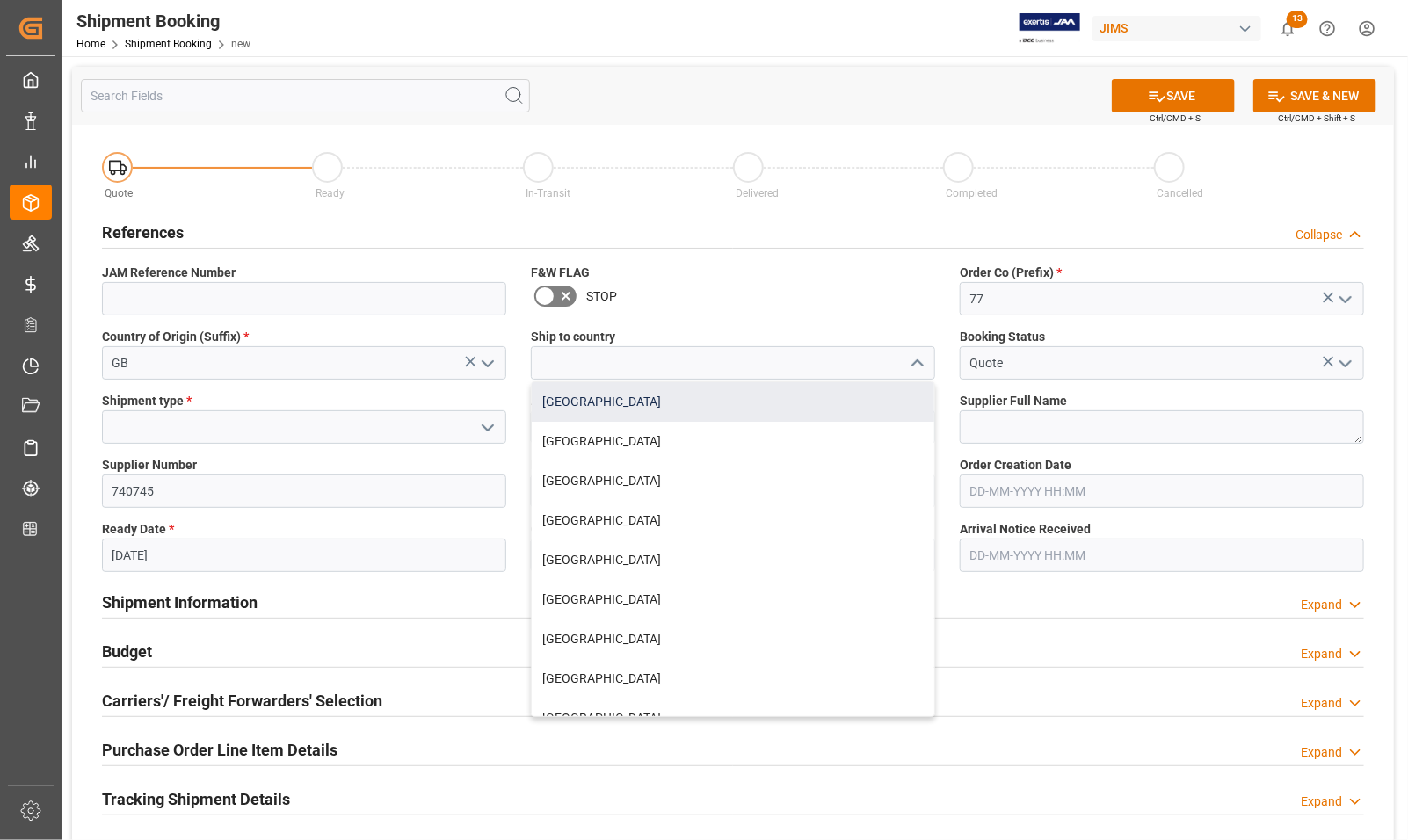
click at [683, 404] on div "Canada" at bounding box center [733, 402] width 403 height 40
type input "Canada"
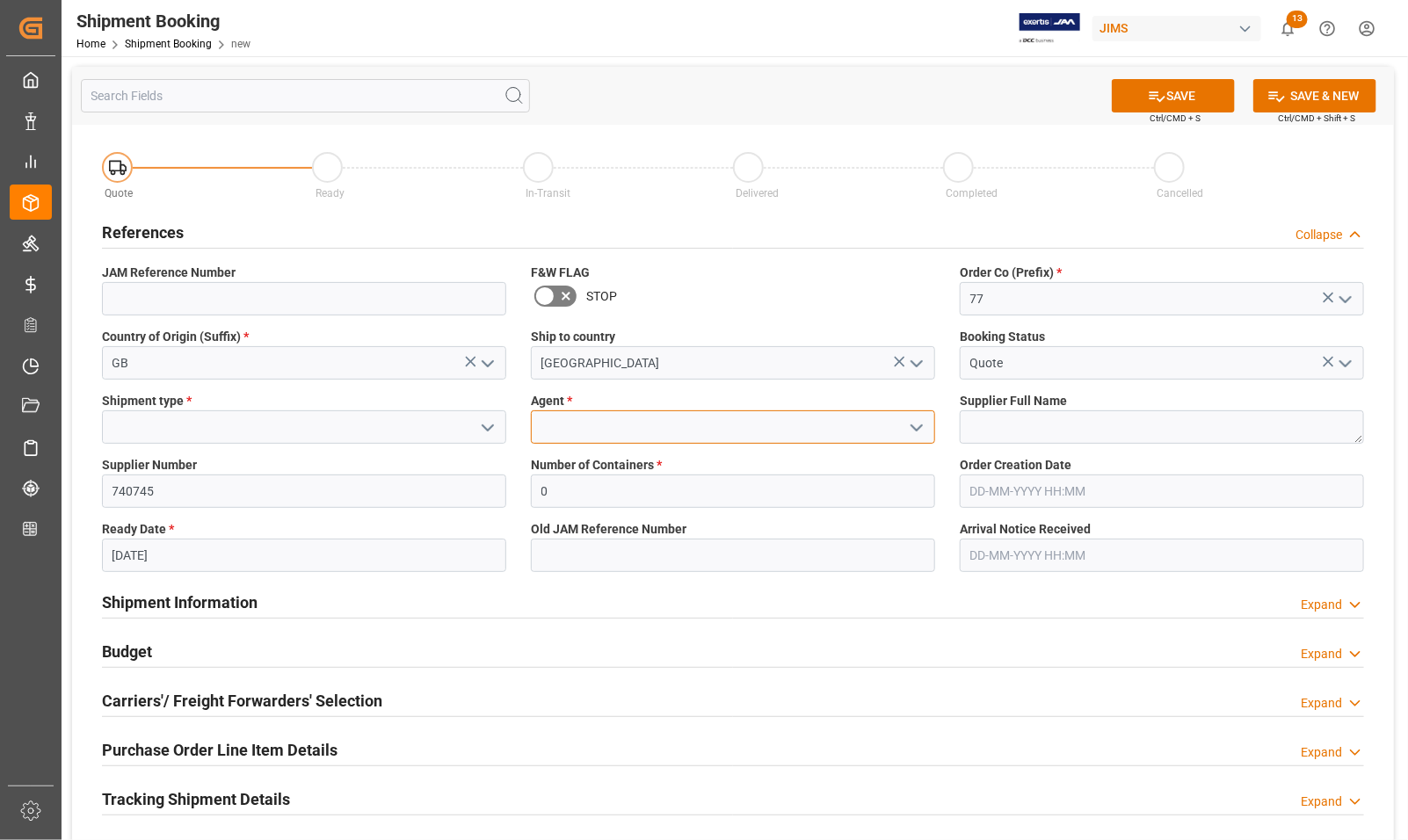
click at [686, 415] on input at bounding box center [733, 427] width 404 height 33
click at [916, 428] on polyline "open menu" at bounding box center [917, 429] width 11 height 5
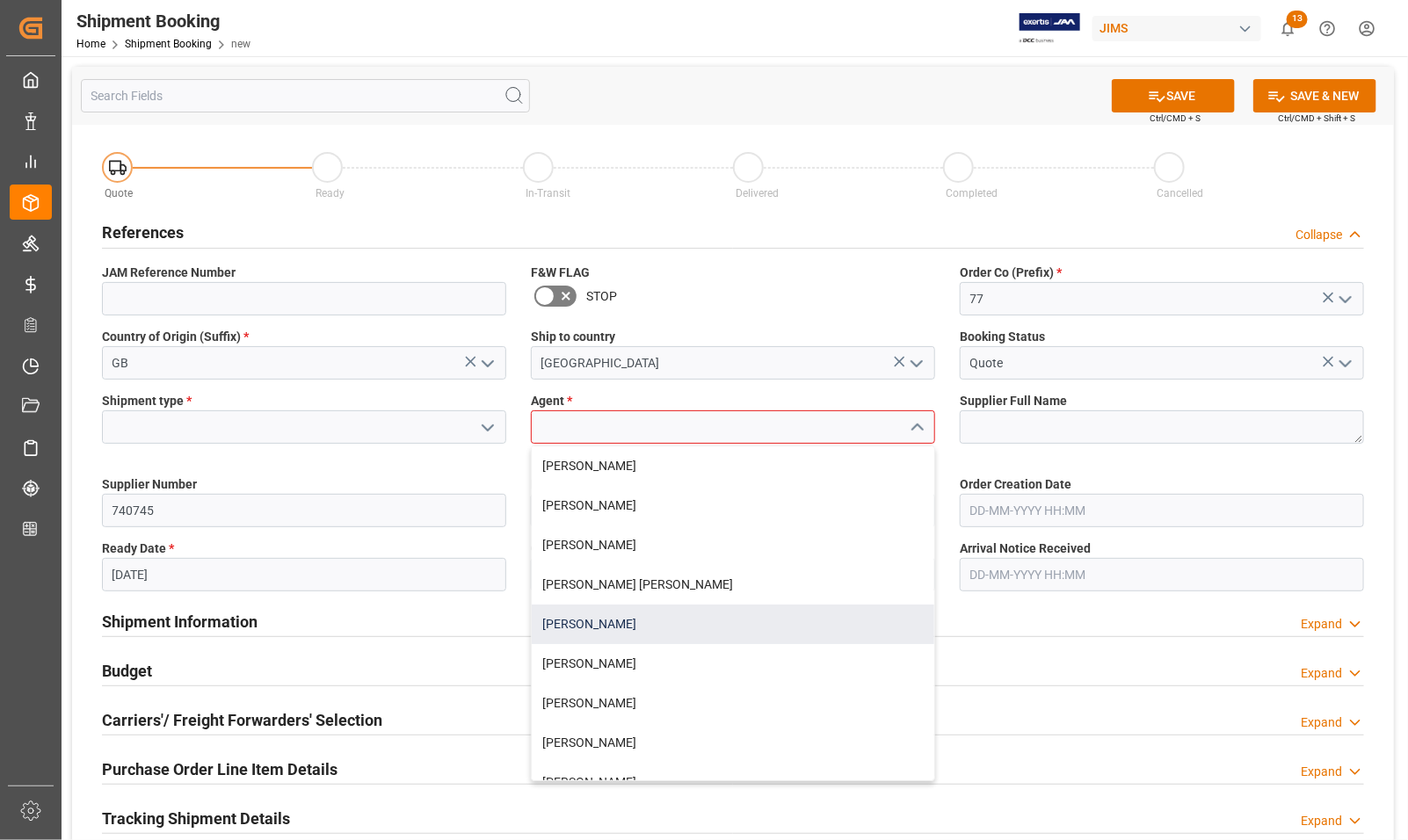
click at [649, 622] on div "Catherine Danielson" at bounding box center [733, 624] width 403 height 40
type input "Catherine Danielson"
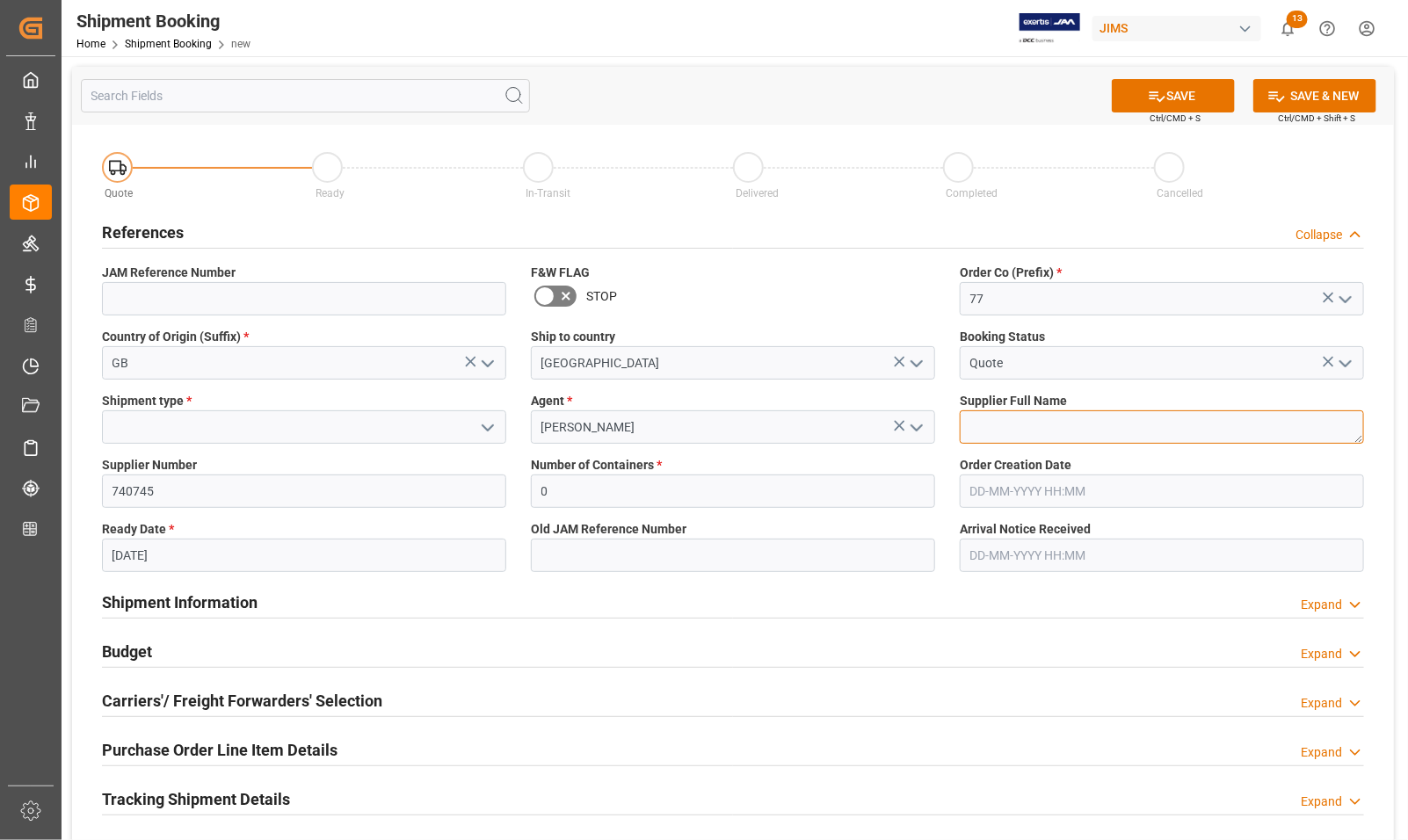
click at [1056, 411] on textarea at bounding box center [1162, 427] width 404 height 33
type textarea "Chord Electronics"
click at [485, 429] on icon "open menu" at bounding box center [487, 428] width 21 height 21
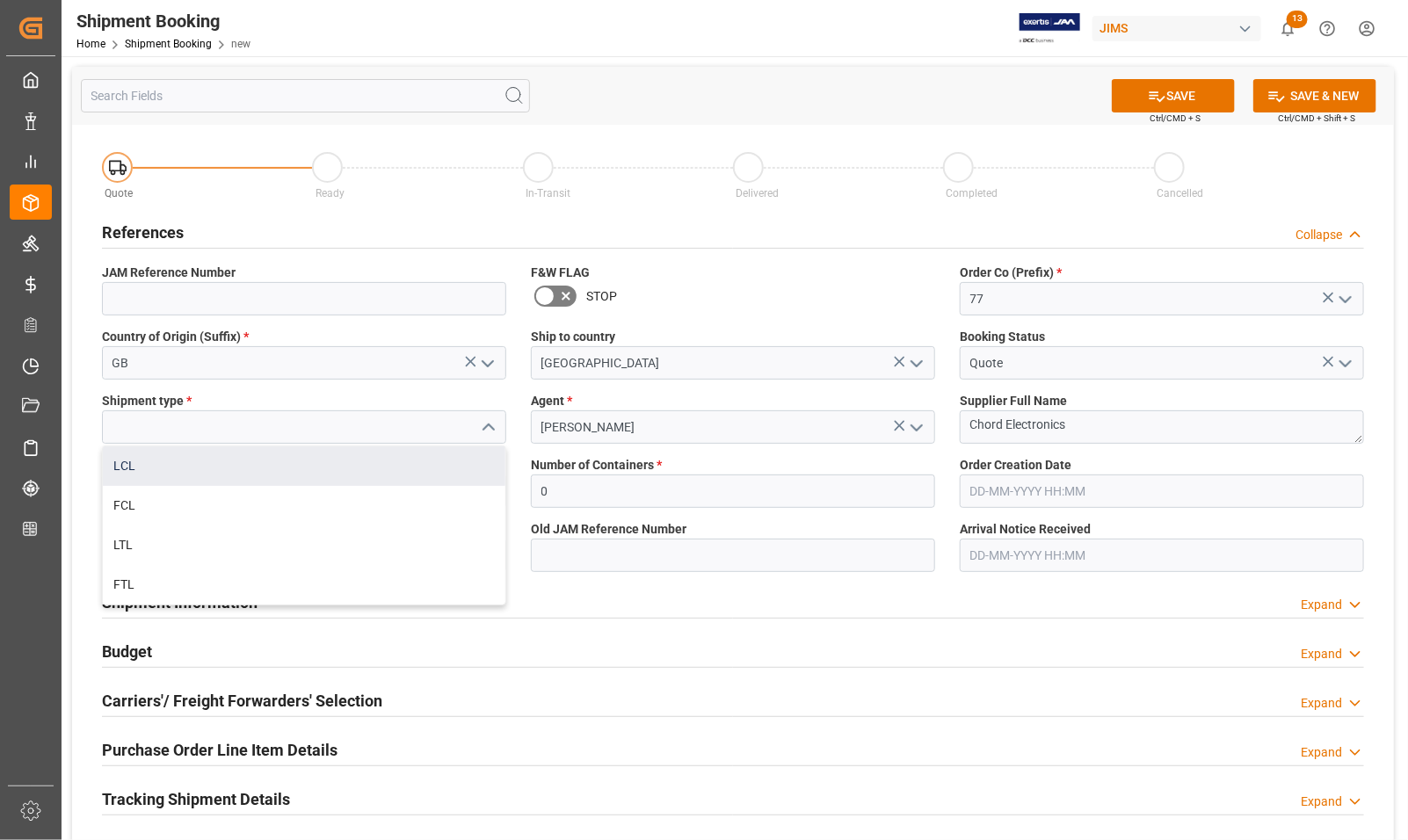
click at [190, 458] on div "LCL" at bounding box center [304, 466] width 403 height 40
type input "LCL"
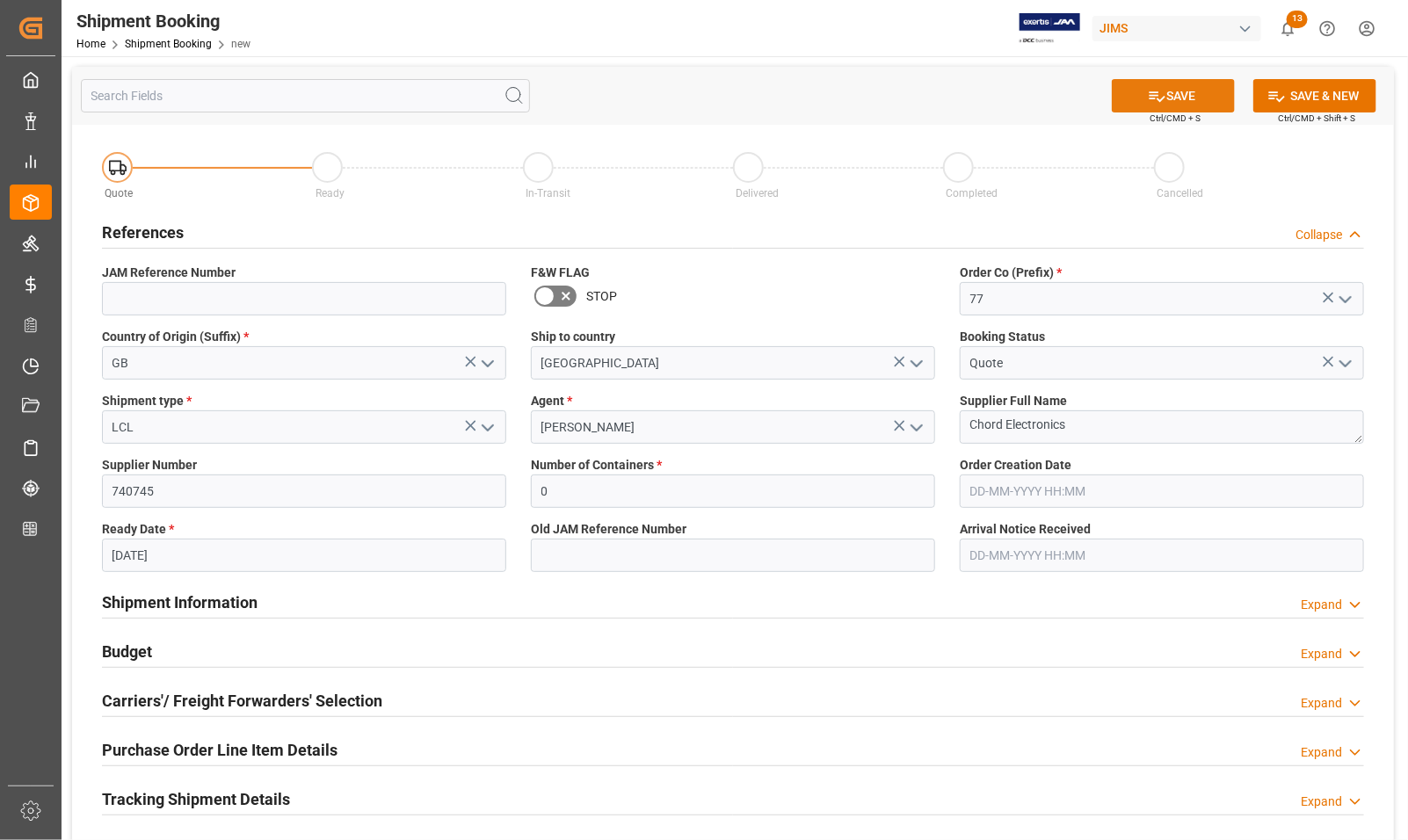
click at [1188, 84] on button "SAVE" at bounding box center [1173, 95] width 123 height 33
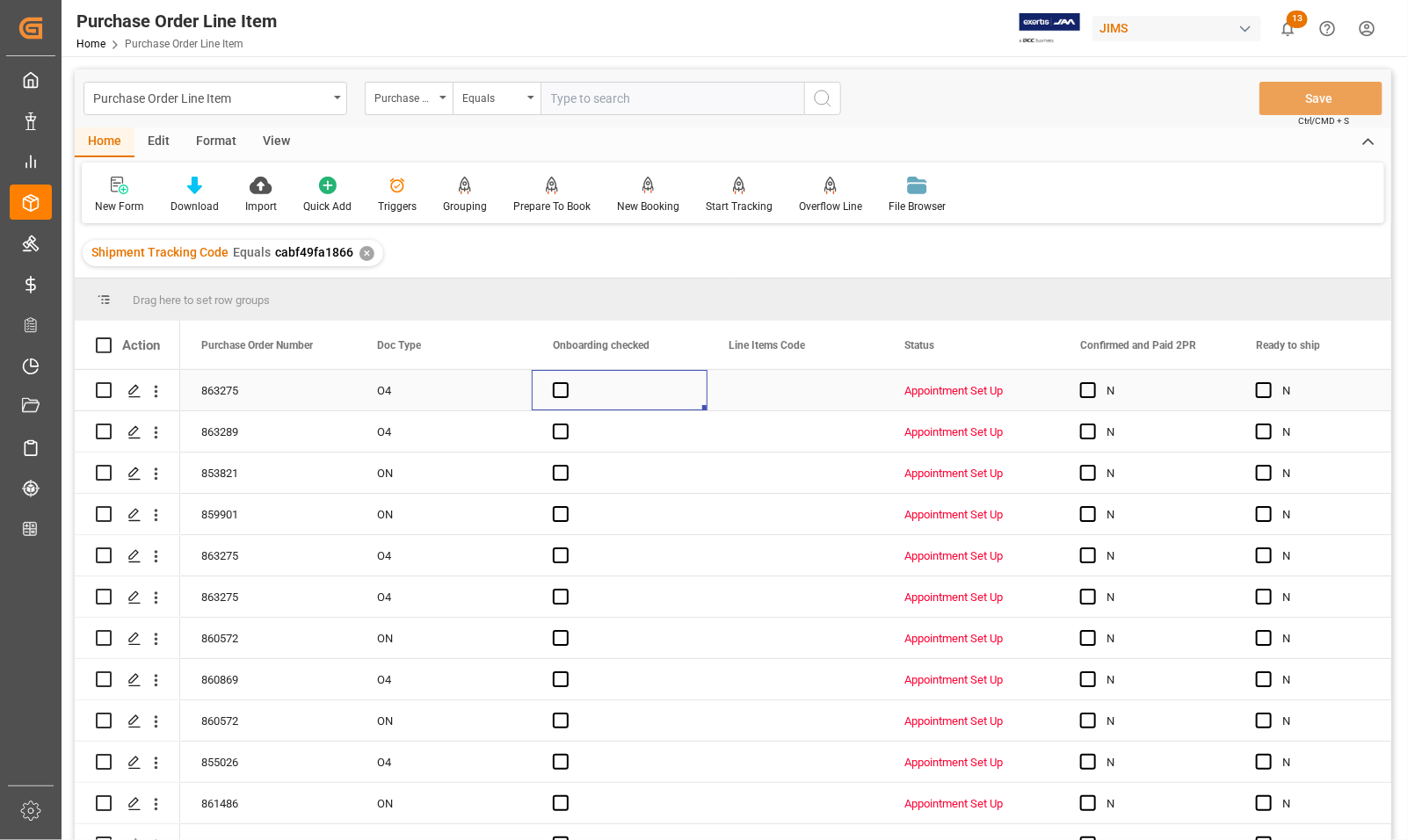
click at [693, 388] on div "Press SPACE to select this row." at bounding box center [620, 390] width 176 height 40
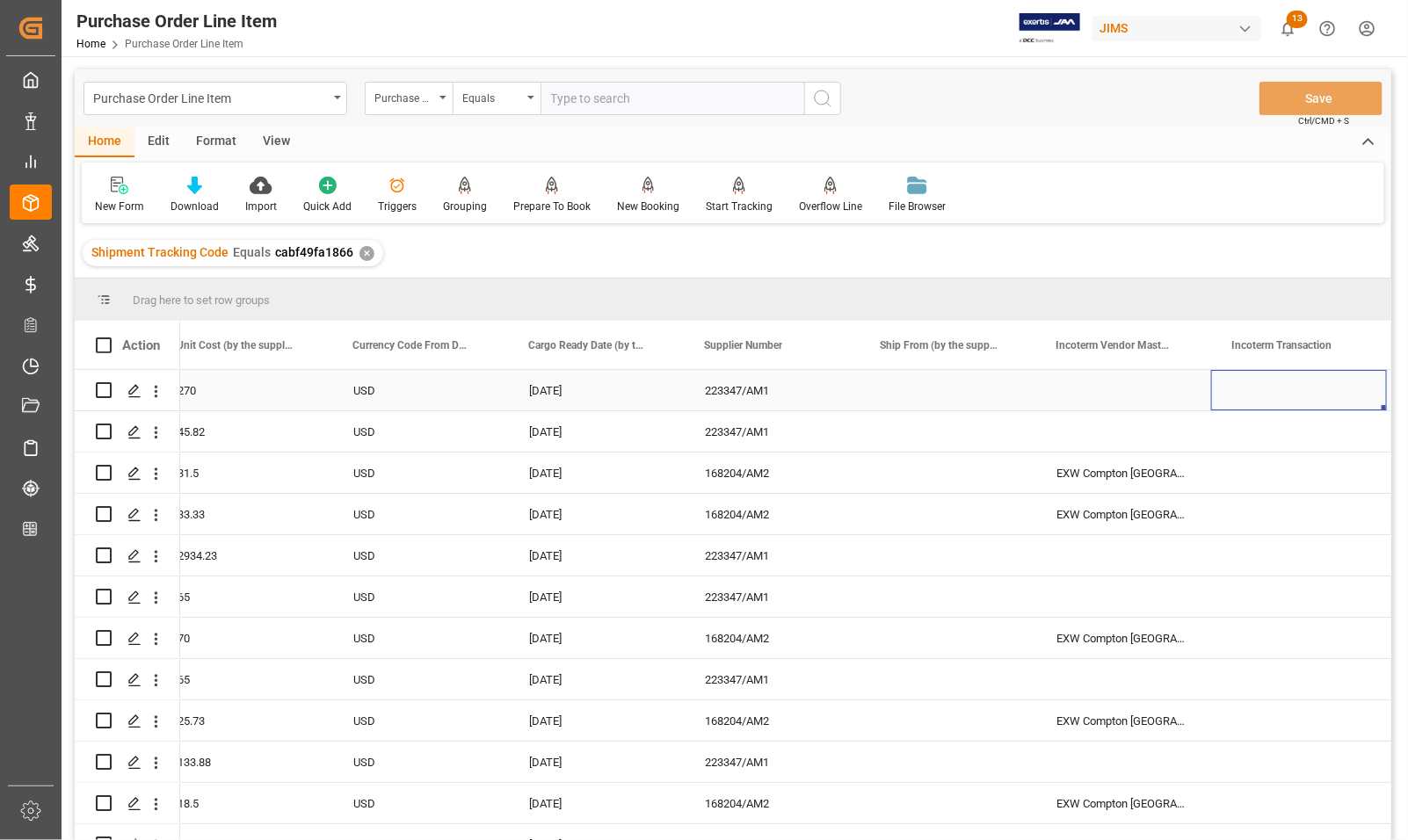
click at [1246, 388] on div "Press SPACE to select this row." at bounding box center [1299, 390] width 176 height 40
click at [1245, 388] on input "Press SPACE to select this row." at bounding box center [1299, 401] width 147 height 33
paste input "EXW Shepperdsville, [GEOGRAPHIC_DATA]"
type input "EXW Shepperdsville, [GEOGRAPHIC_DATA]"
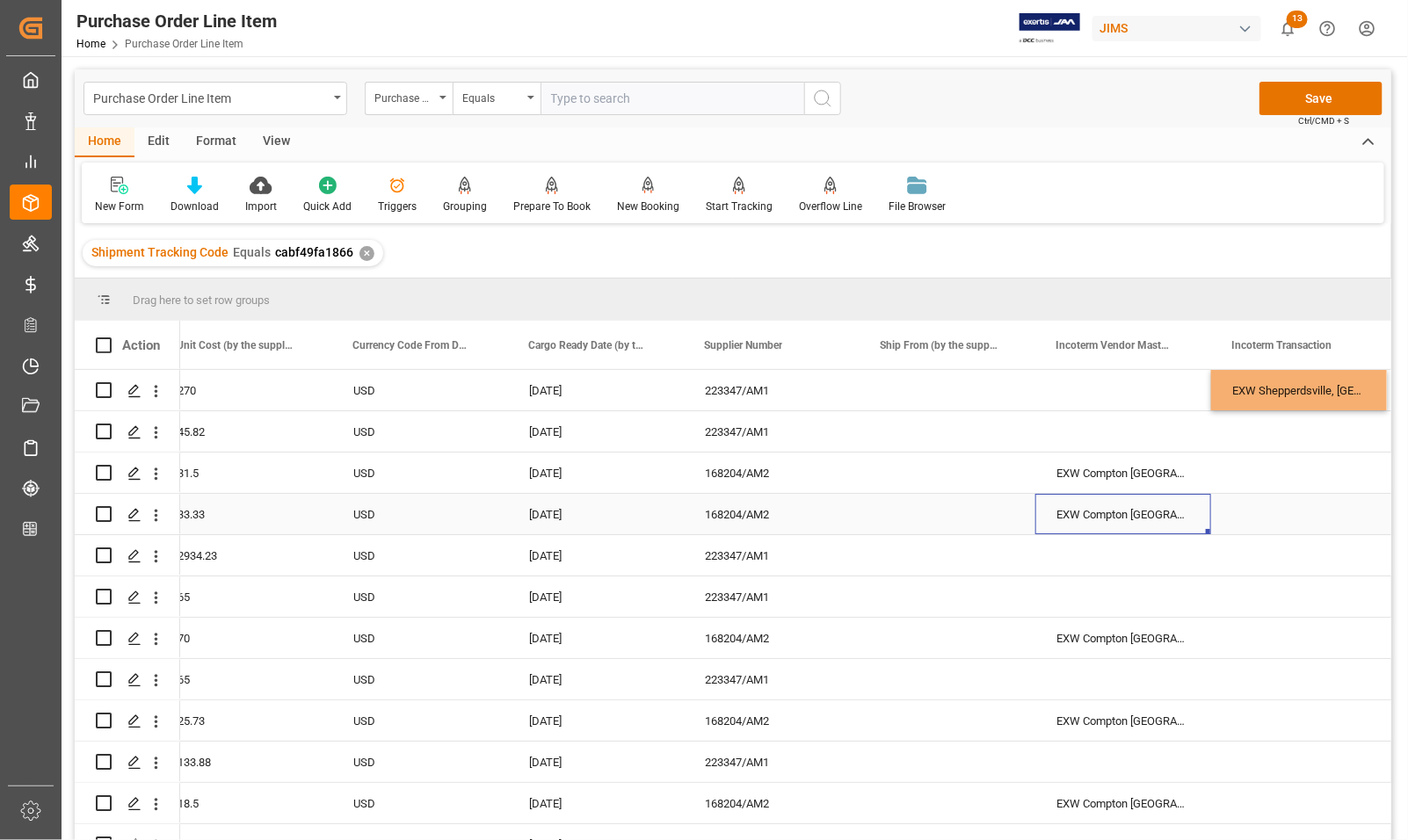
click at [1204, 524] on div "EXW Compton [GEOGRAPHIC_DATA] [GEOGRAPHIC_DATA]" at bounding box center [1124, 514] width 176 height 40
click at [831, 388] on div "223347/AM1" at bounding box center [772, 390] width 176 height 40
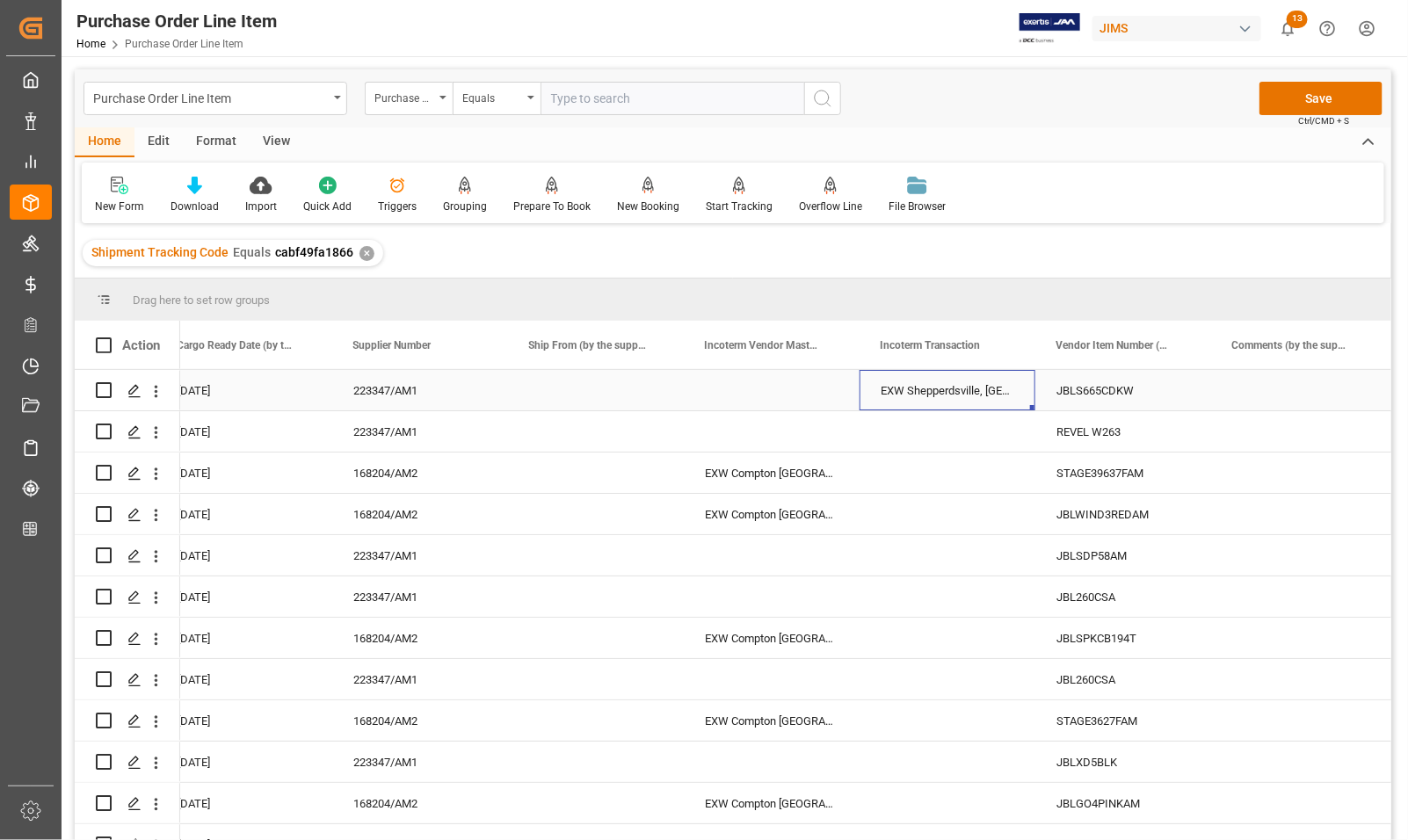
click at [1009, 401] on div "EXW Shepperdsville, [GEOGRAPHIC_DATA]" at bounding box center [948, 390] width 176 height 40
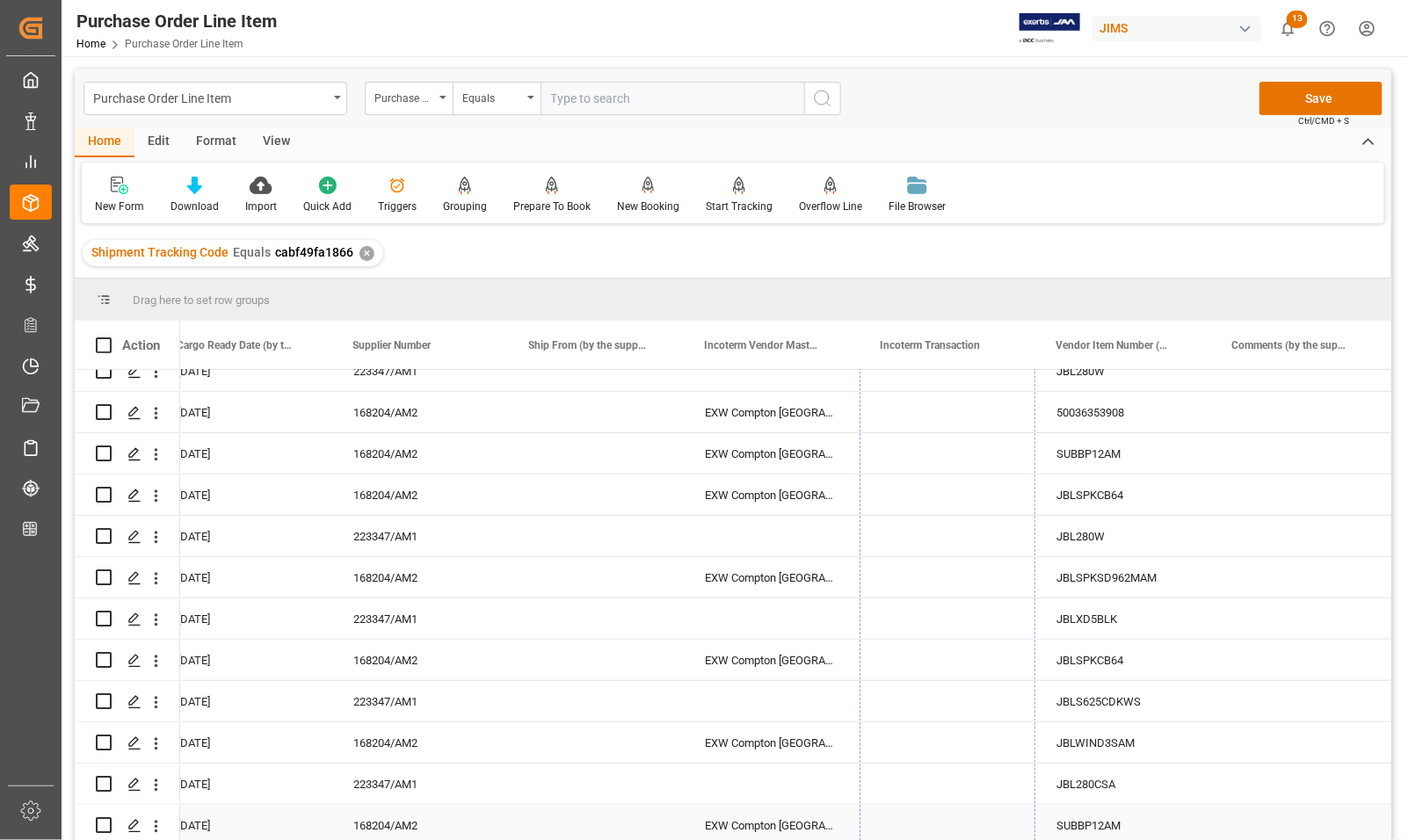
drag, startPoint x: 1030, startPoint y: 407, endPoint x: 996, endPoint y: 801, distance: 395.5
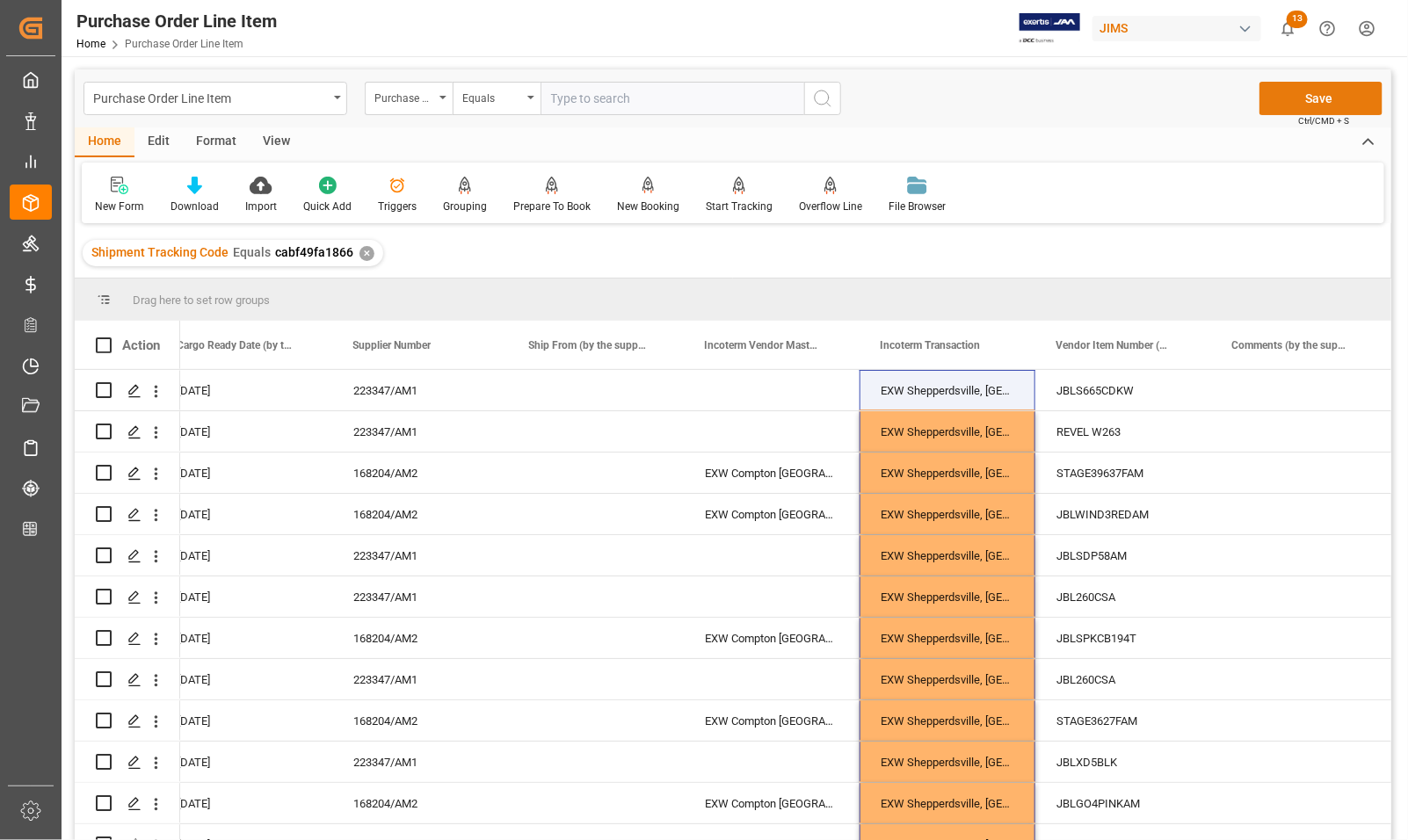
click at [1299, 94] on button "Save" at bounding box center [1321, 98] width 123 height 33
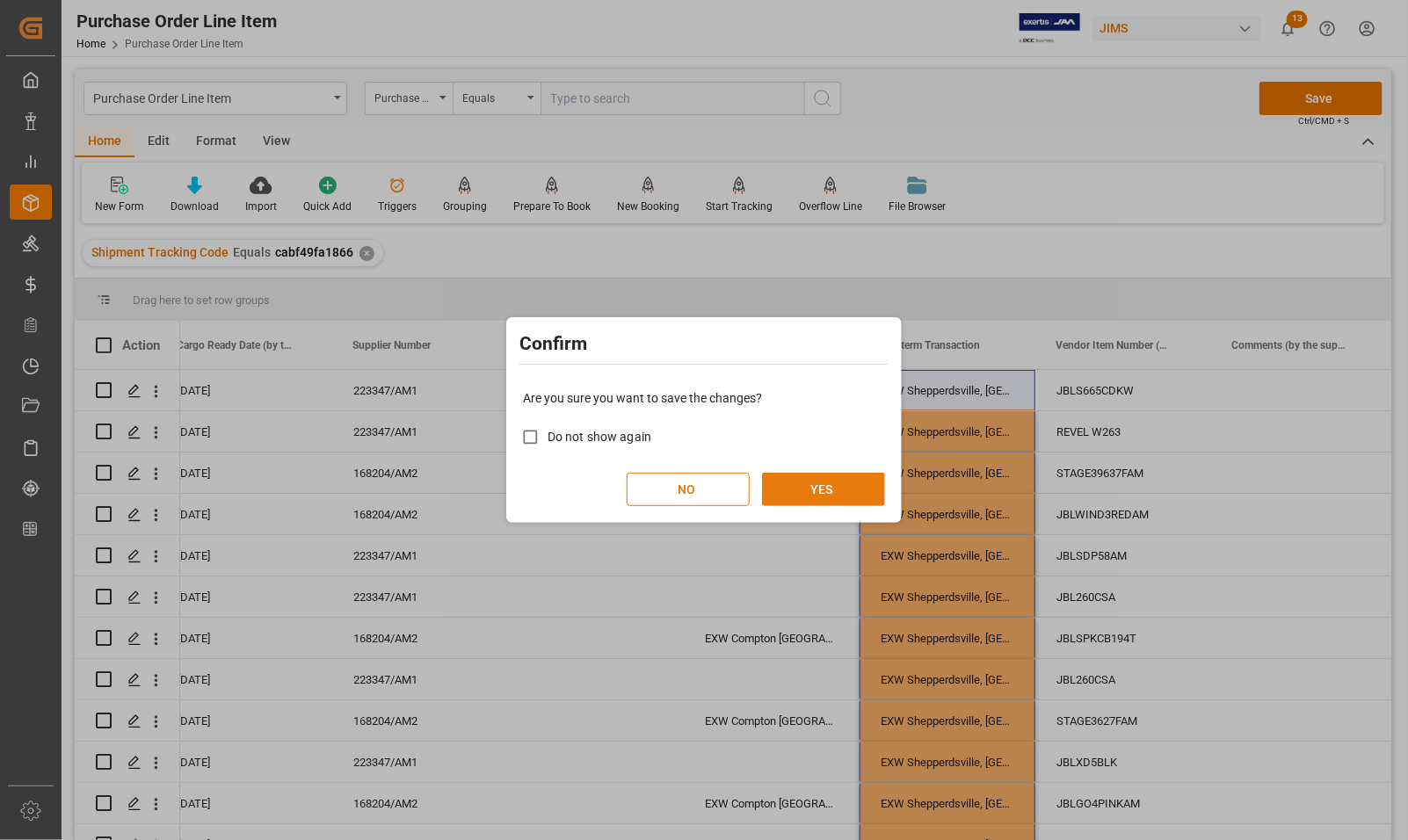
click at [796, 494] on button "YES" at bounding box center [823, 489] width 123 height 33
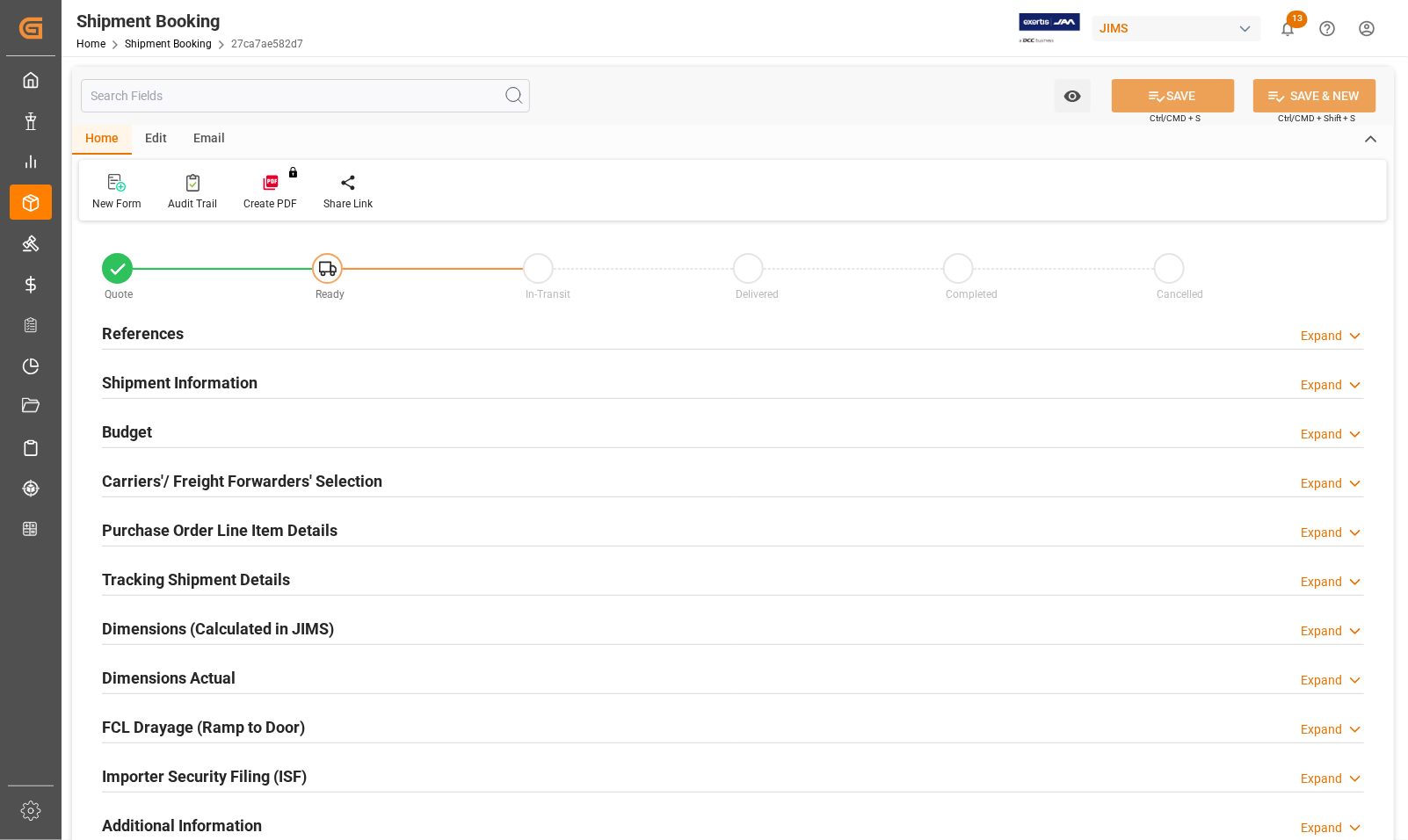
type input "0"
type input "08-09-2025"
click at [138, 331] on h2 "References" at bounding box center [143, 333] width 82 height 23
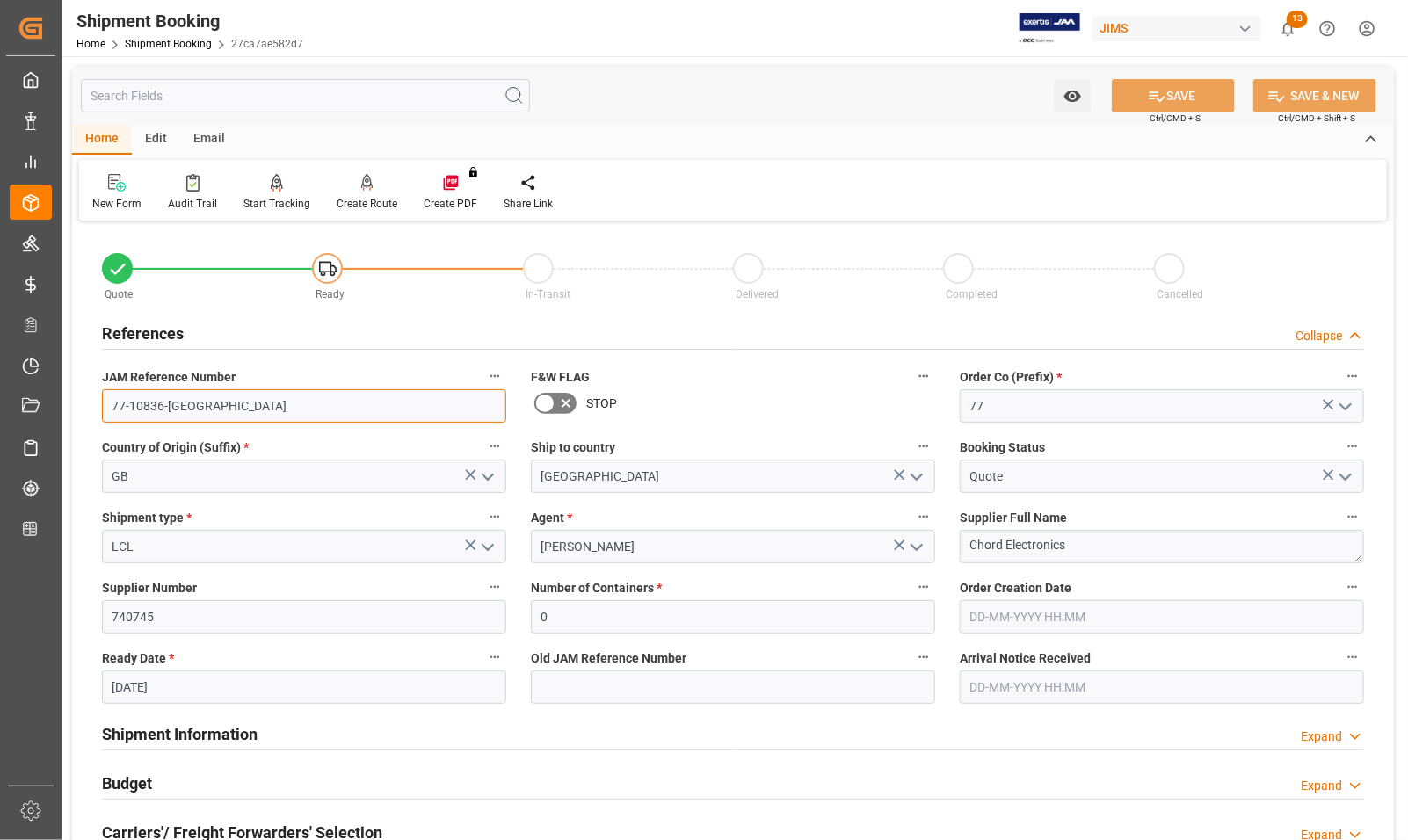
click at [133, 409] on input "77-10836-GB" at bounding box center [305, 405] width 404 height 33
drag, startPoint x: 193, startPoint y: 411, endPoint x: 88, endPoint y: 398, distance: 105.8
click at [88, 398] on div "Quote Ready In-Transit Delivered Completed Cancelled References Collapse JAM Re…" at bounding box center [733, 772] width 1323 height 1092
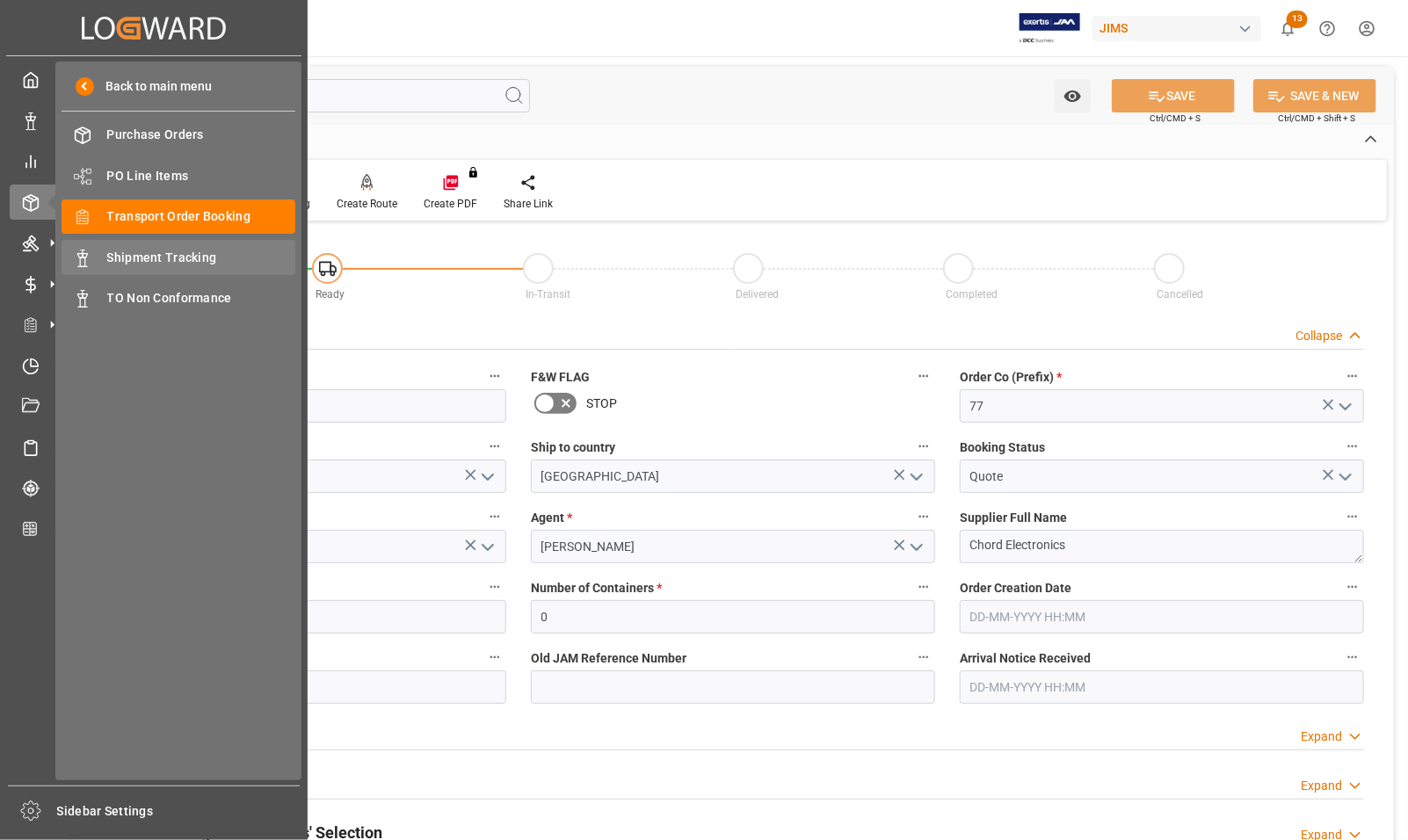
click at [120, 261] on span "Shipment Tracking" at bounding box center [201, 258] width 189 height 19
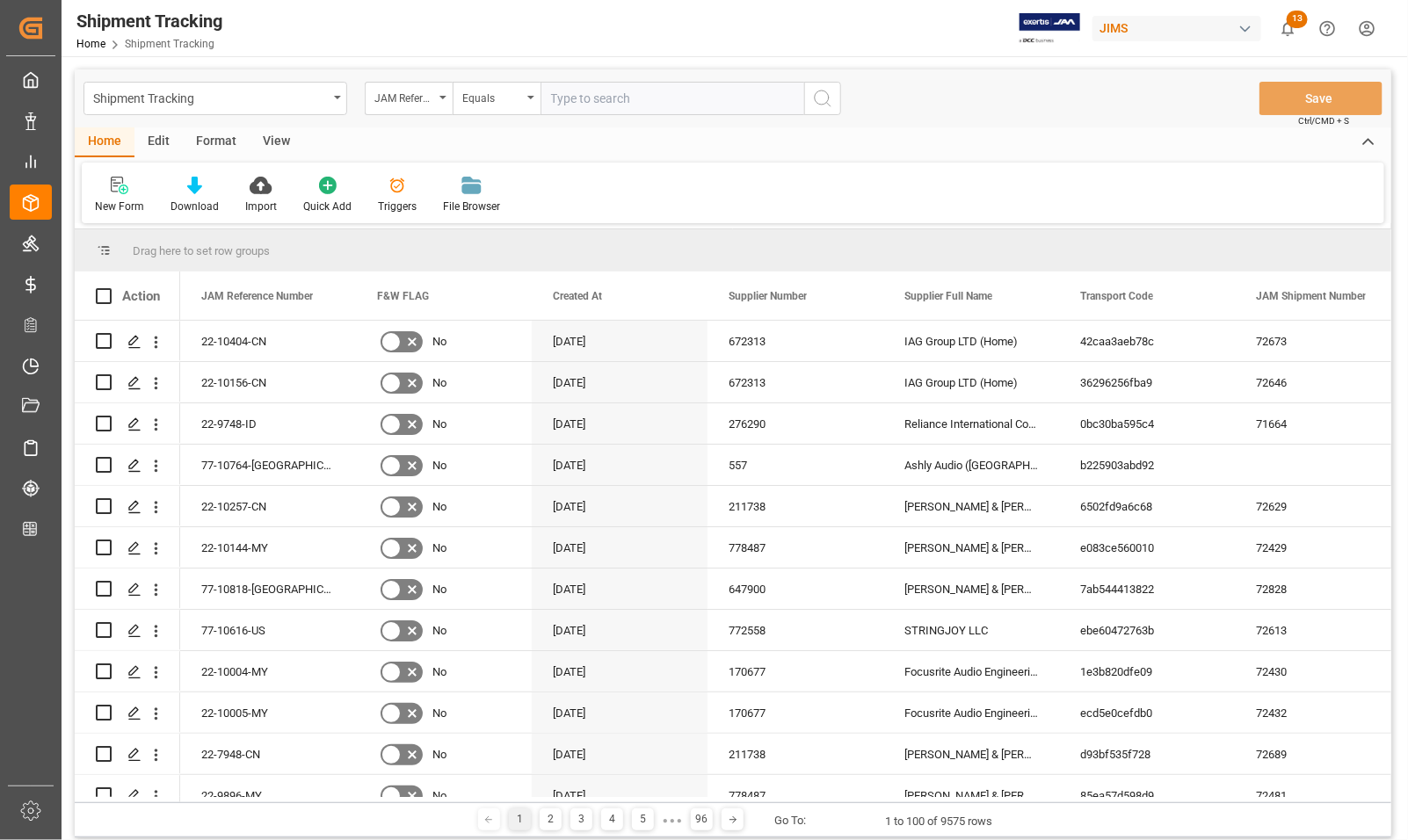
click at [621, 100] on input "text" at bounding box center [673, 98] width 264 height 33
type input "77-10111-CN"
click at [827, 105] on icon "search button" at bounding box center [822, 98] width 21 height 21
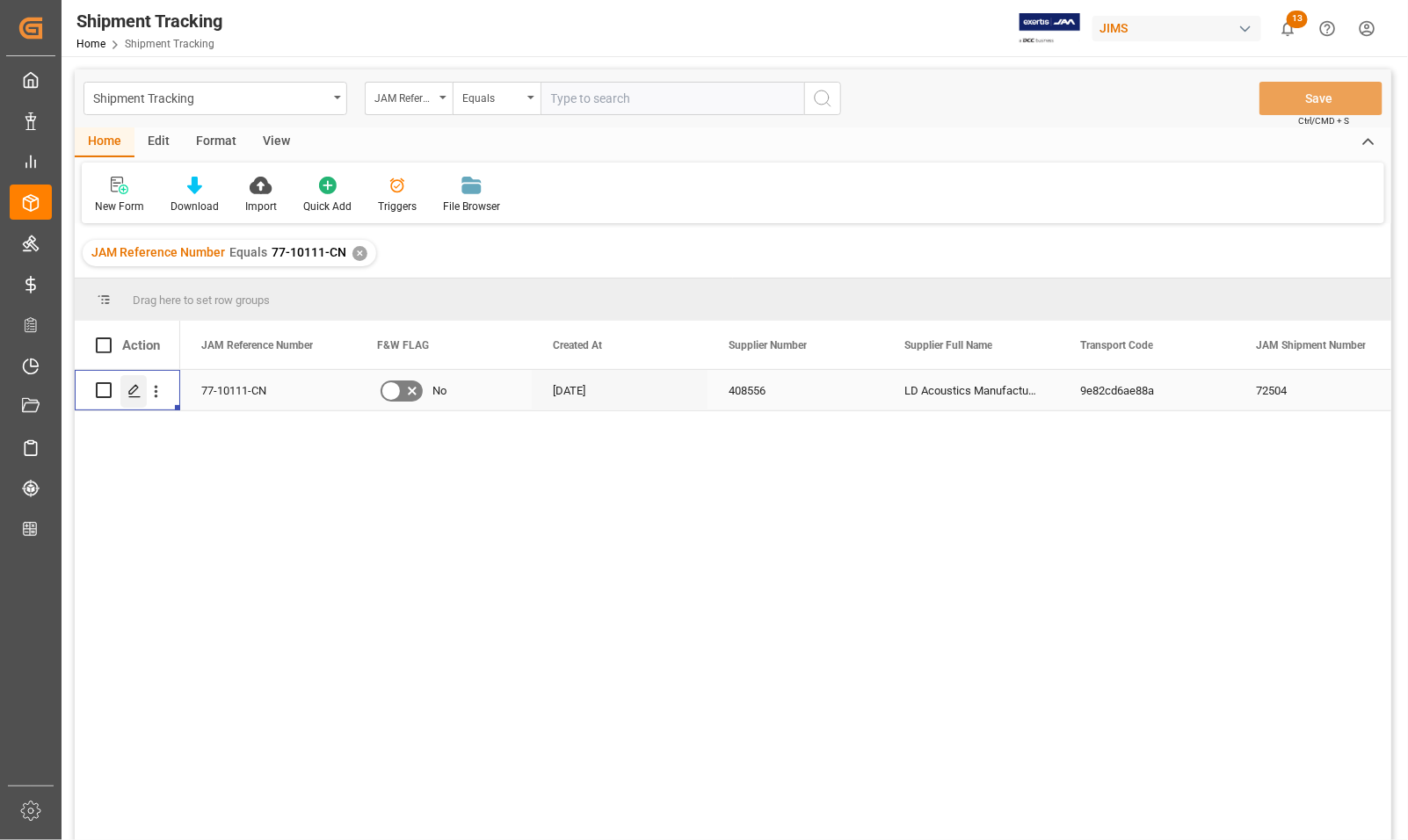
click at [137, 387] on polygon "Press SPACE to select this row." at bounding box center [134, 390] width 9 height 9
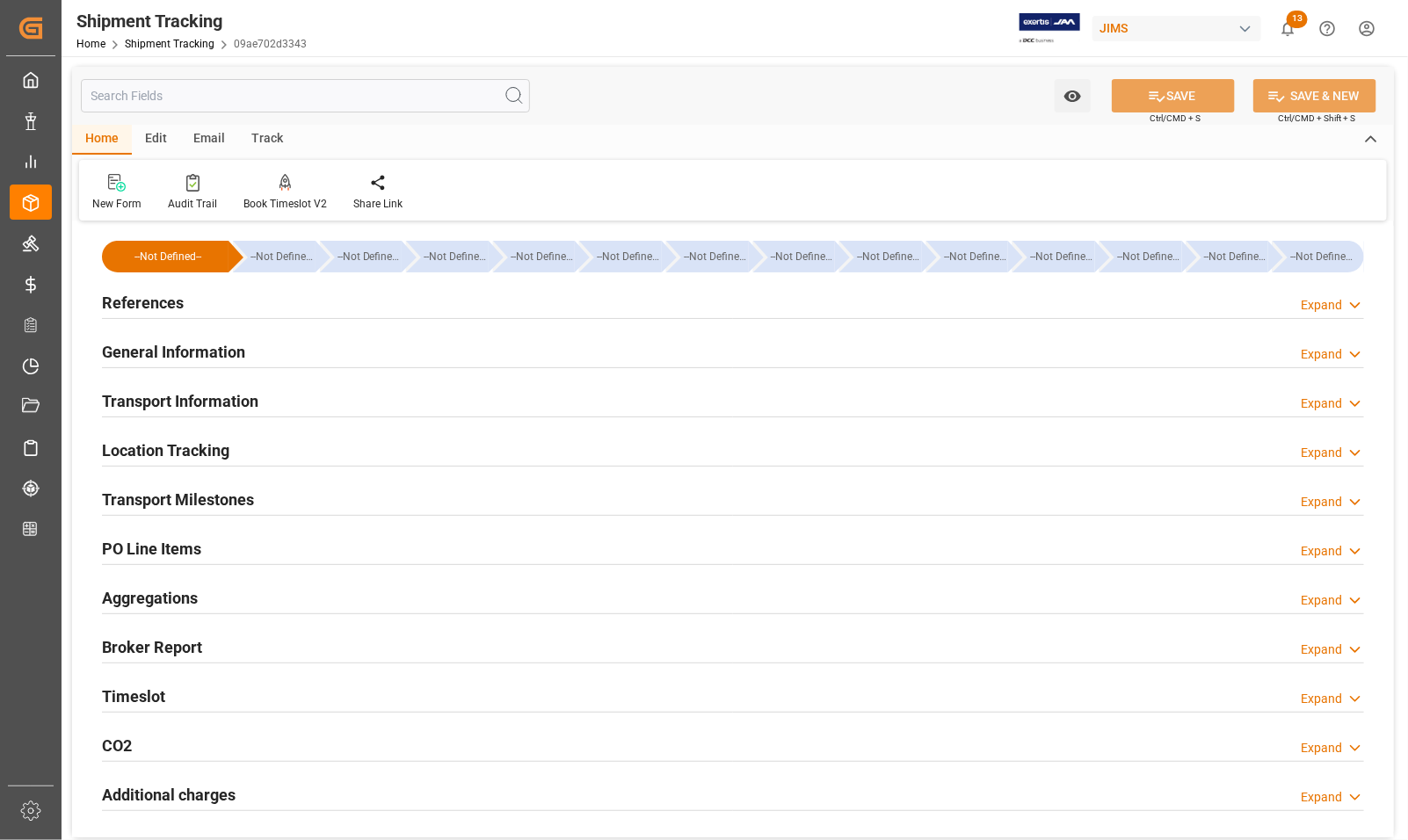
type input "21-07-2025 00:00"
type input "26-07-2025 00:00"
type input "02-08-2025 00:00"
type input "02-08-2025 07:10"
type input "[DATE]"
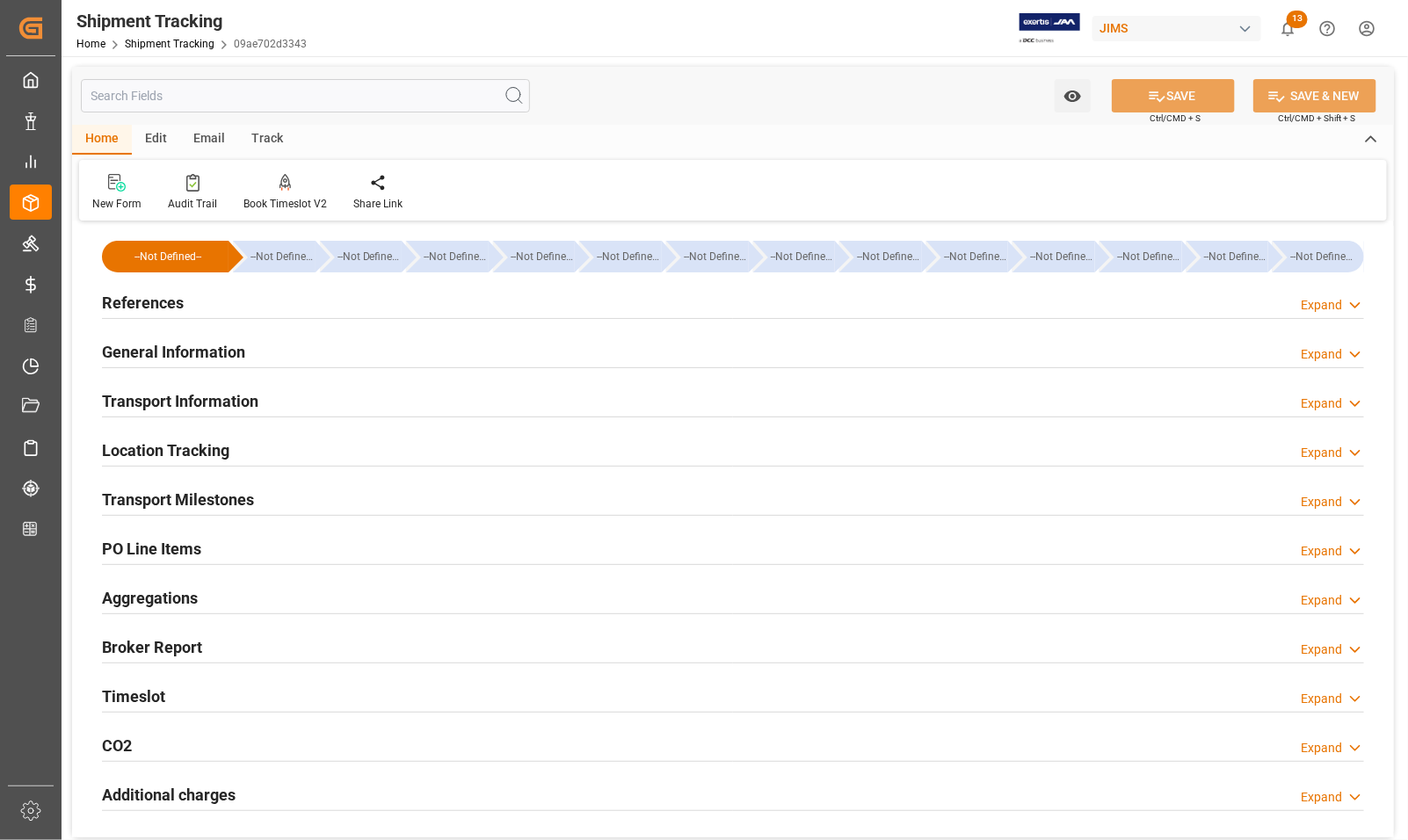
type input "20-08-2025 01:00"
type input "22-08-2025"
type input "22-08-2025 00:00"
type input "22-08-2025"
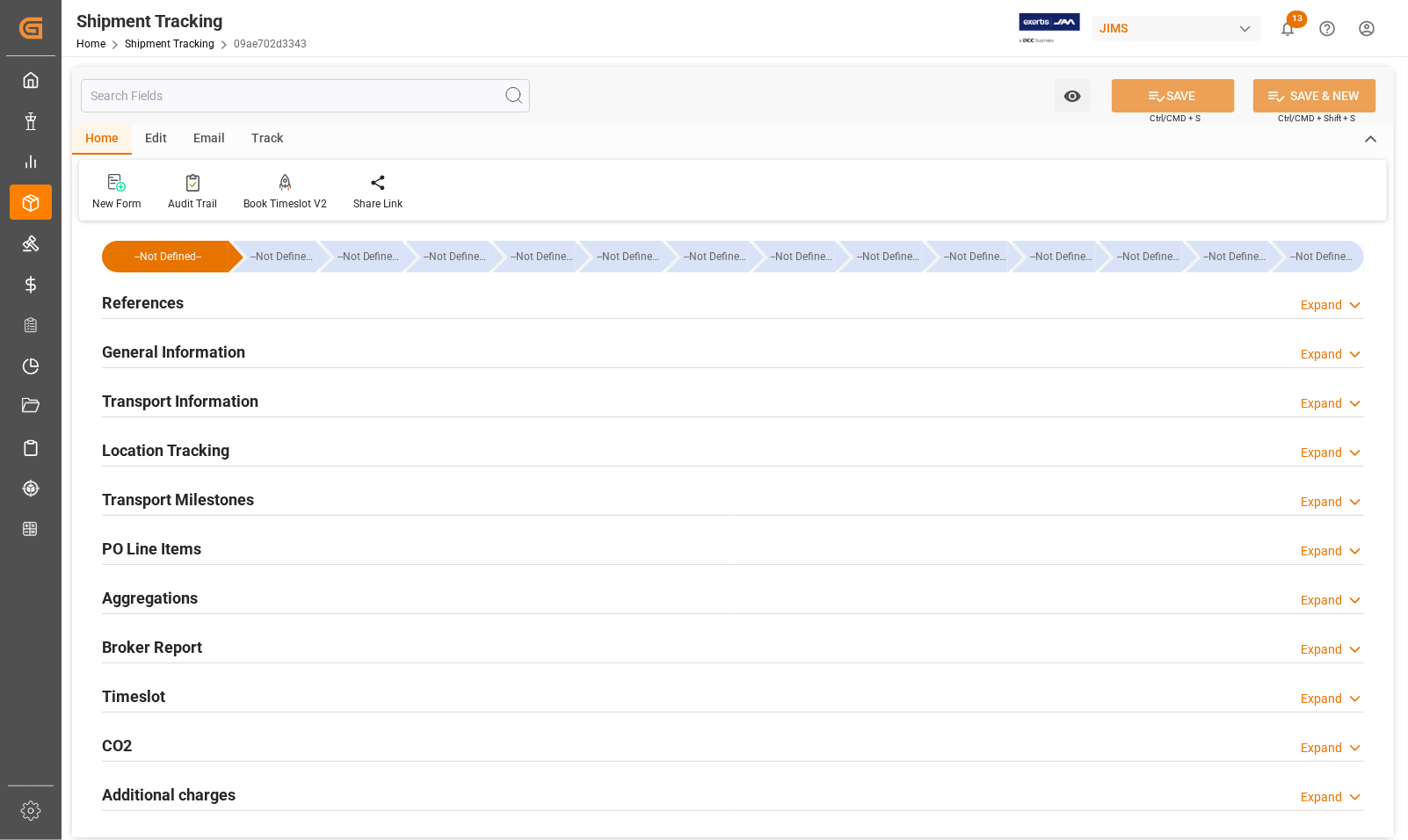
click at [139, 493] on h2 "Transport Milestones" at bounding box center [178, 500] width 152 height 23
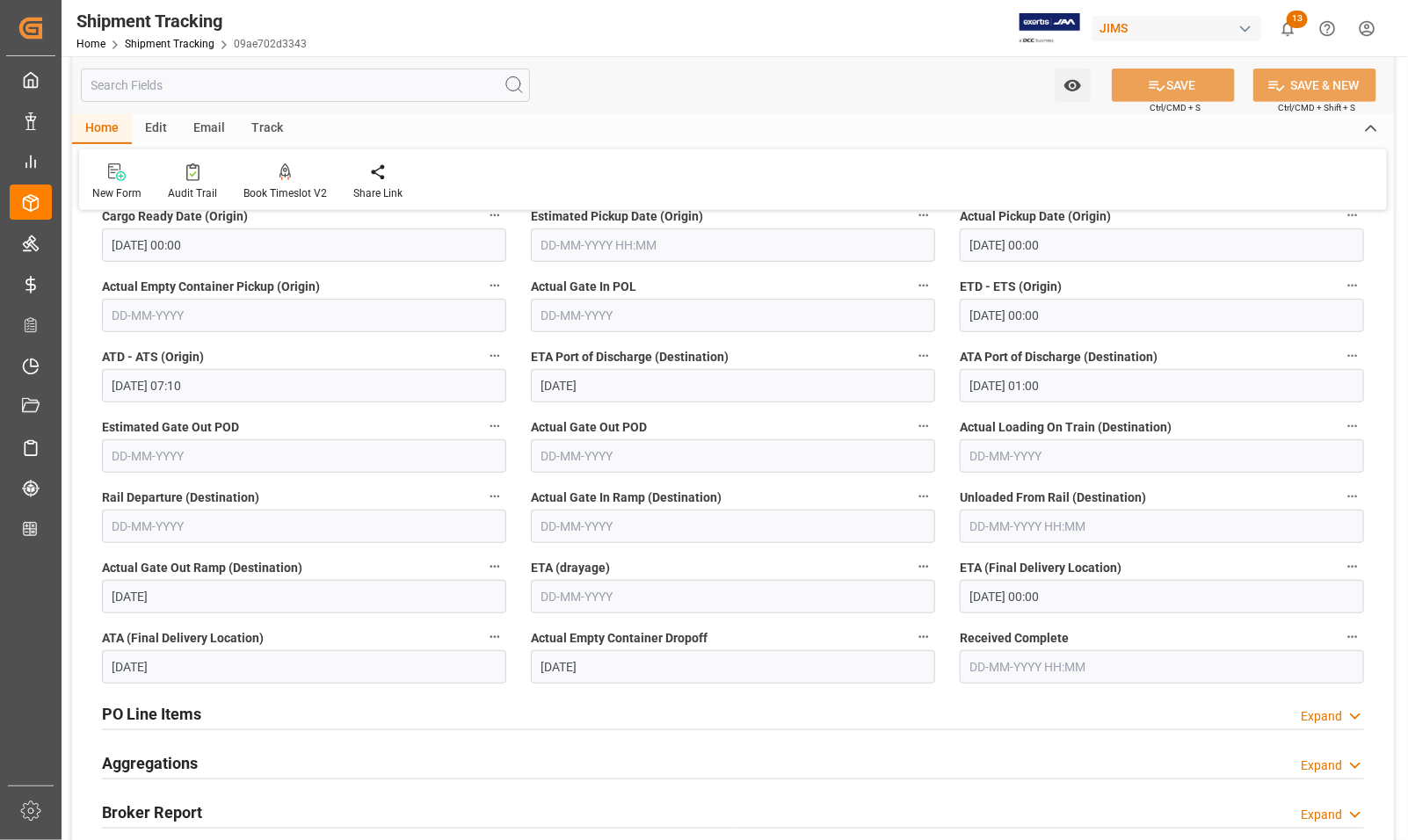
scroll to position [330, 0]
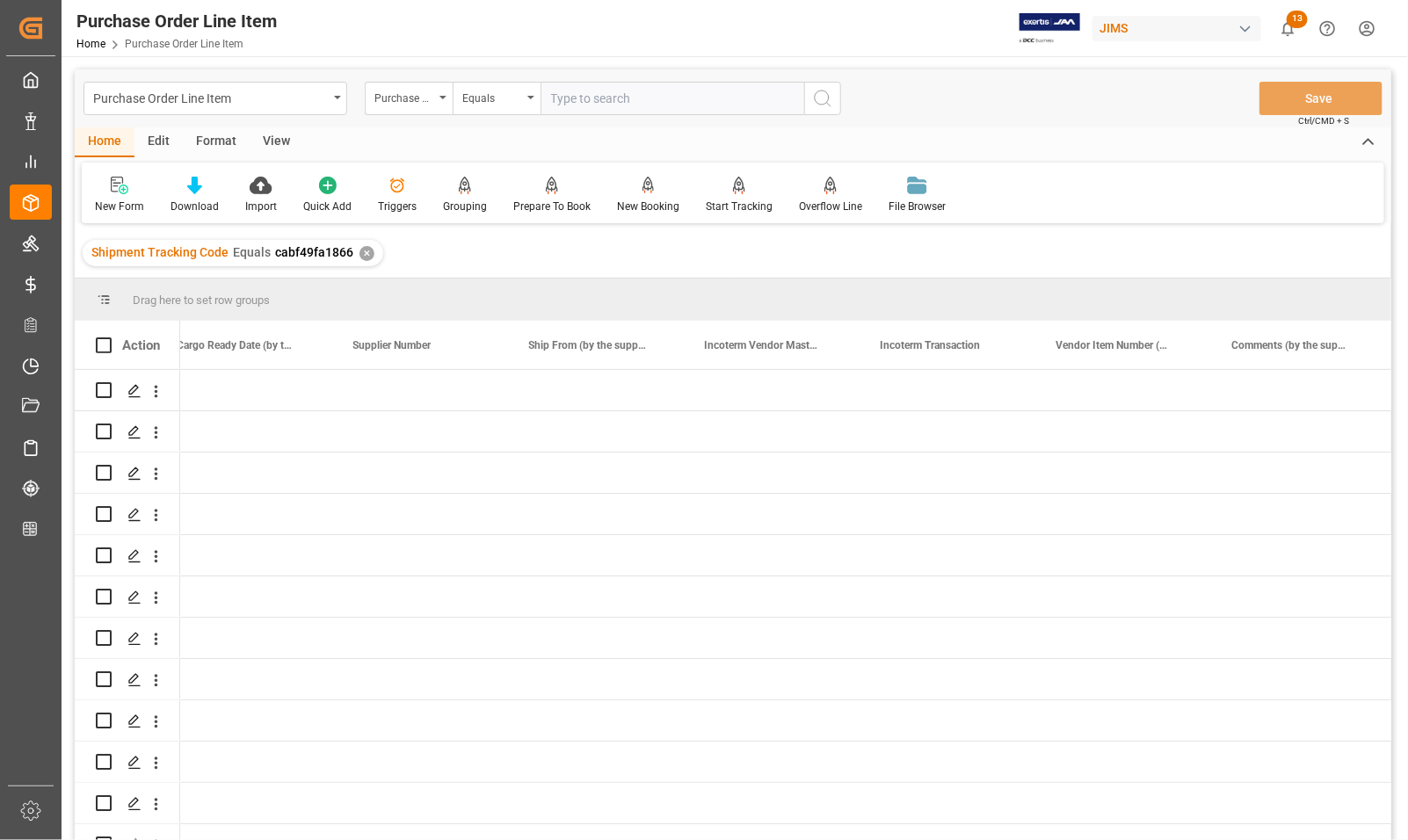
scroll to position [0, 14794]
